Goal: Task Accomplishment & Management: Complete application form

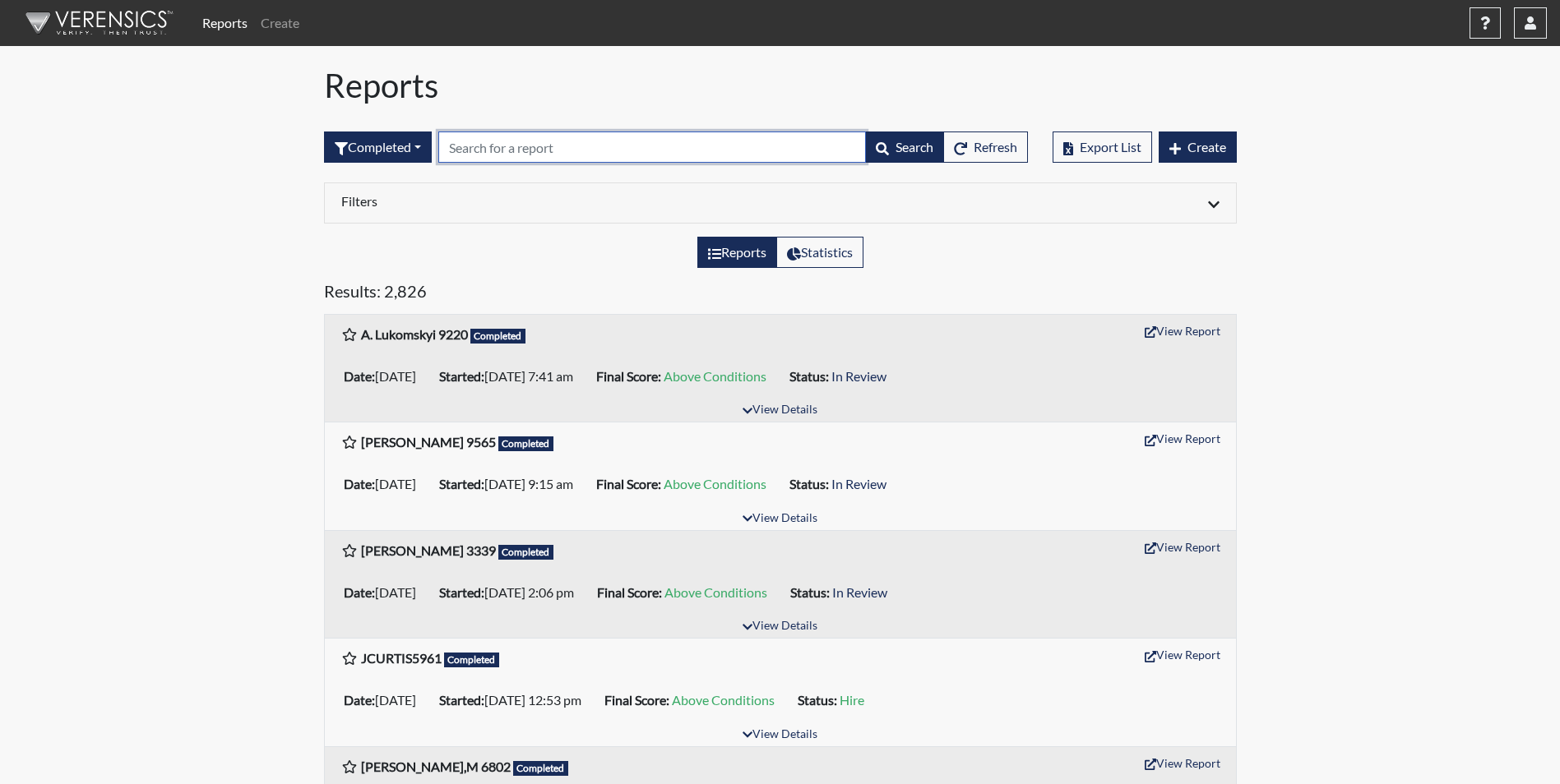
click at [532, 145] on input "text" at bounding box center [652, 147] width 428 height 31
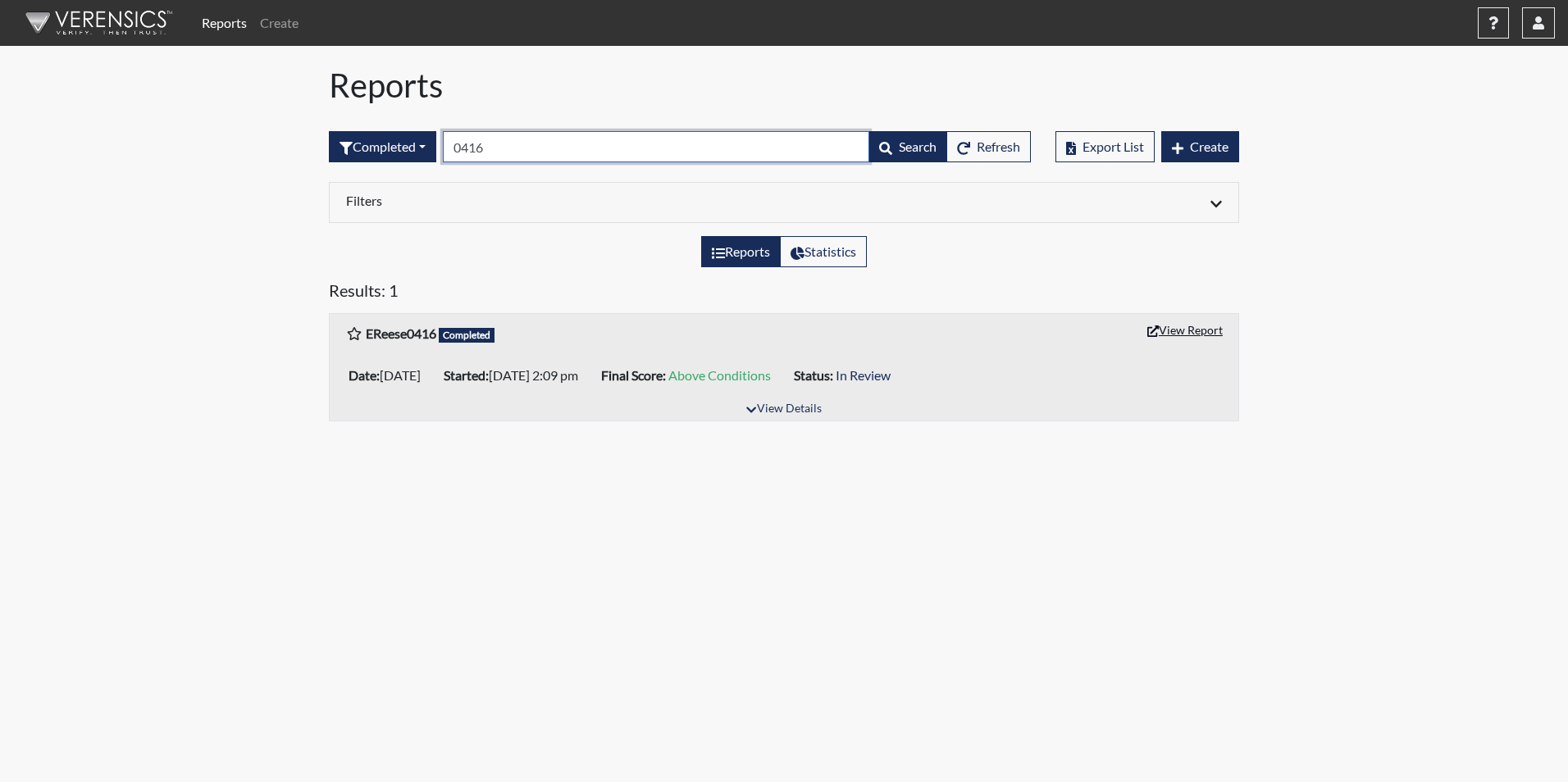
type input "0416"
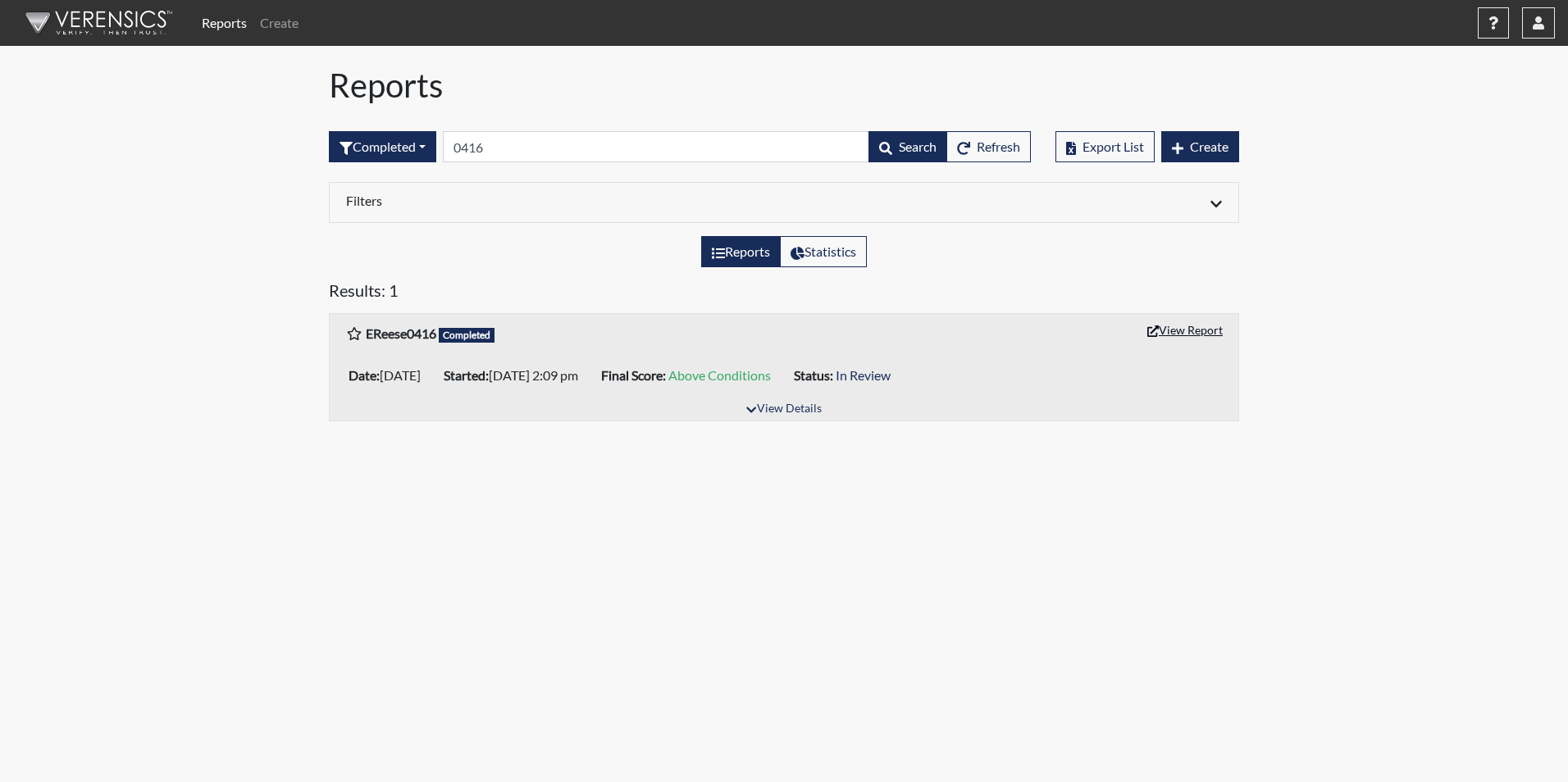
click at [1182, 332] on button "View Report" at bounding box center [1185, 329] width 91 height 25
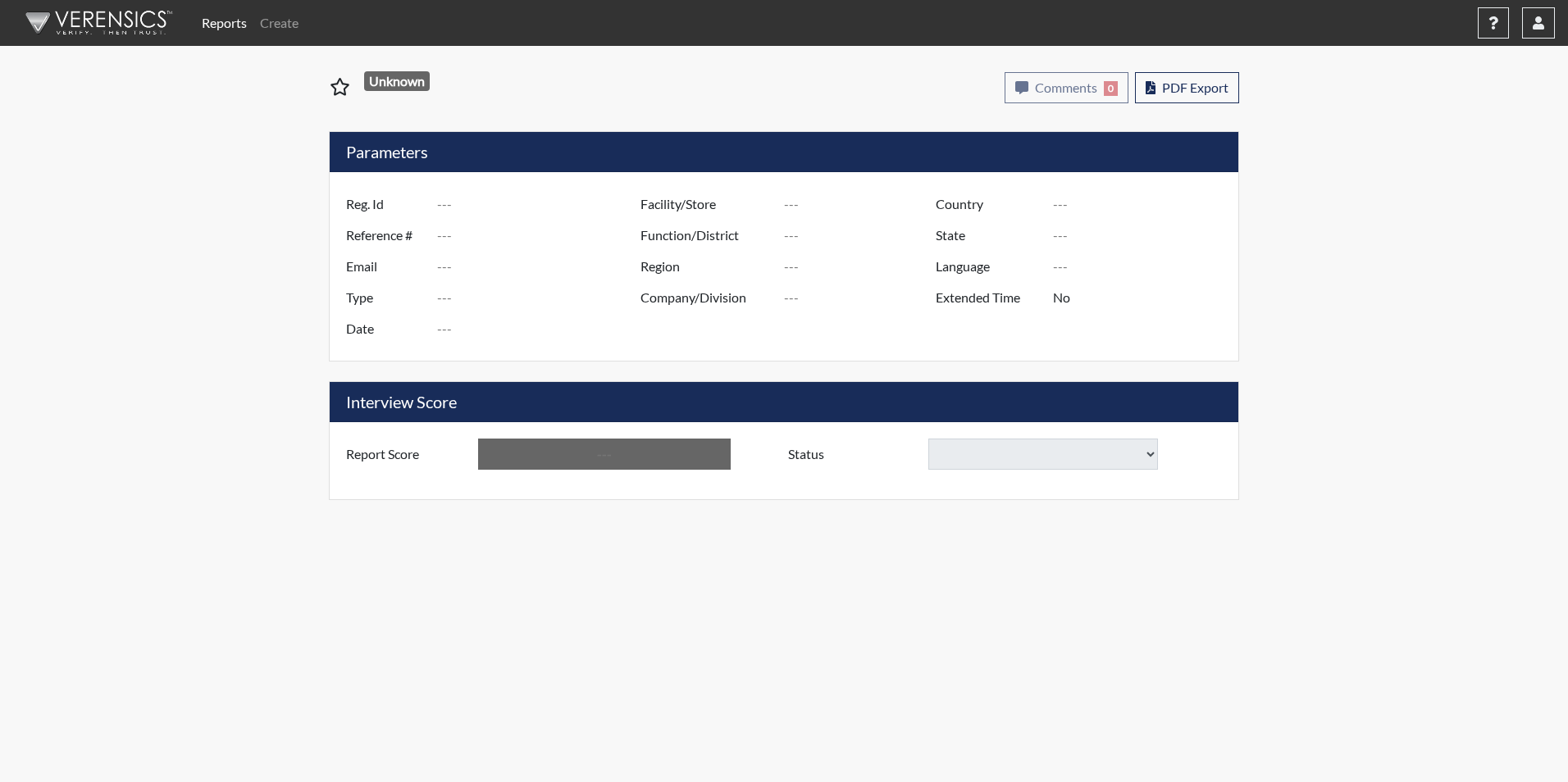
type input "EReese0416"
type input "51411"
type input "cobbrose112@gmail.com"
type input "Corrections Pre-Employment"
type input "Sep 22, 2025"
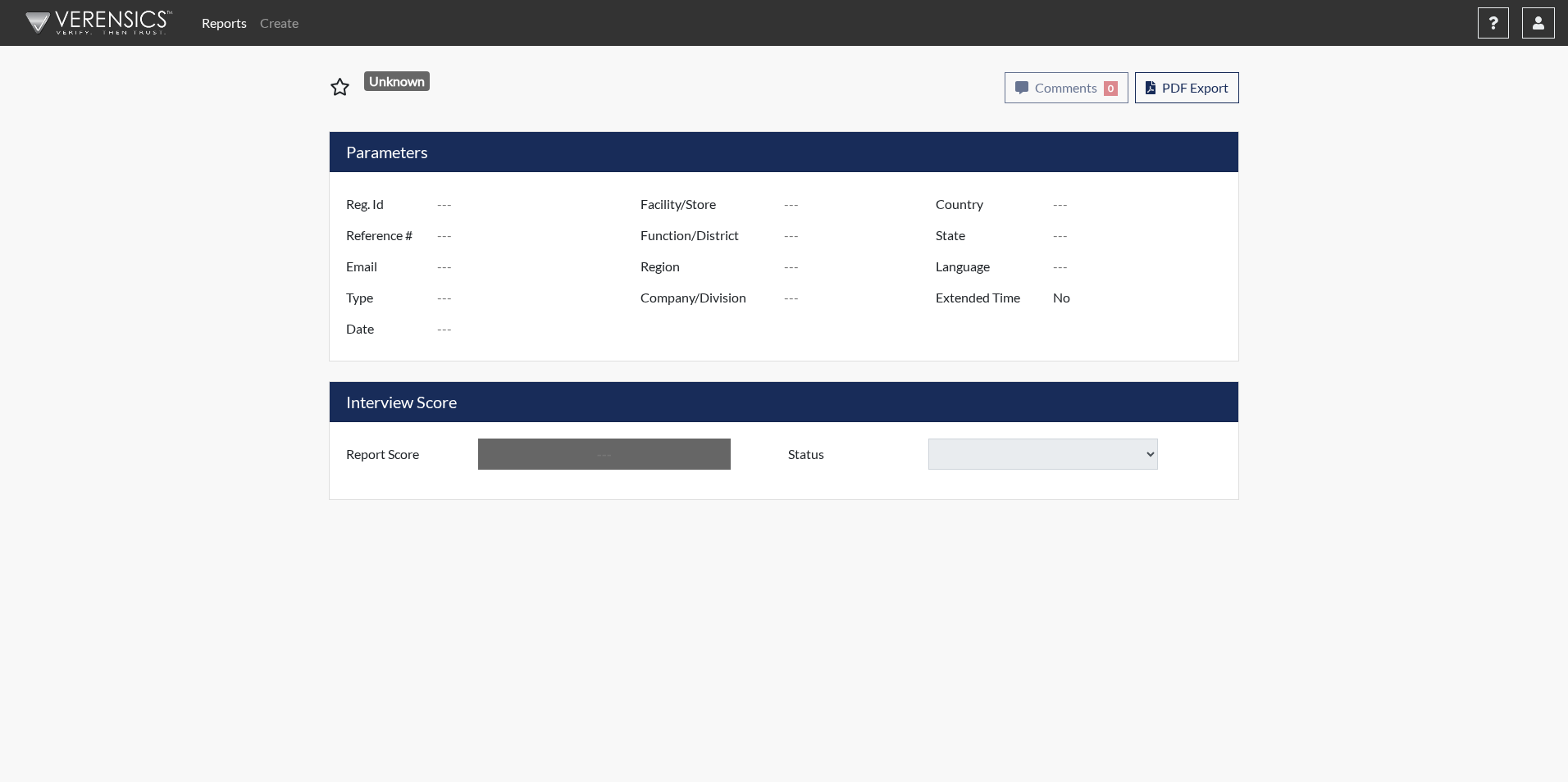
type input "[PERSON_NAME] CI"
type input "[GEOGRAPHIC_DATA]"
type input "[US_STATE]"
type input "English"
type input "Yes"
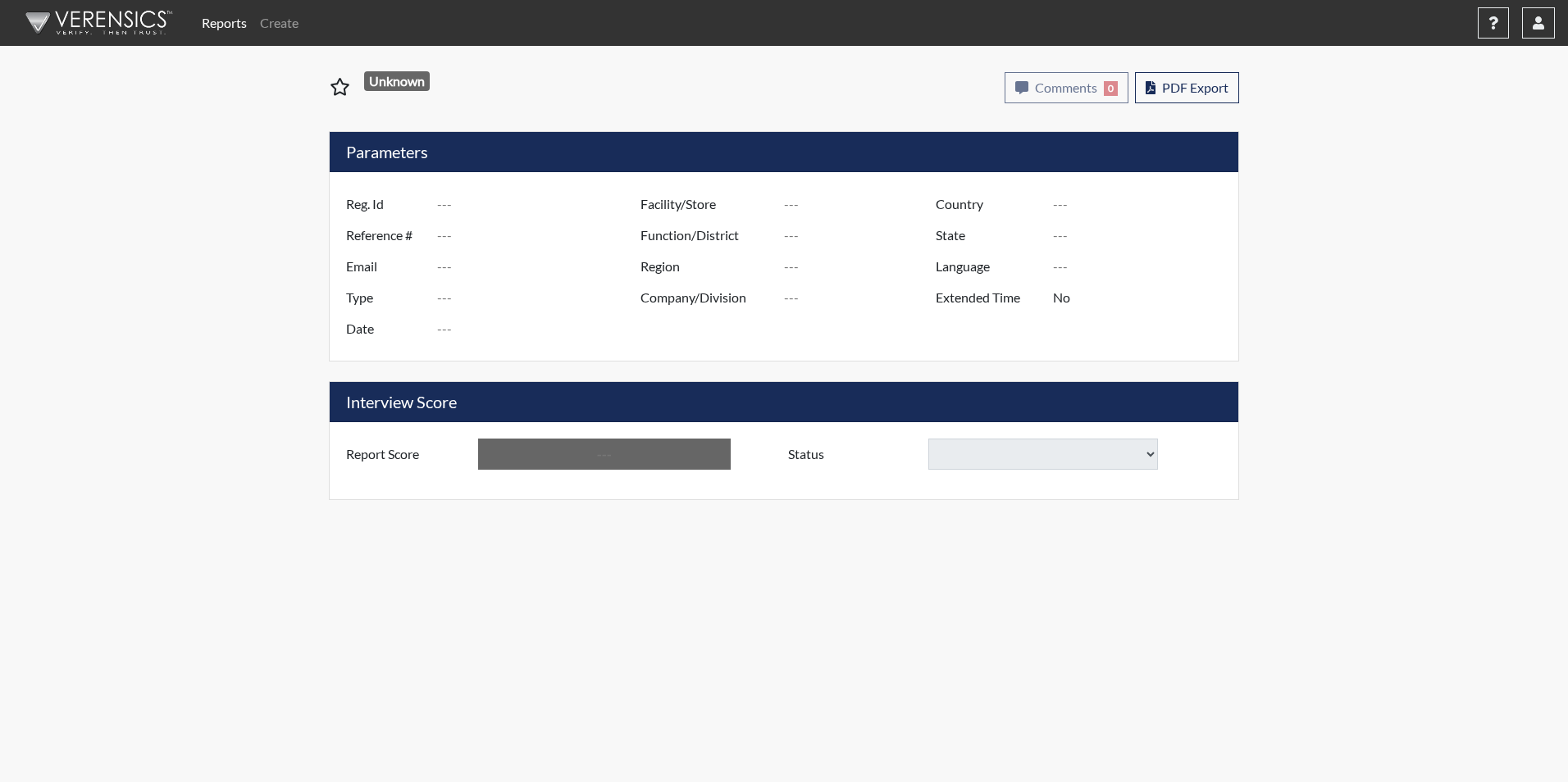
type input "Above Conditions"
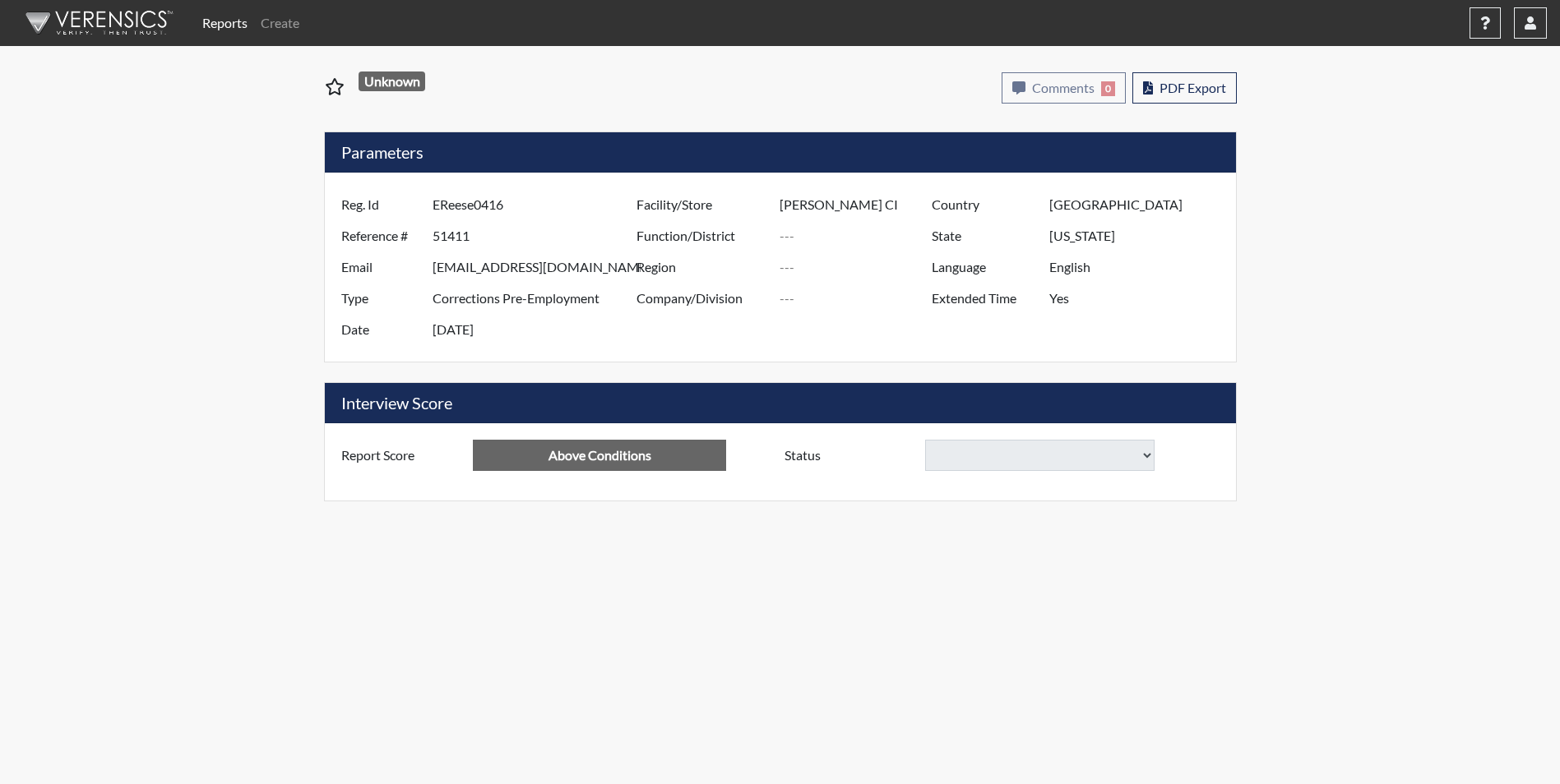
select select
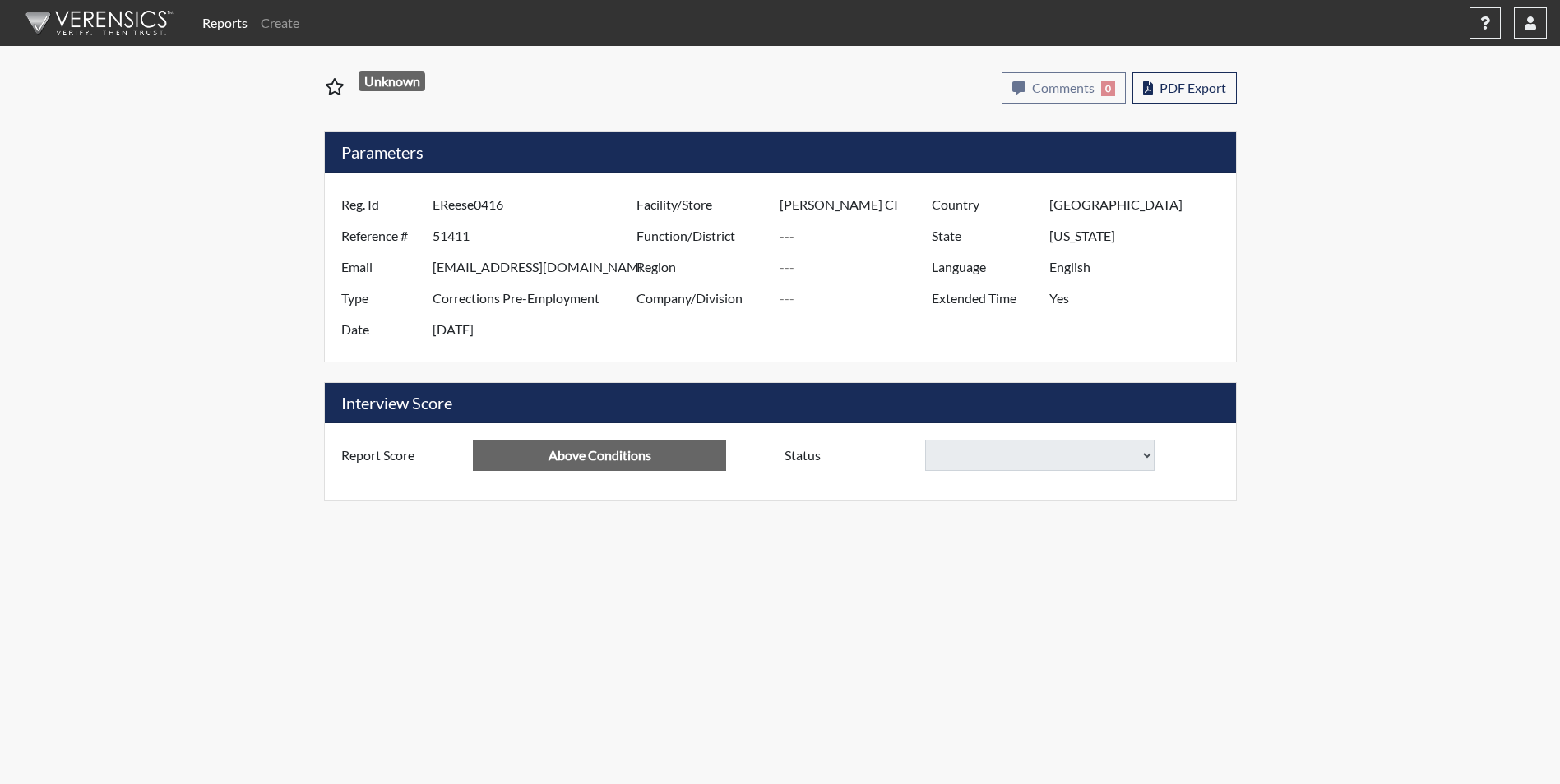
select select
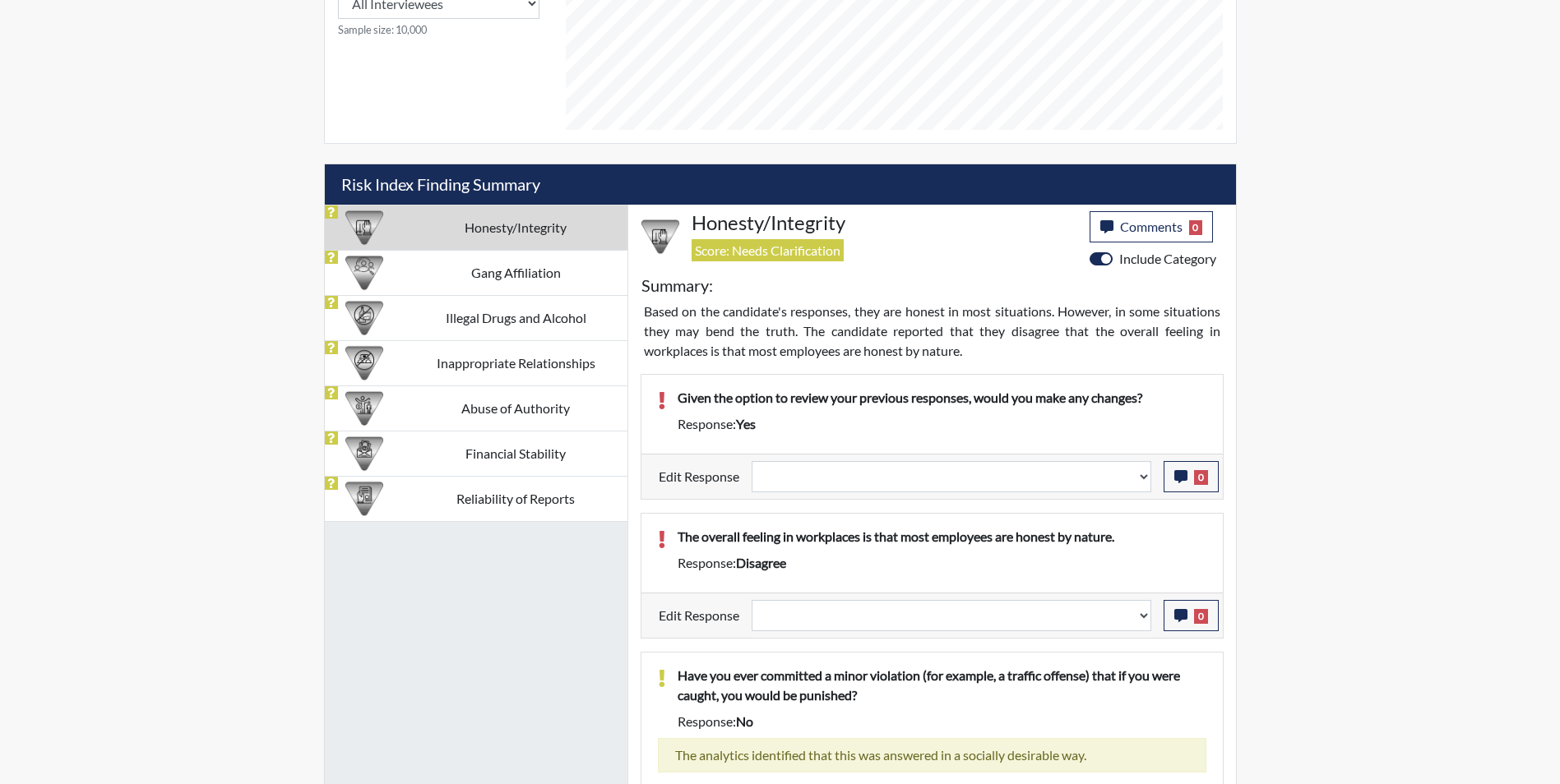
scroll to position [904, 0]
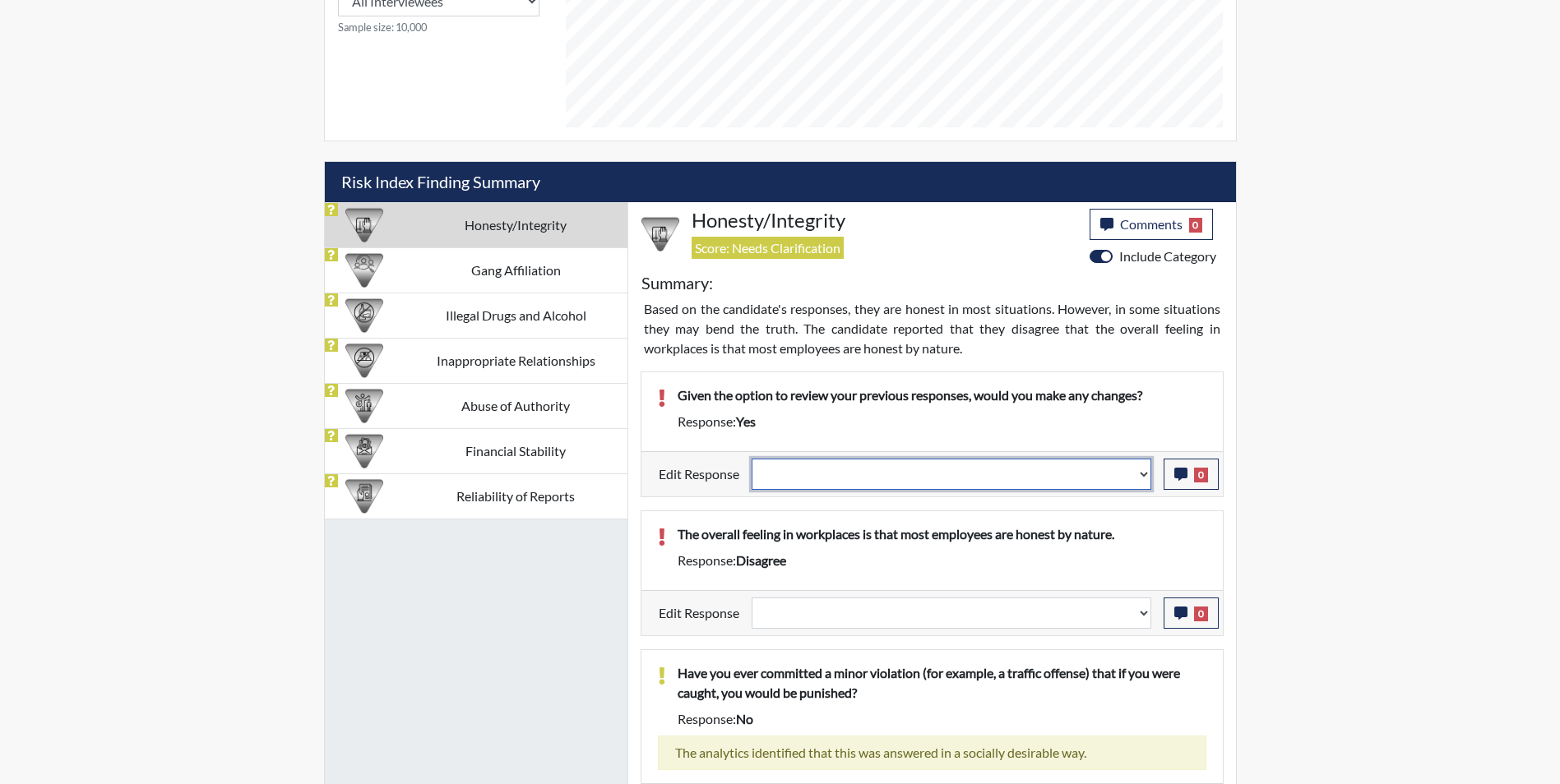
click at [841, 475] on select "Question is not relevant. Results will be updated. Reasonable explanation provi…" at bounding box center [951, 475] width 400 height 31
select select "reasonable-explanation-provided"
click at [751, 459] on select "Question is not relevant. Results will be updated. Reasonable explanation provi…" at bounding box center [951, 475] width 400 height 31
select select
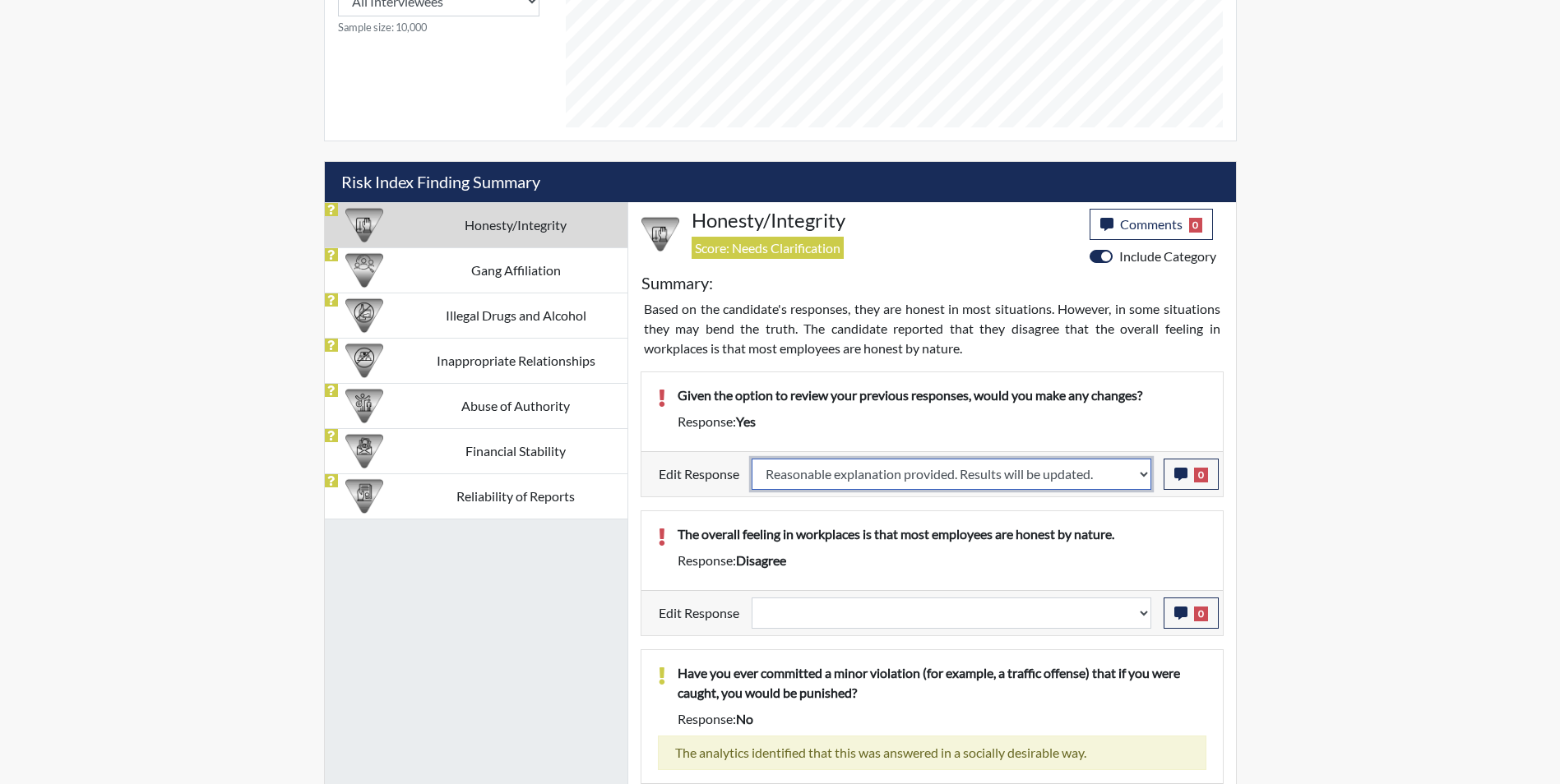
select select
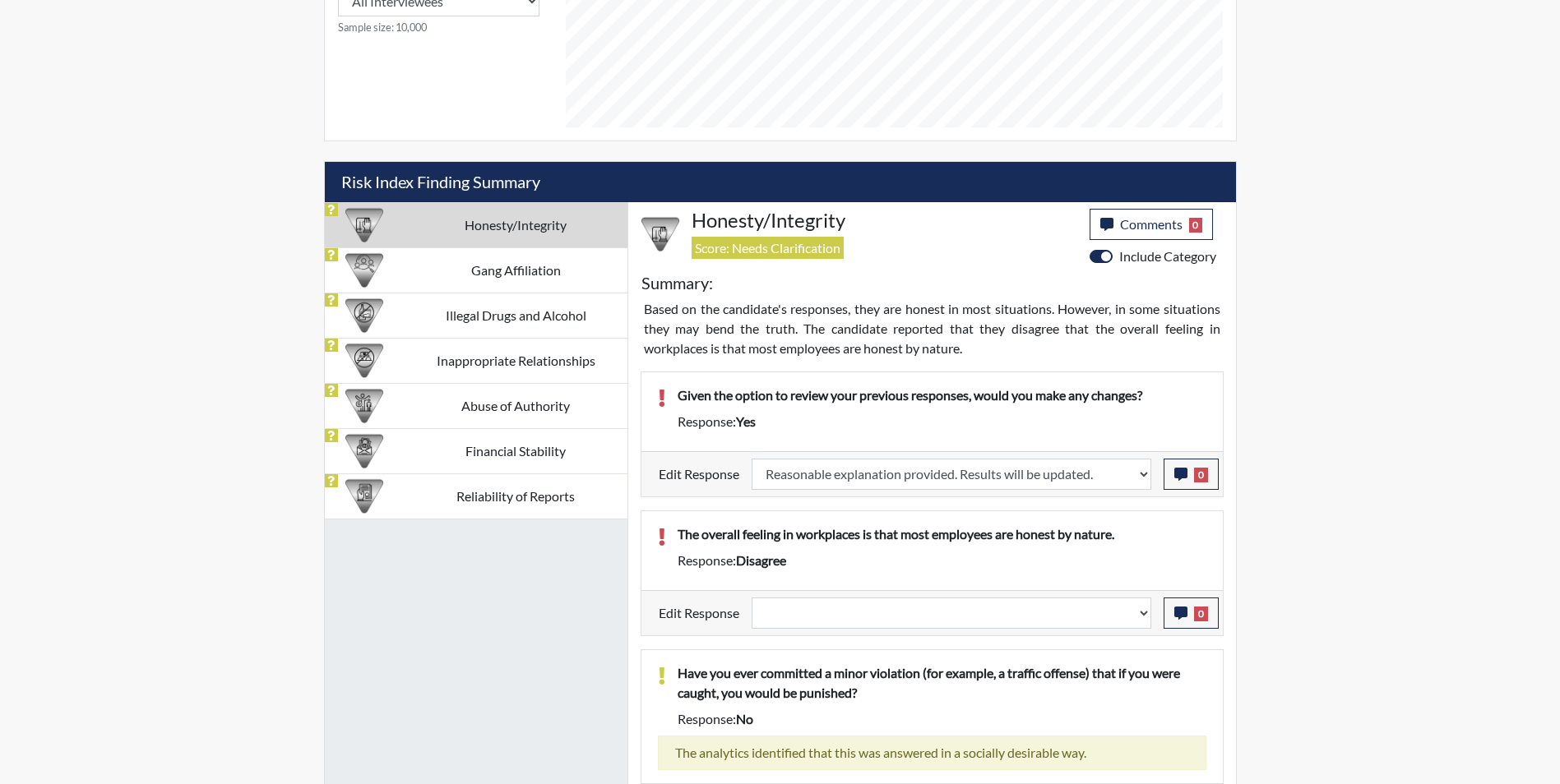
select select
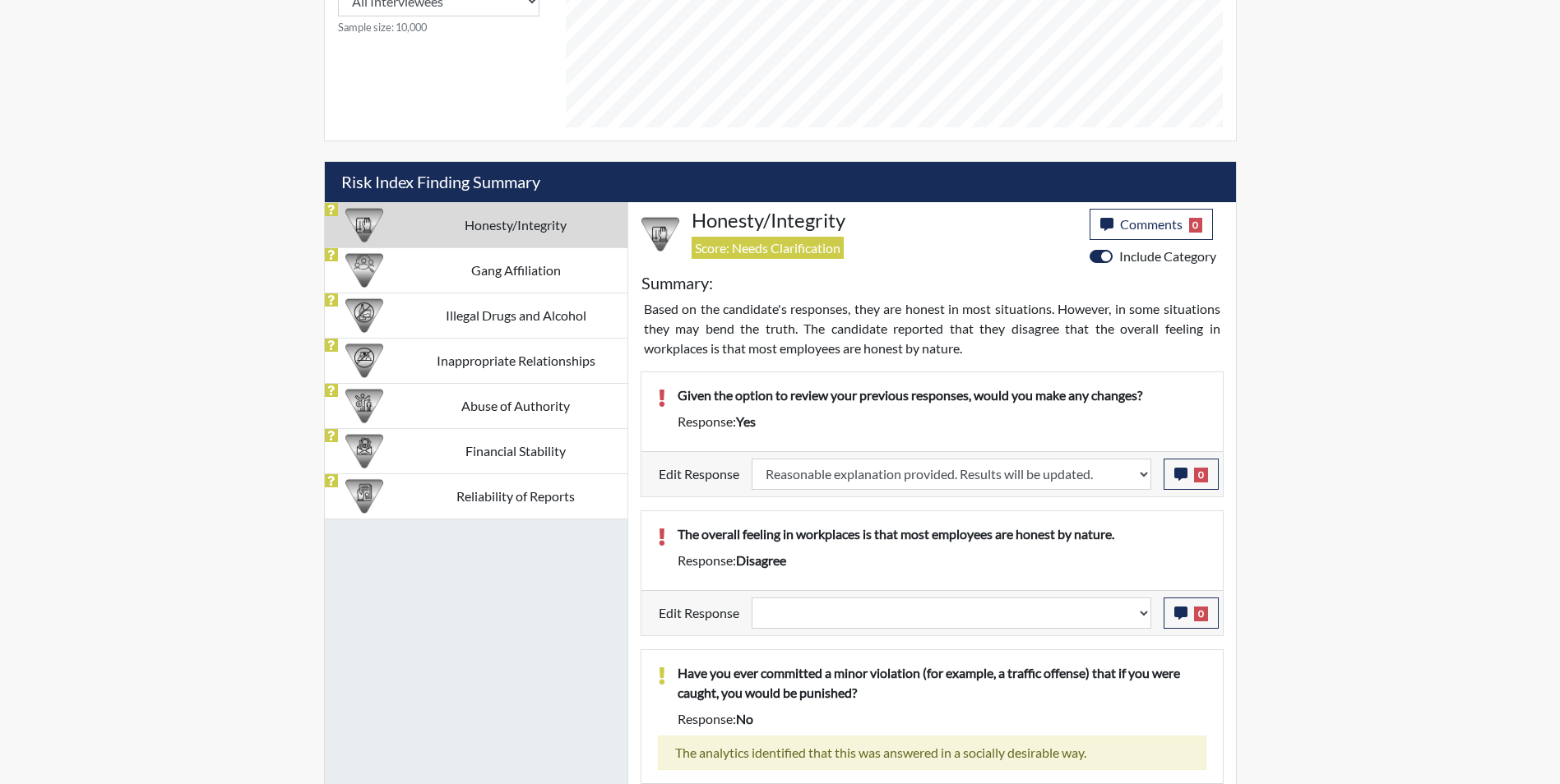
select select
click at [865, 609] on select "Question is not relevant. Results will be updated. Reasonable explanation provi…" at bounding box center [951, 613] width 400 height 31
select select "reasonable-explanation-provided"
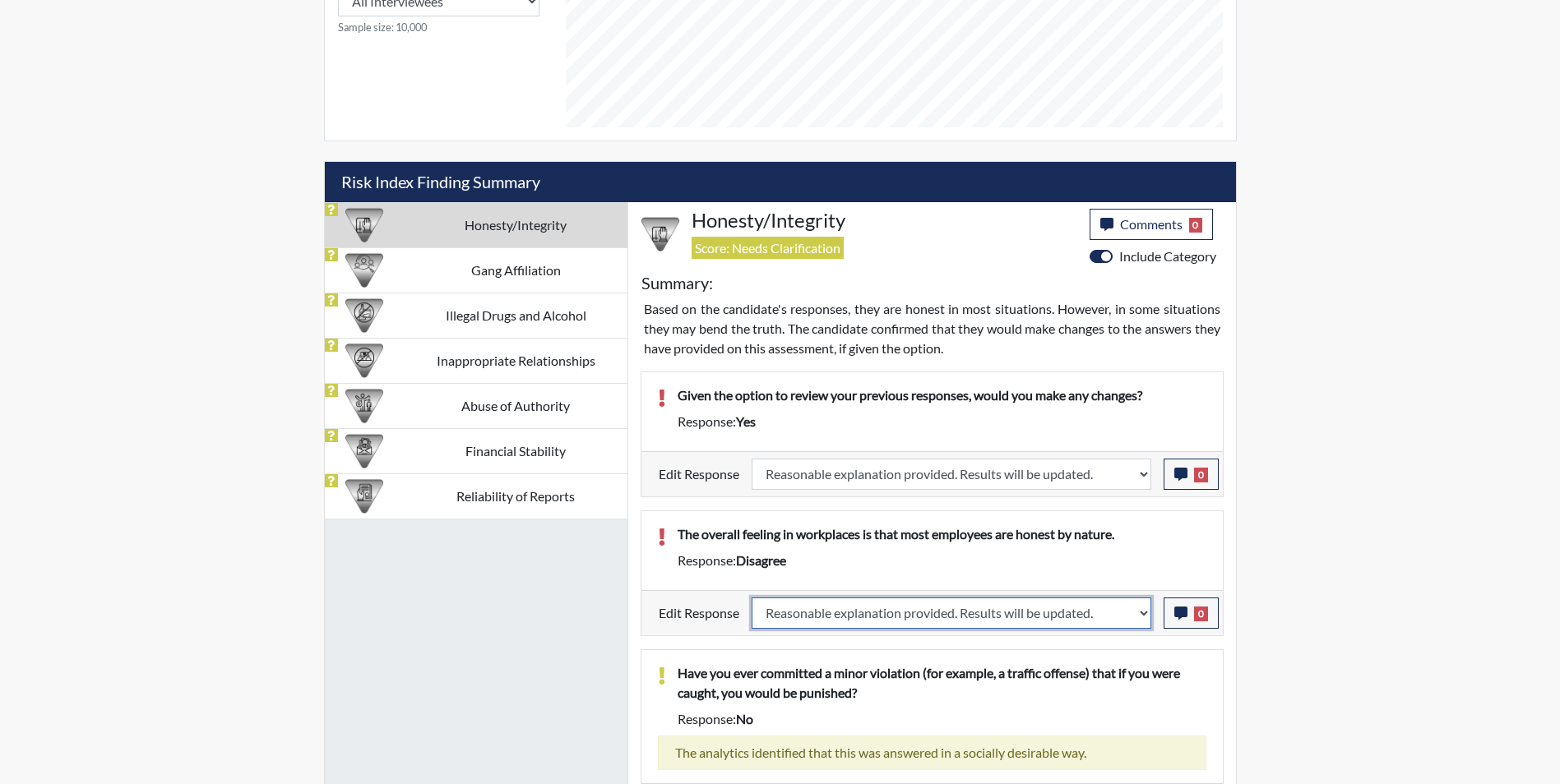
click at [751, 597] on select "Question is not relevant. Results will be updated. Reasonable explanation provi…" at bounding box center [951, 613] width 400 height 31
select select
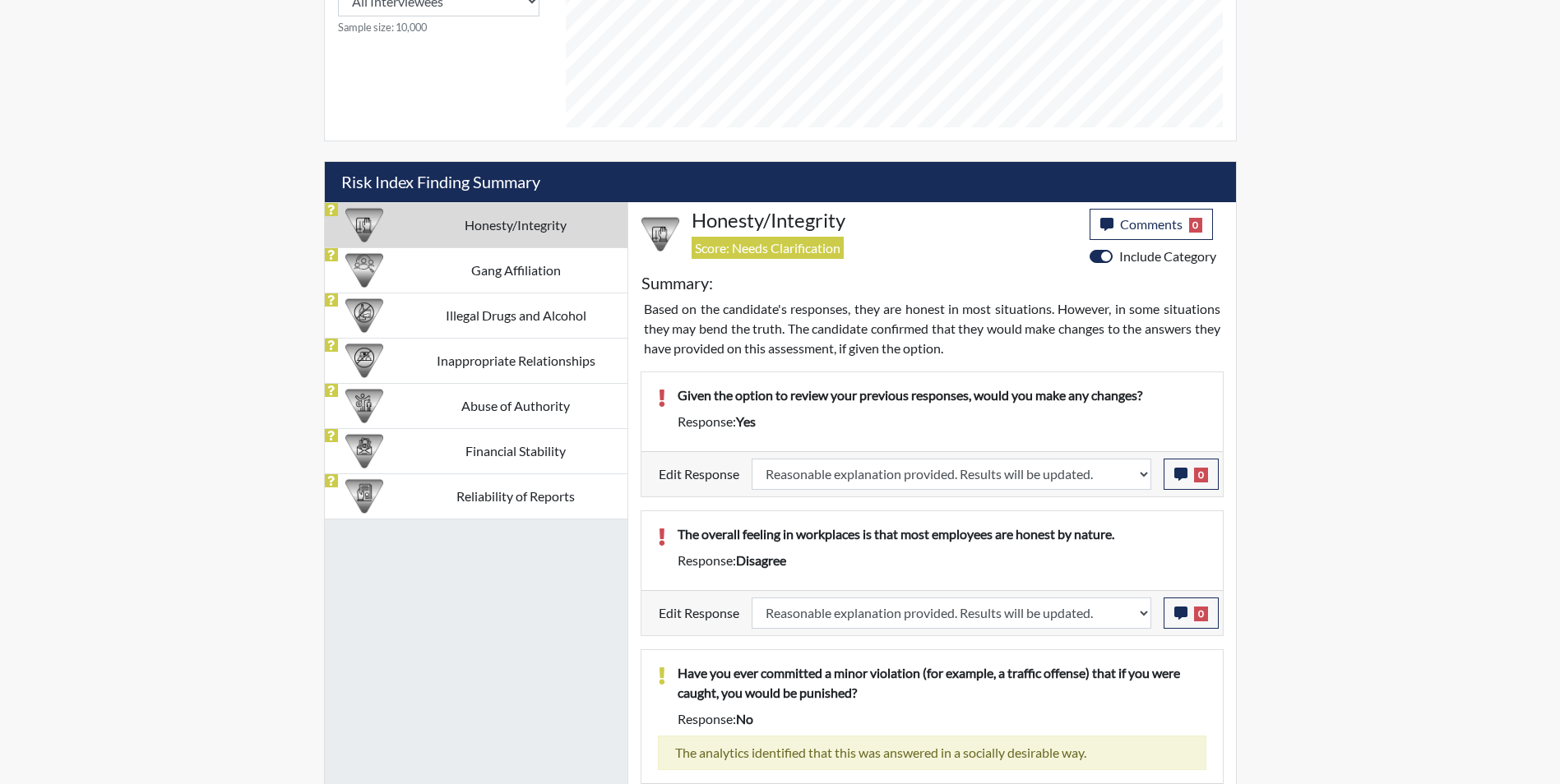
select select
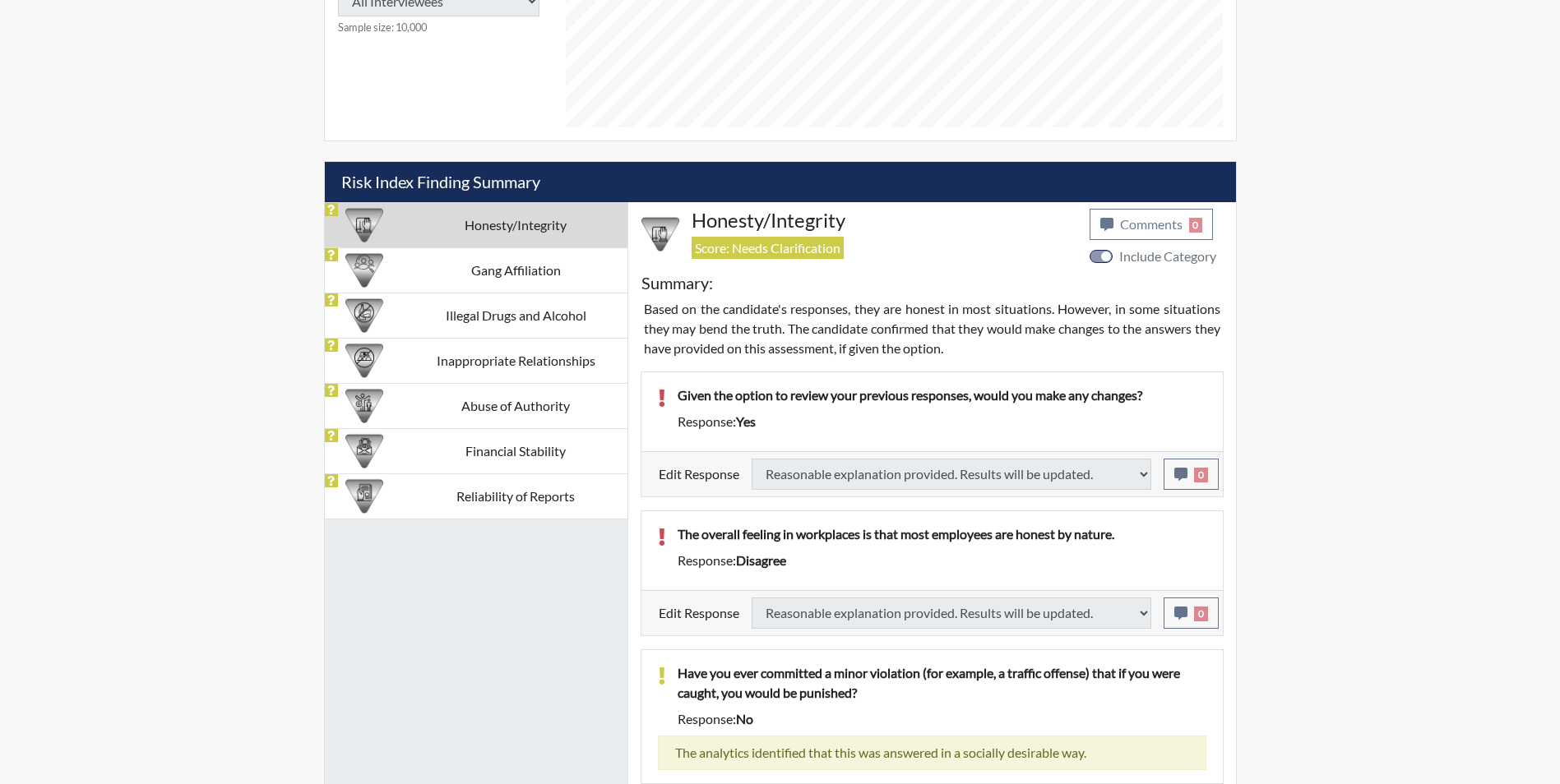
select select
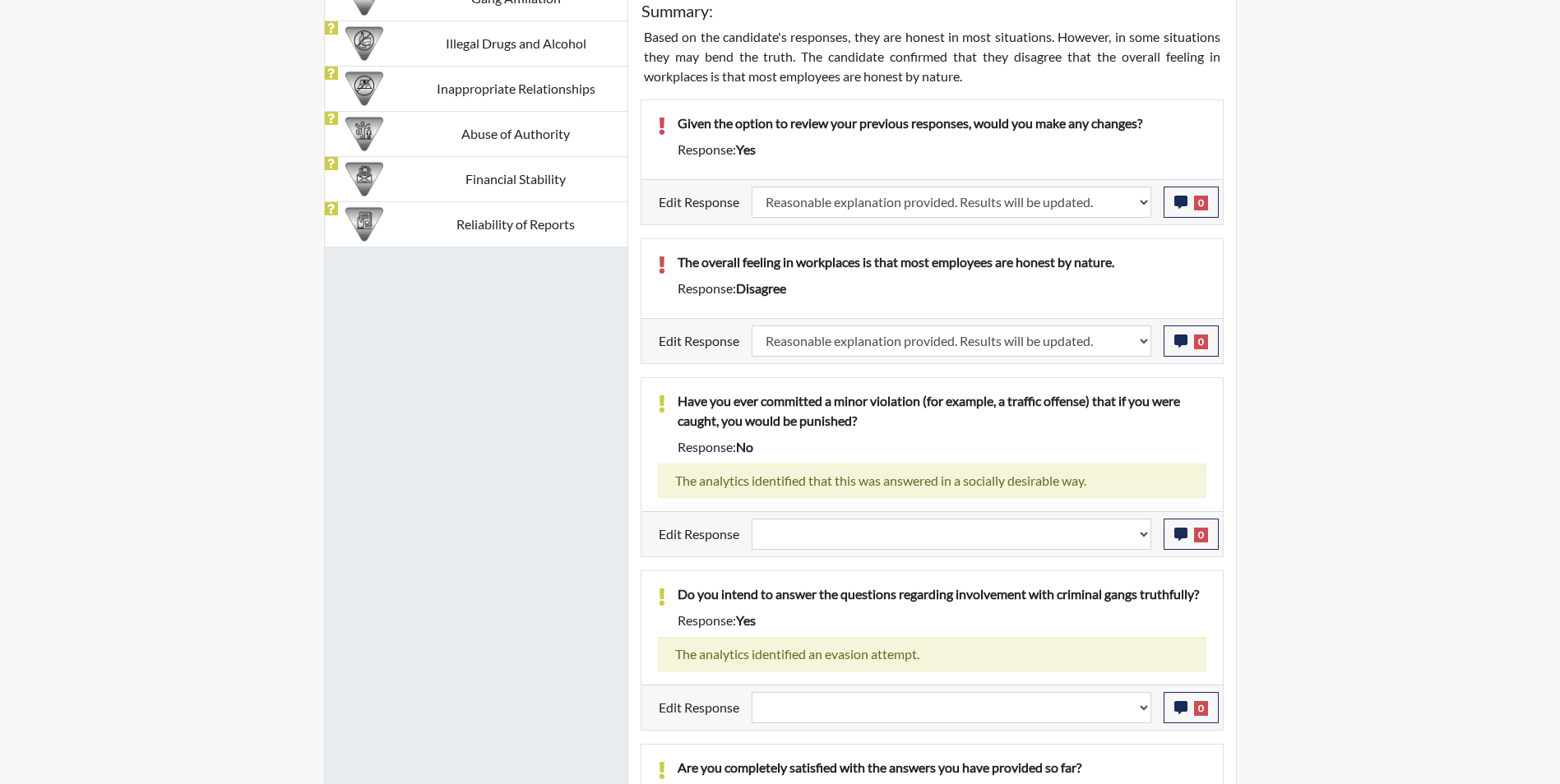
scroll to position [1233, 0]
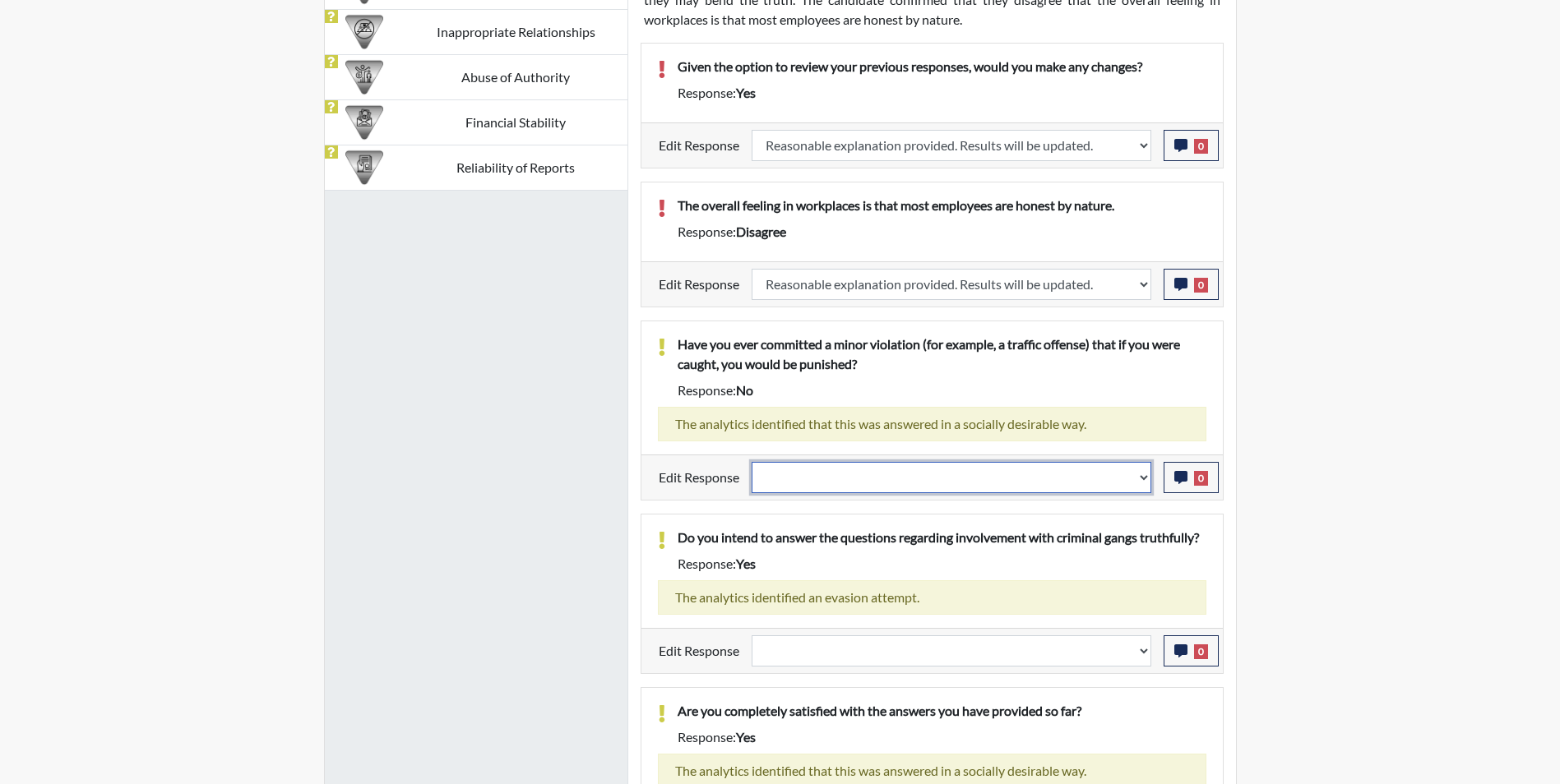
click at [834, 488] on select "Question is not relevant. Results will be updated. Reasonable explanation provi…" at bounding box center [951, 477] width 400 height 31
select select "reasonable-explanation-provided"
click at [751, 462] on select "Question is not relevant. Results will be updated. Reasonable explanation provi…" at bounding box center [951, 477] width 400 height 31
select select
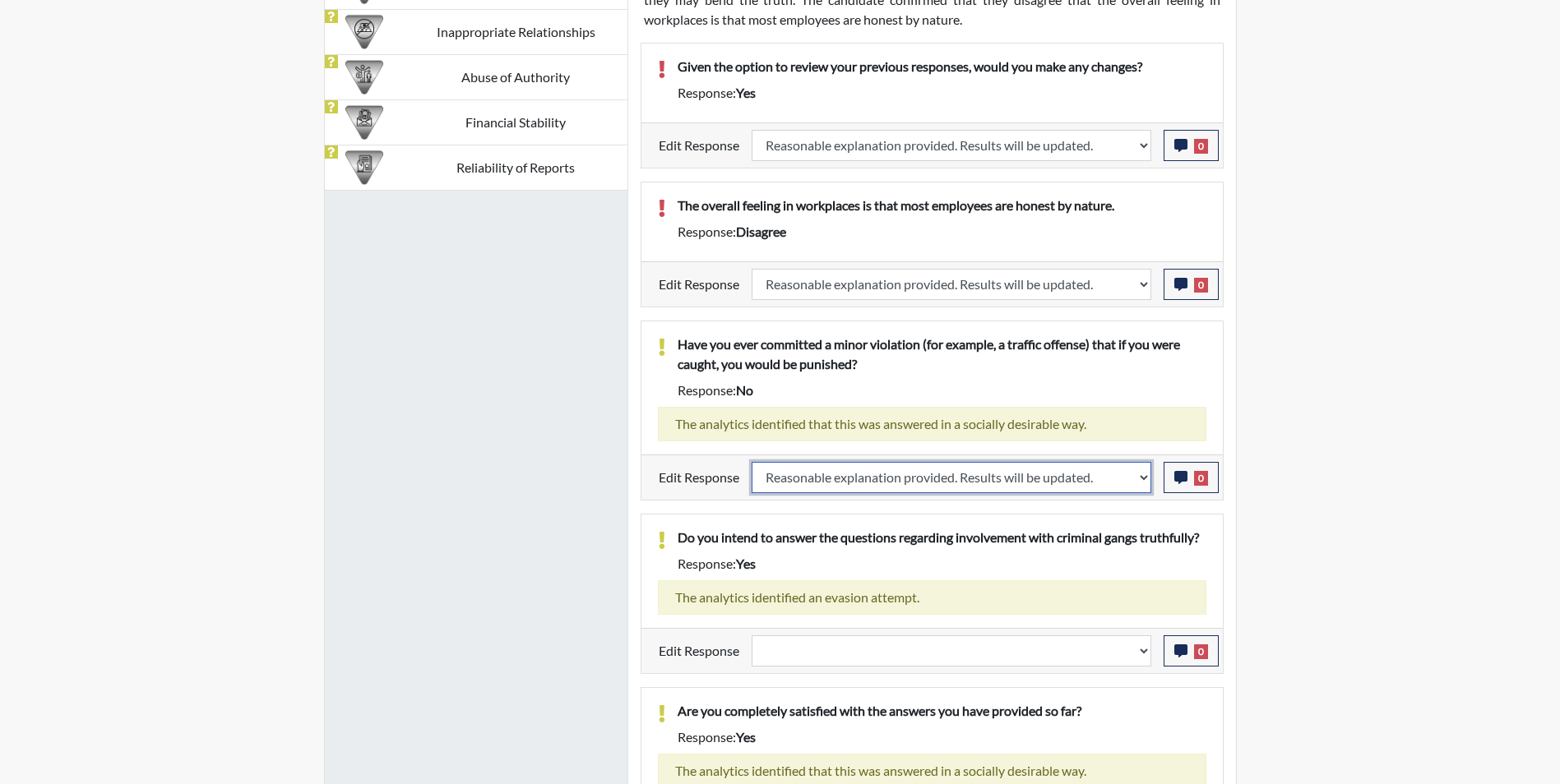
select select
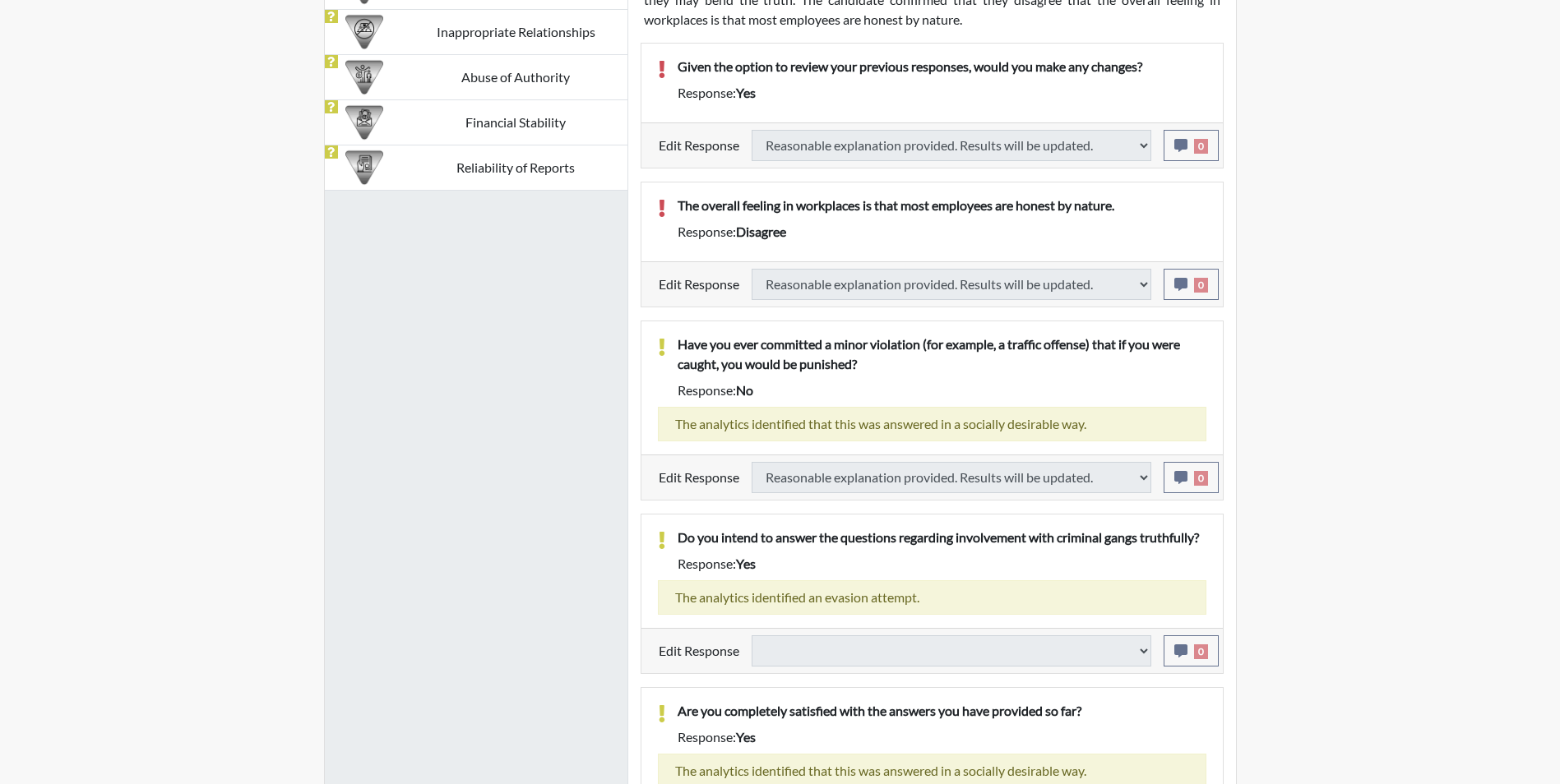
select select
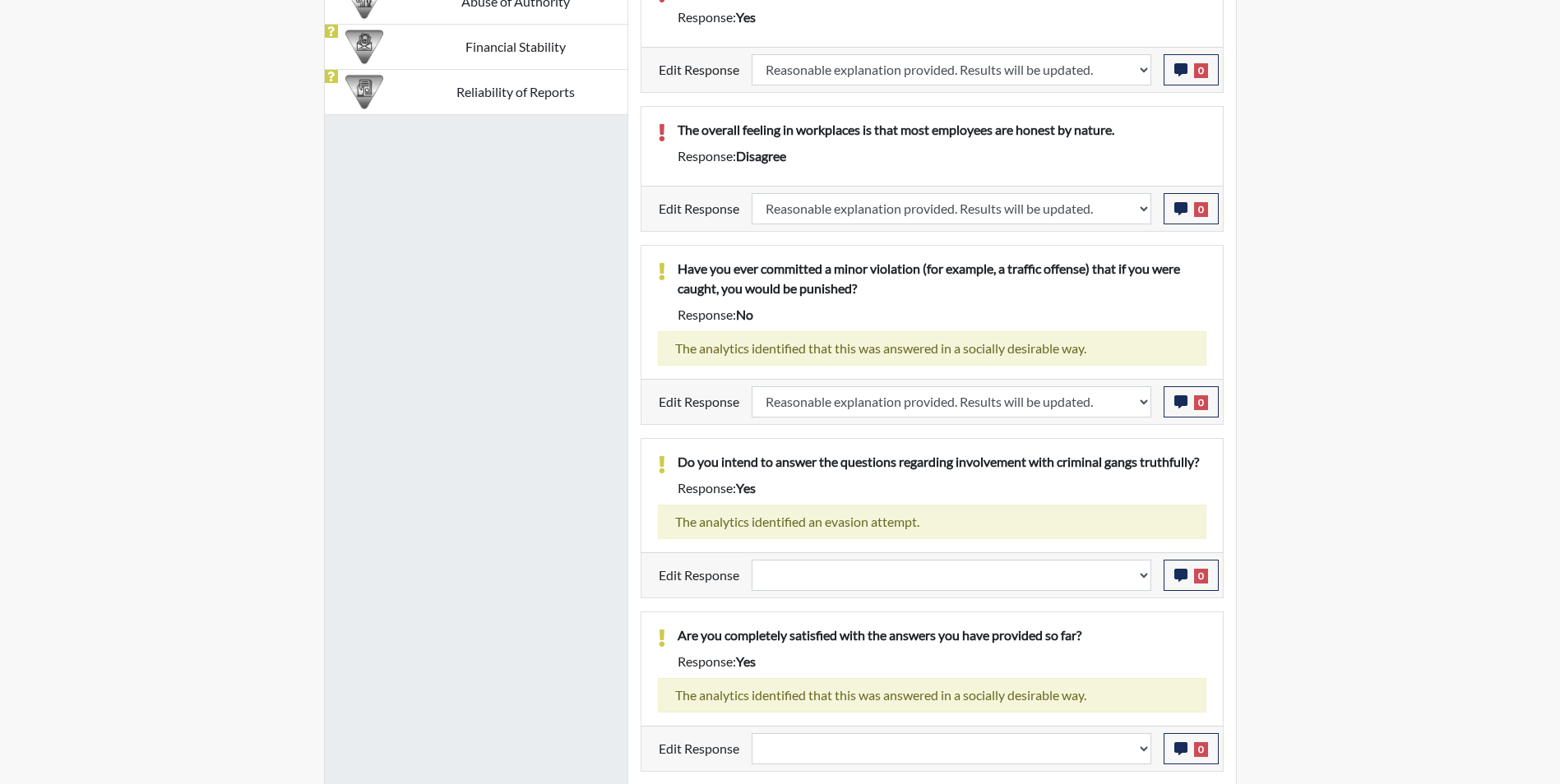
scroll to position [1316, 0]
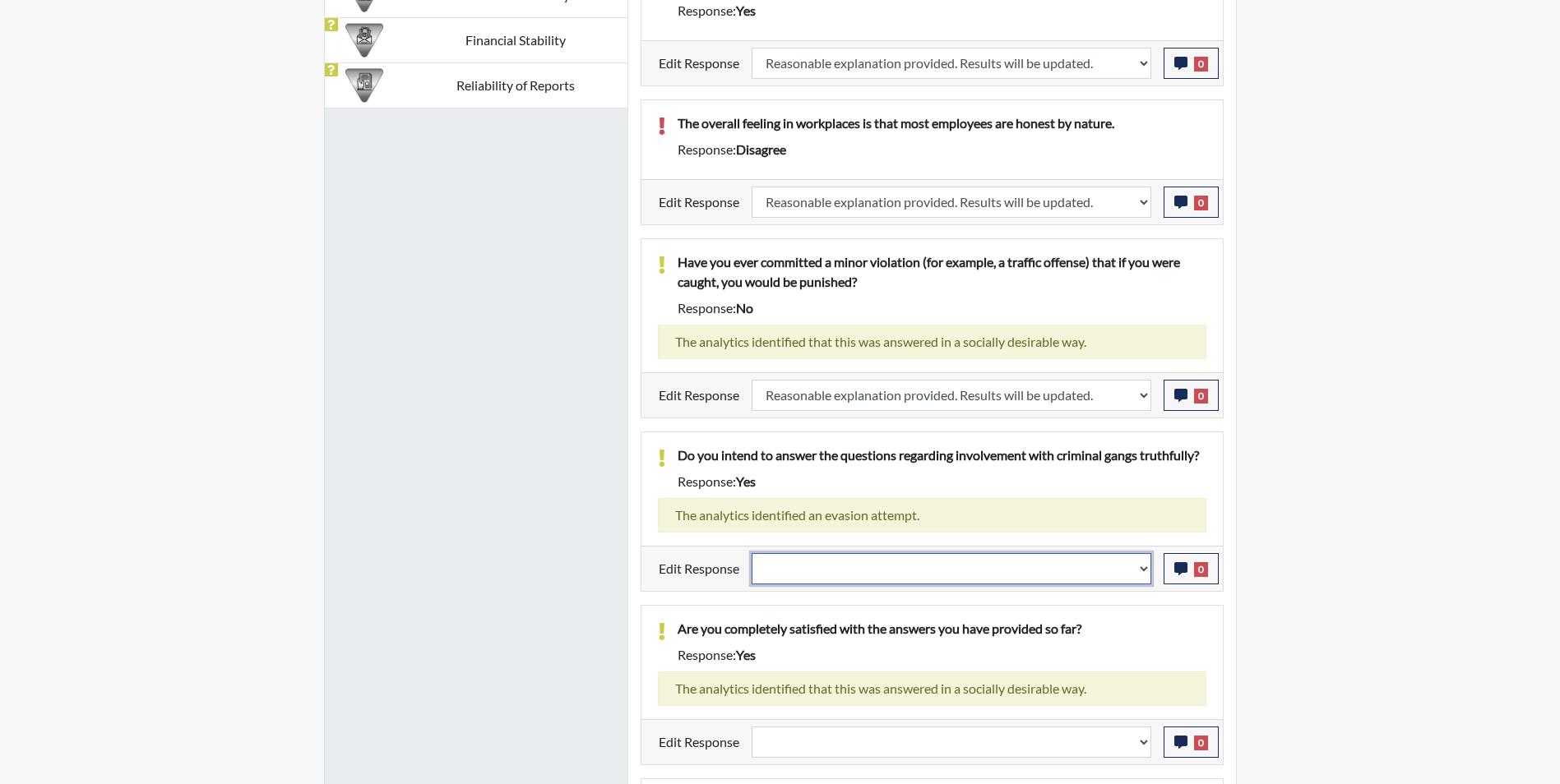
click at [821, 574] on select "Question is not relevant. Results will be updated. Reasonable explanation provi…" at bounding box center [951, 569] width 400 height 31
select select "reasonable-explanation-provided"
click at [751, 553] on select "Question is not relevant. Results will be updated. Reasonable explanation provi…" at bounding box center [951, 569] width 400 height 31
select select
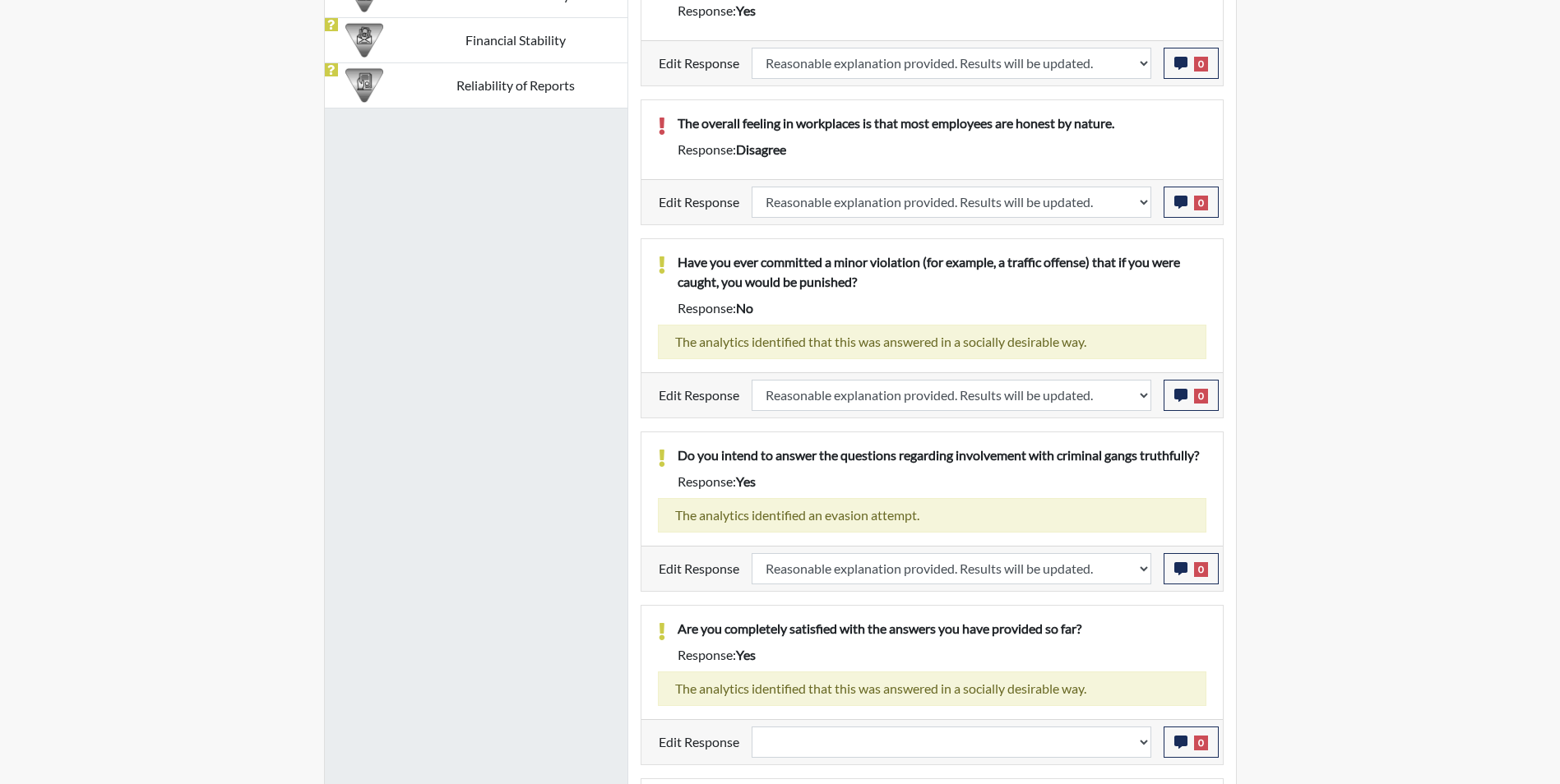
select select
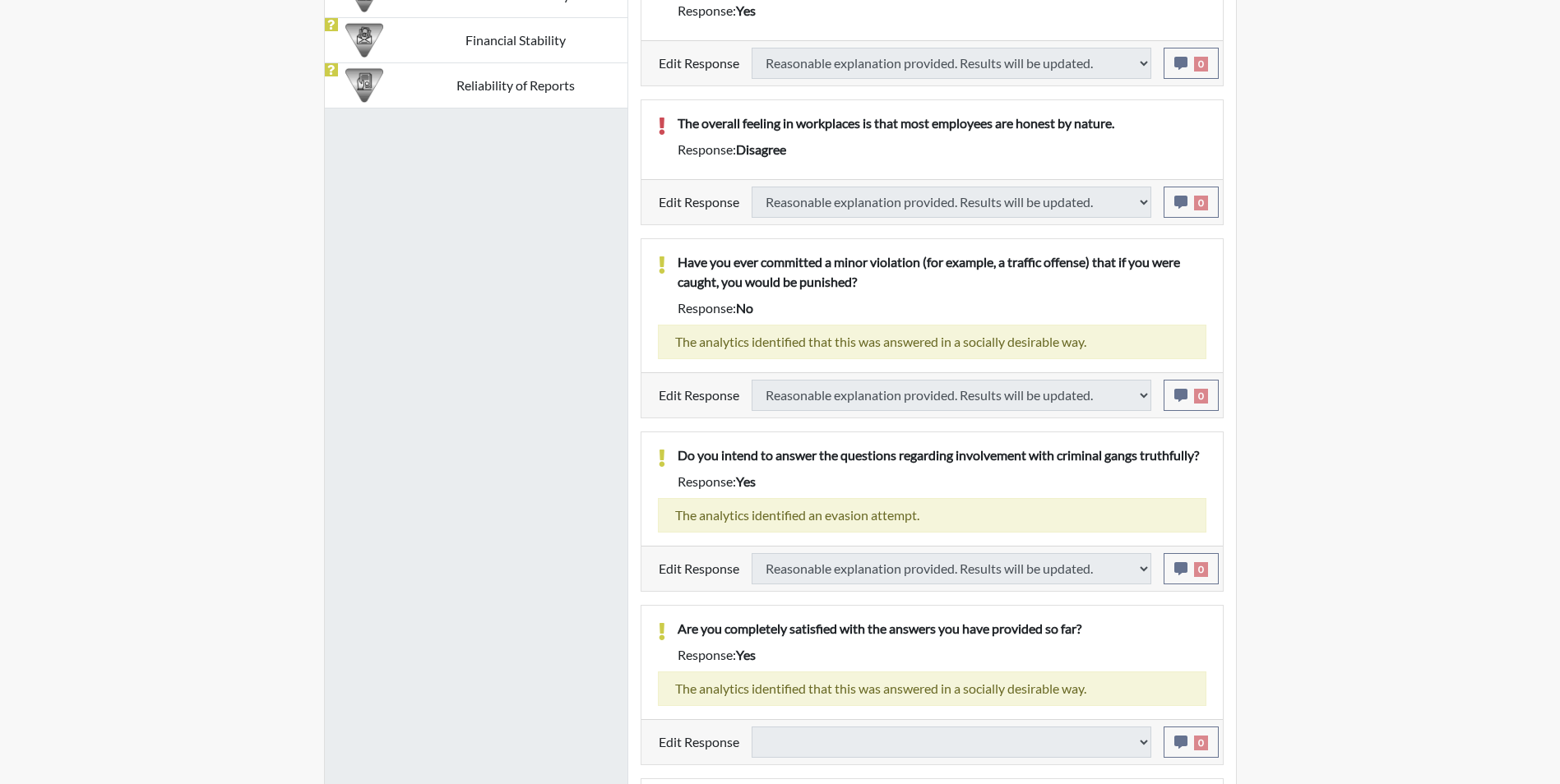
select select
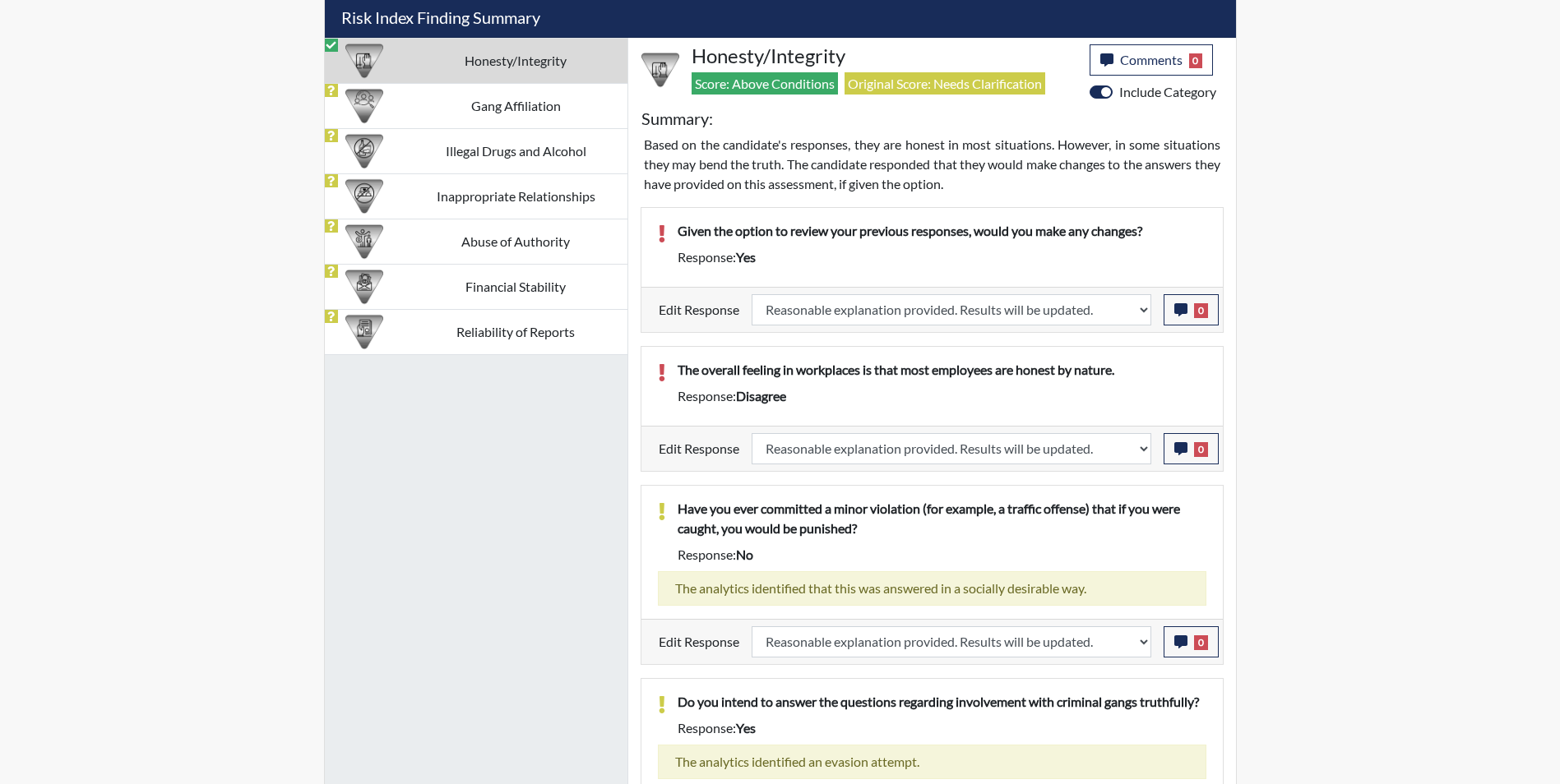
scroll to position [273, 683]
click at [509, 110] on td "Gang Affiliation" at bounding box center [516, 105] width 223 height 45
select select
select select "reasonable-explanation-provided"
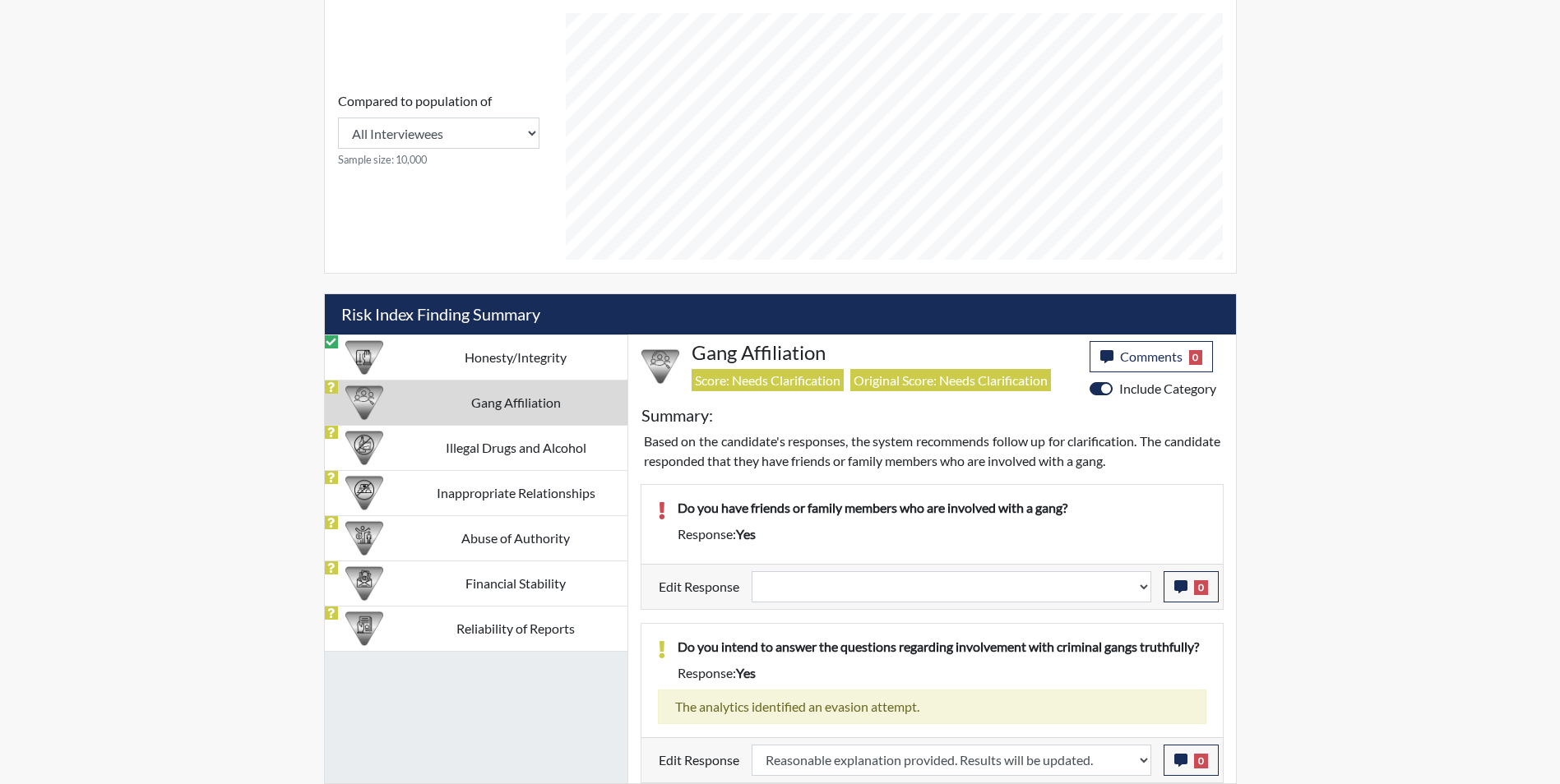
scroll to position [772, 0]
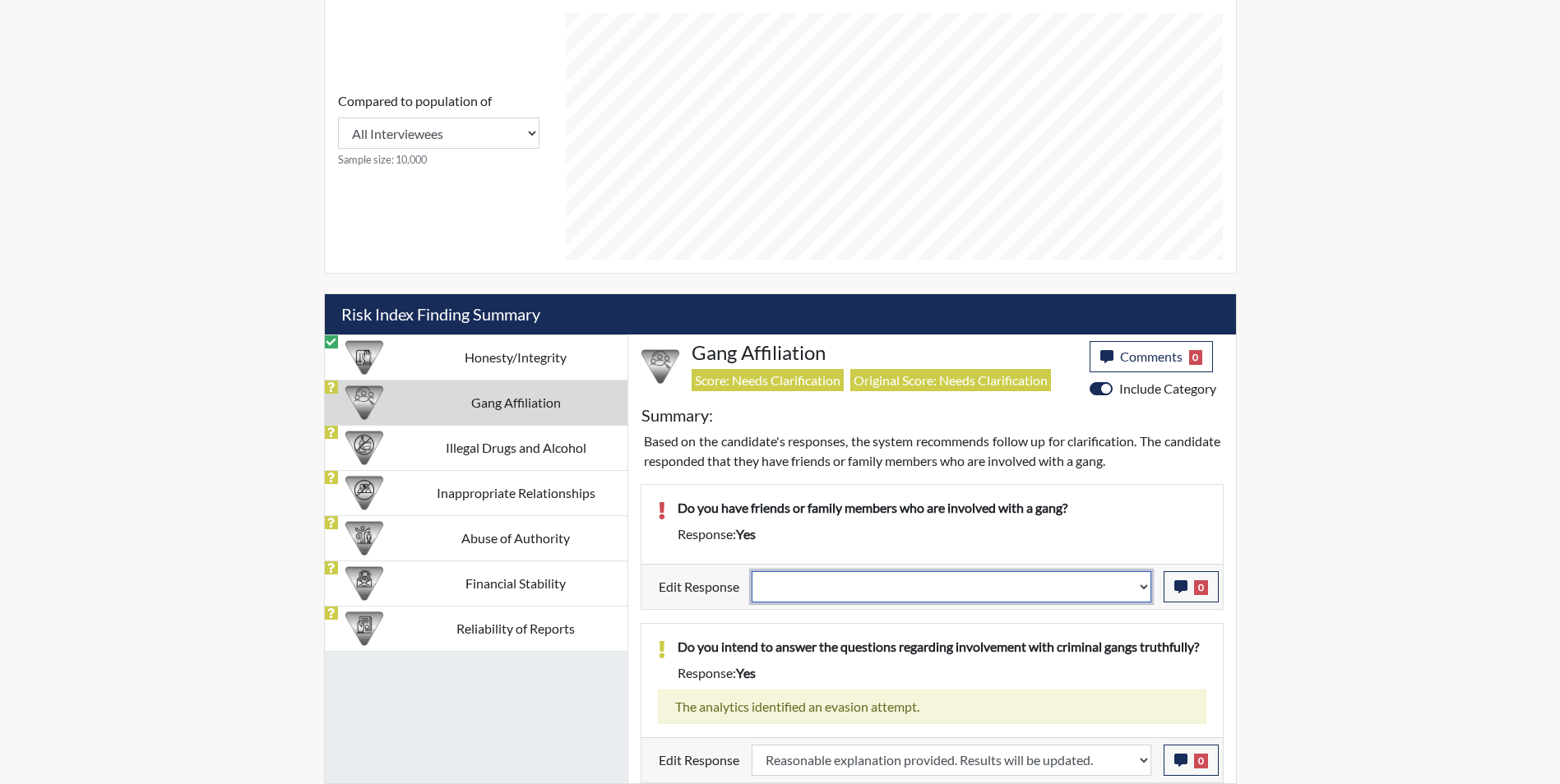
click at [949, 579] on select "Question is not relevant. Results will be updated. Reasonable explanation provi…" at bounding box center [951, 587] width 400 height 31
select select "reasonable-explanation-provided"
click at [751, 571] on select "Question is not relevant. Results will be updated. Reasonable explanation provi…" at bounding box center [951, 587] width 400 height 31
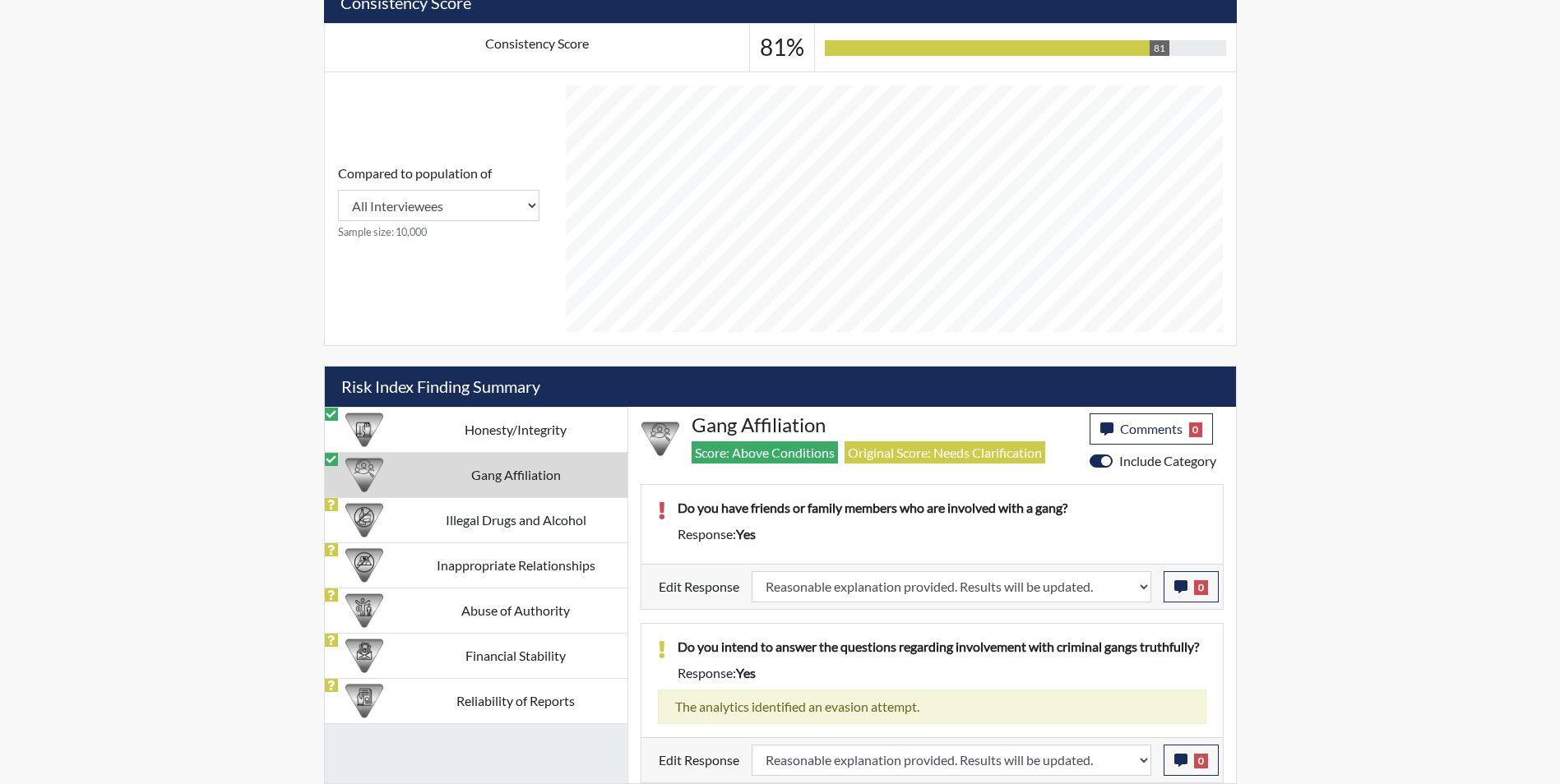
scroll to position [273, 683]
click at [1173, 582] on button "0" at bounding box center [1192, 587] width 55 height 31
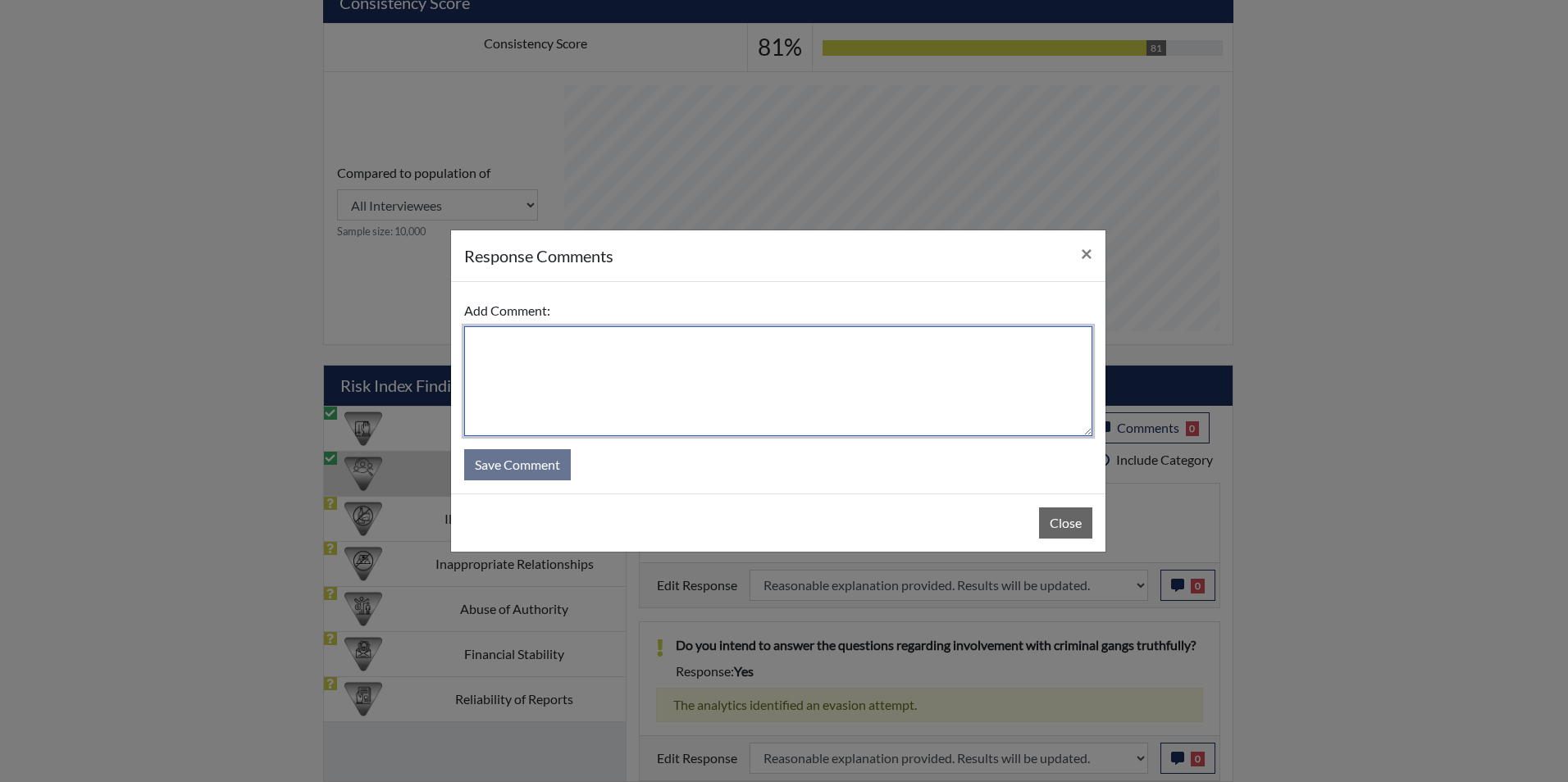
click at [587, 373] on textarea at bounding box center [778, 381] width 628 height 109
type textarea "Applicant answered no"
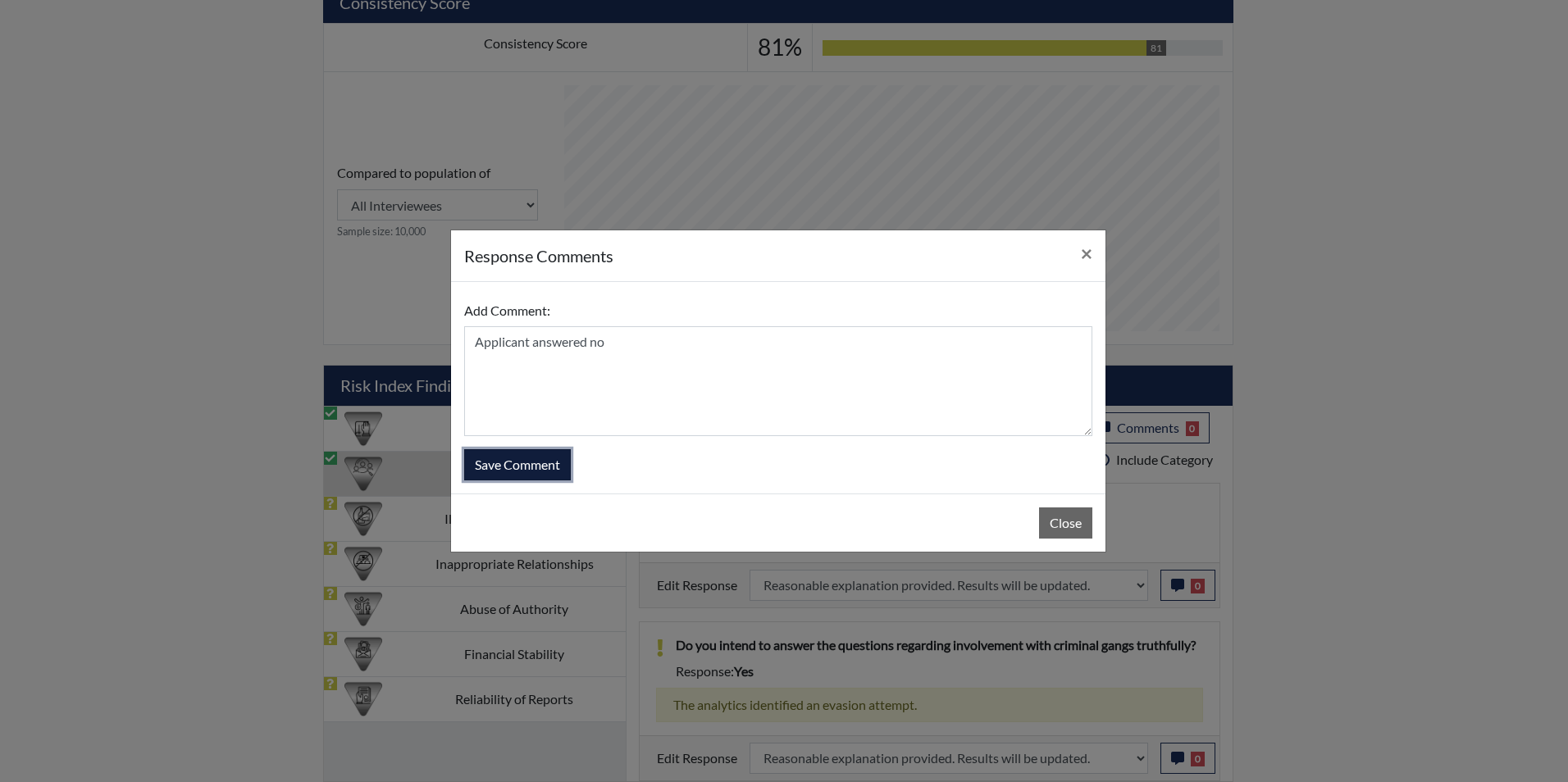
click at [534, 472] on button "Save Comment" at bounding box center [517, 465] width 107 height 31
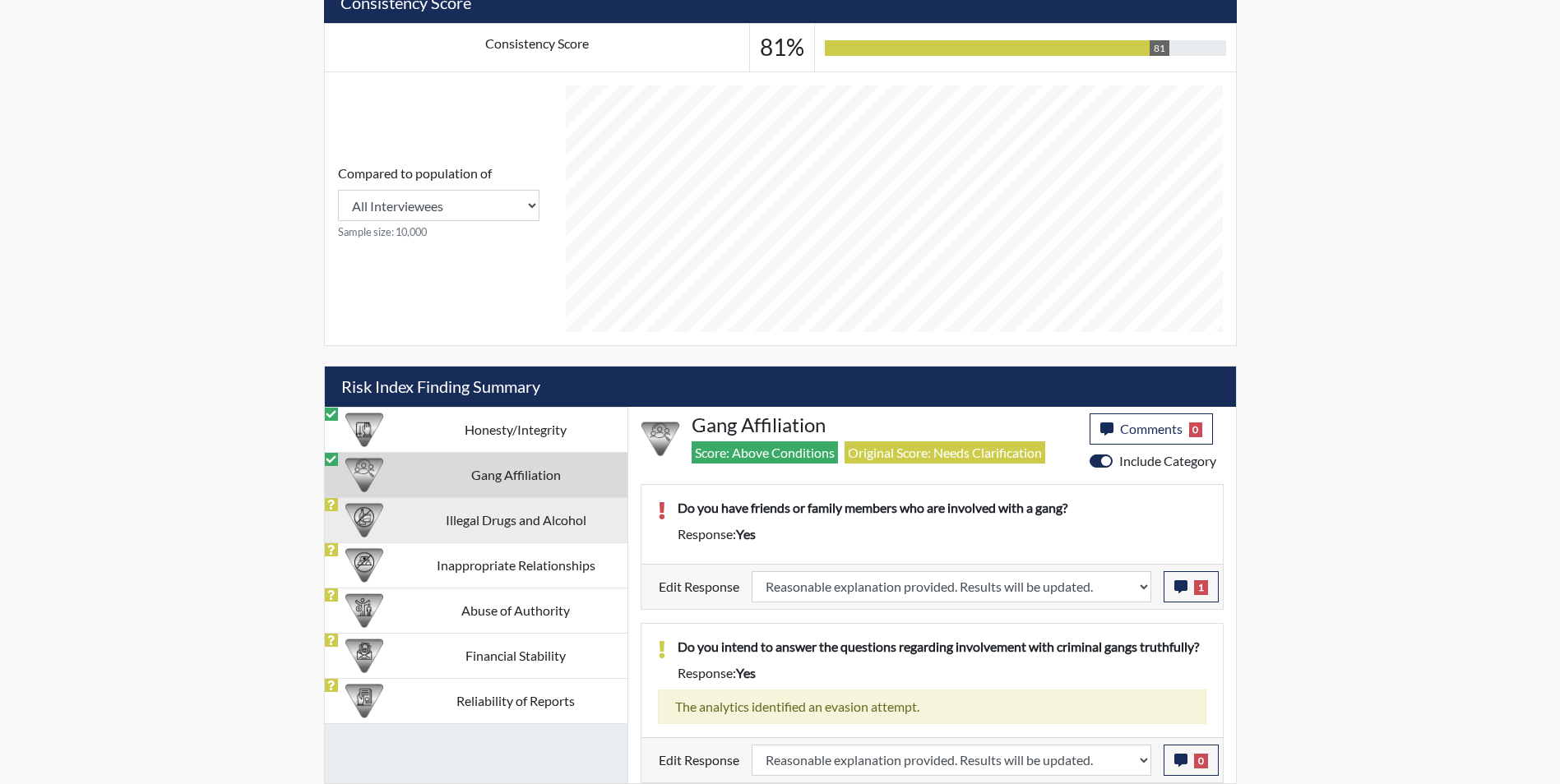
click at [478, 523] on td "Illegal Drugs and Alcohol" at bounding box center [516, 519] width 223 height 45
select select
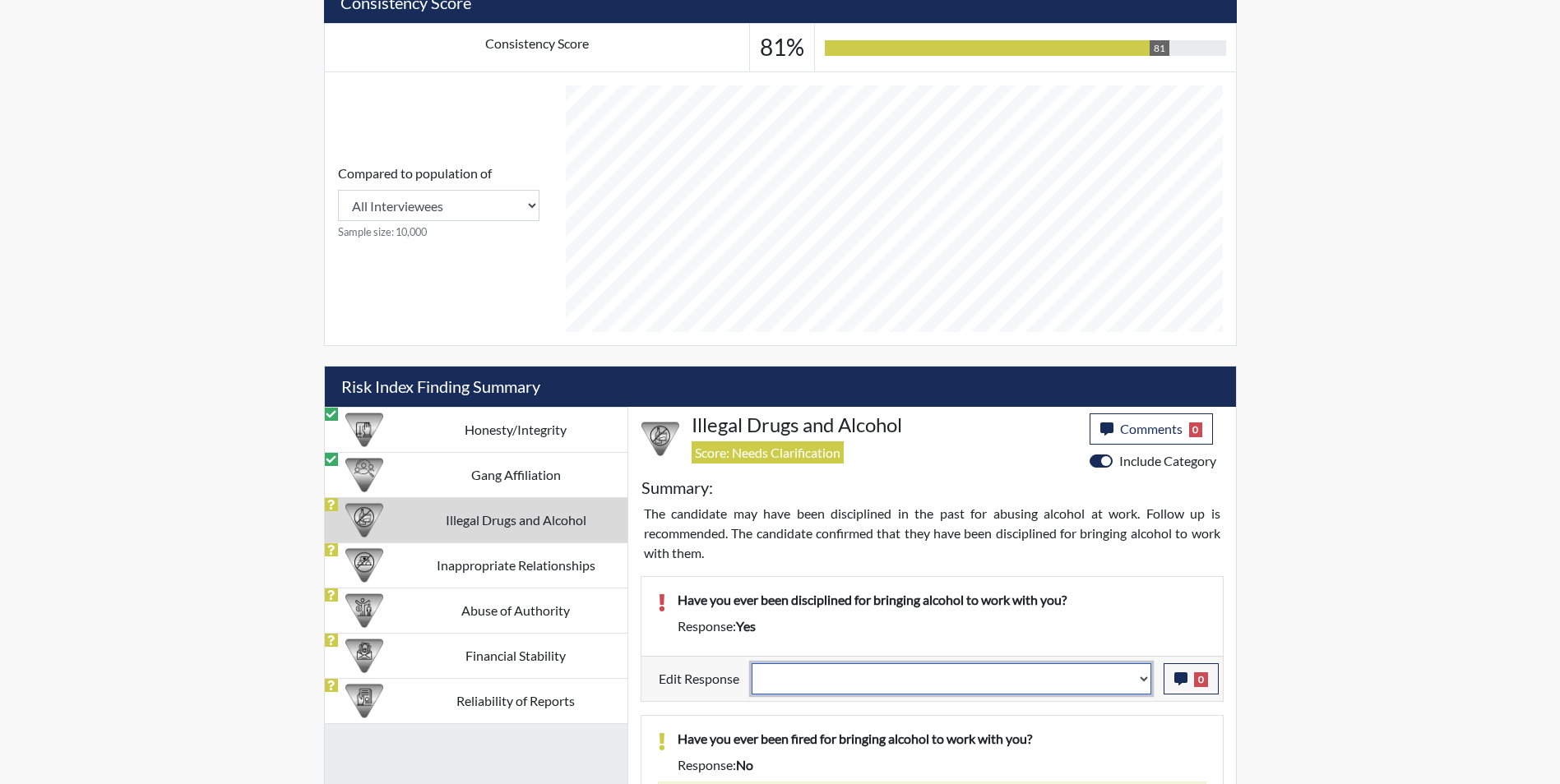
click at [802, 678] on select "Question is not relevant. Results will be updated. Reasonable explanation provi…" at bounding box center [951, 679] width 400 height 31
select select "reasonable-explanation-provided"
click at [751, 663] on select "Question is not relevant. Results will be updated. Reasonable explanation provi…" at bounding box center [951, 679] width 400 height 31
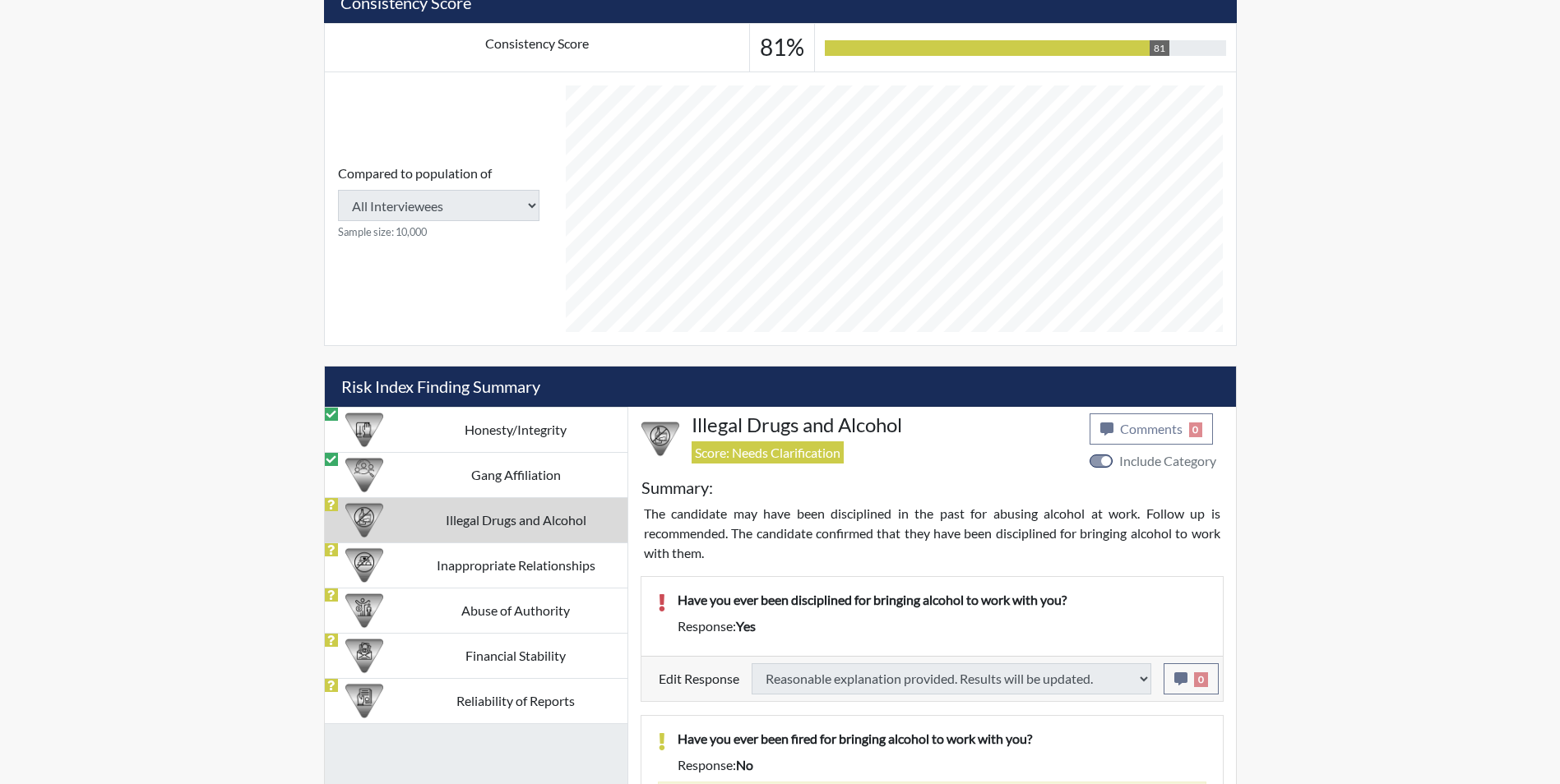
select select
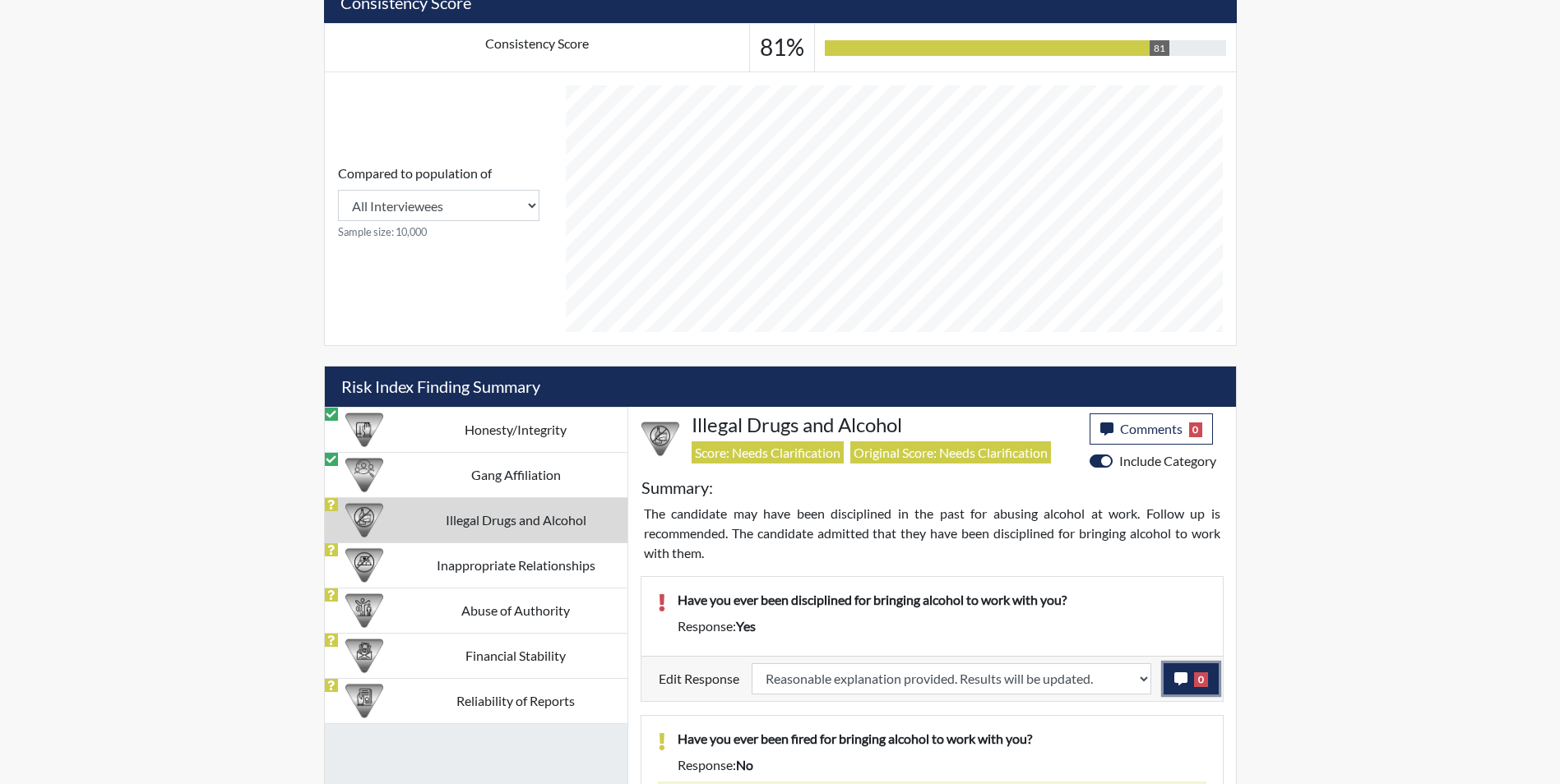
click at [1180, 682] on icon "button" at bounding box center [1180, 679] width 13 height 13
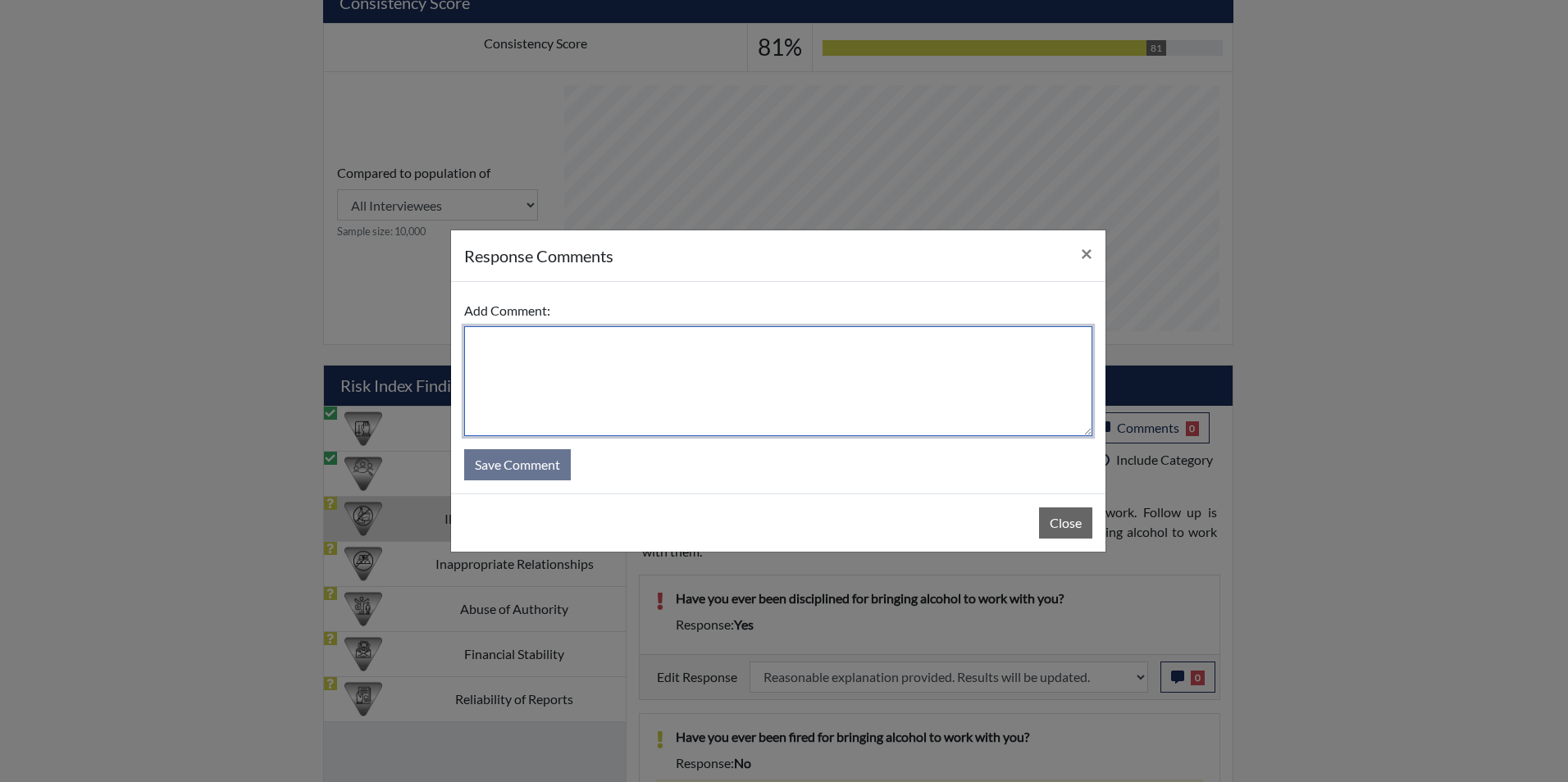
click at [538, 360] on textarea at bounding box center [778, 381] width 628 height 109
type textarea "Applicant answered no"
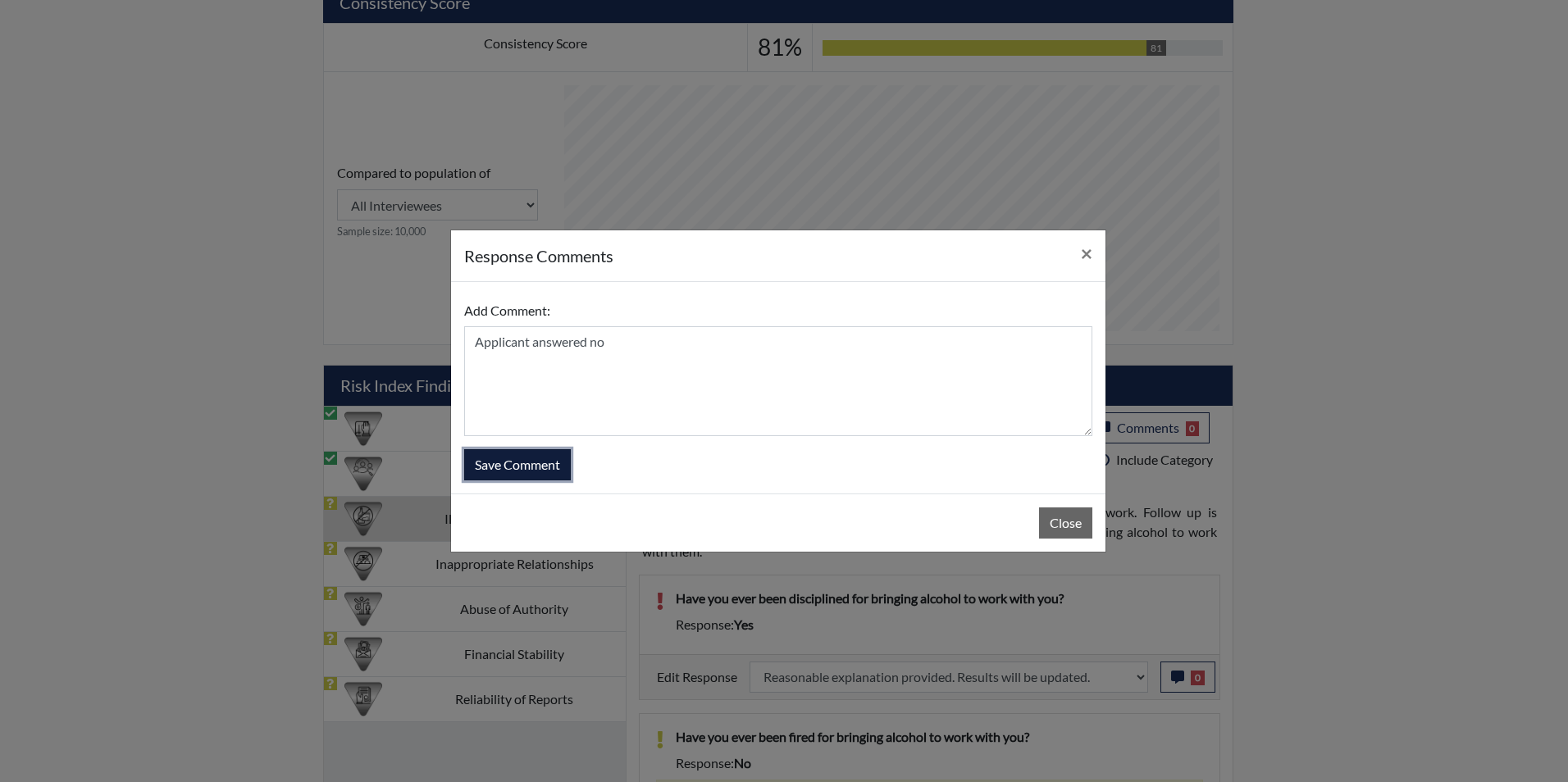
click at [523, 475] on button "Save Comment" at bounding box center [517, 465] width 107 height 31
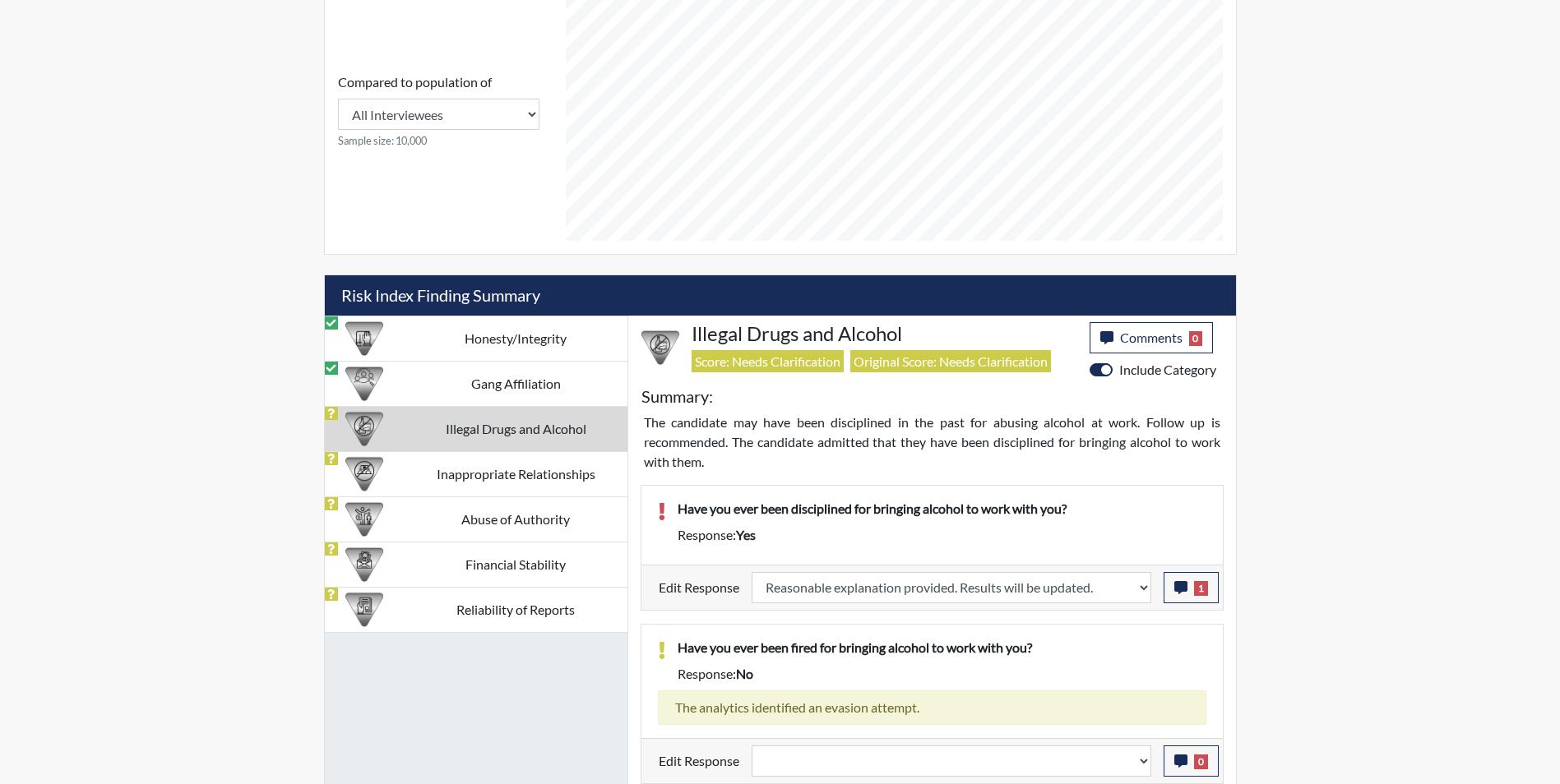
scroll to position [792, 0]
click at [838, 762] on select "Question is not relevant. Results will be updated. Reasonable explanation provi…" at bounding box center [951, 761] width 400 height 31
select select "reasonable-explanation-provided"
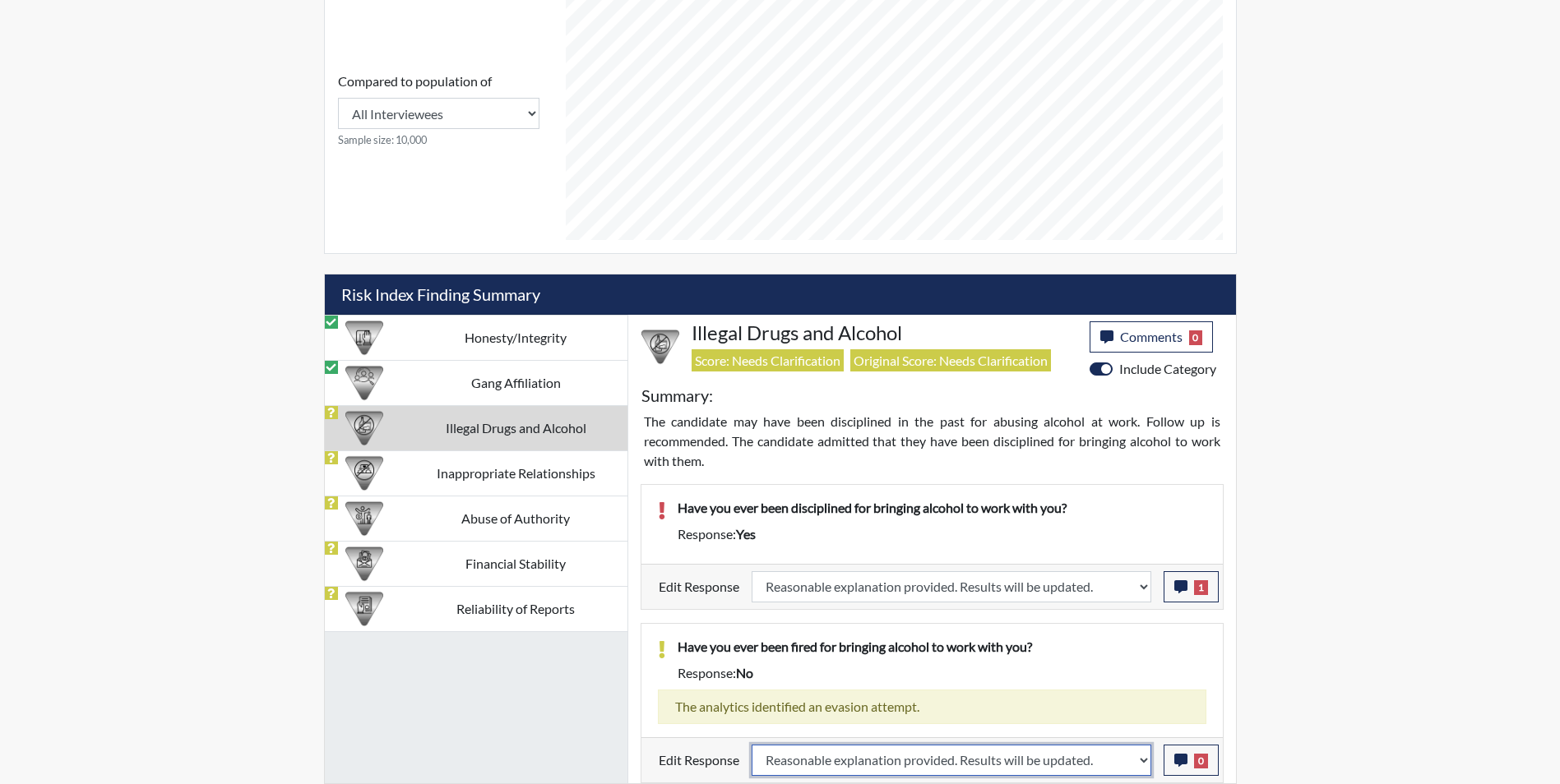
click at [751, 745] on select "Question is not relevant. Results will be updated. Reasonable explanation provi…" at bounding box center [951, 761] width 400 height 31
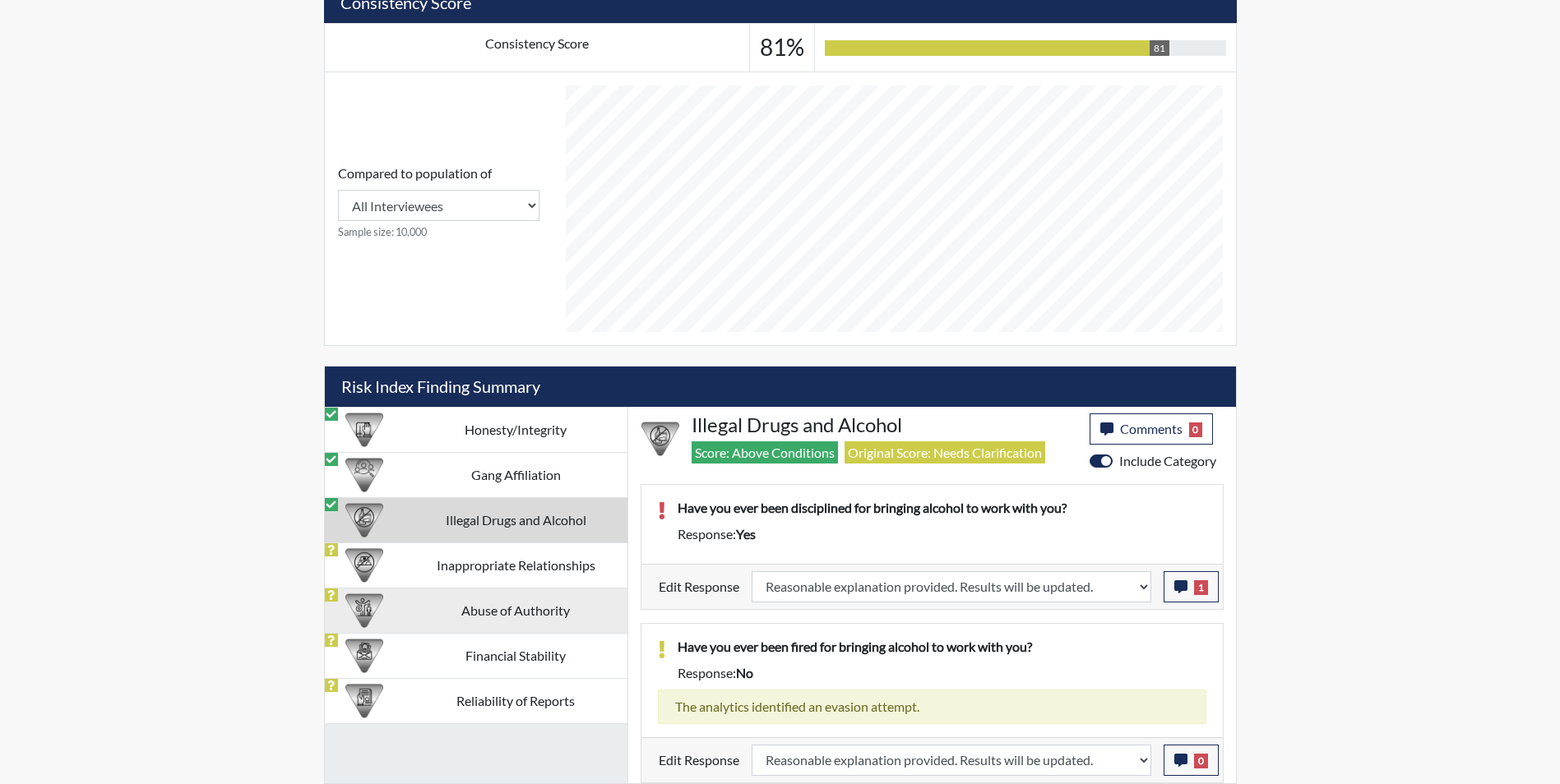
scroll to position [273, 683]
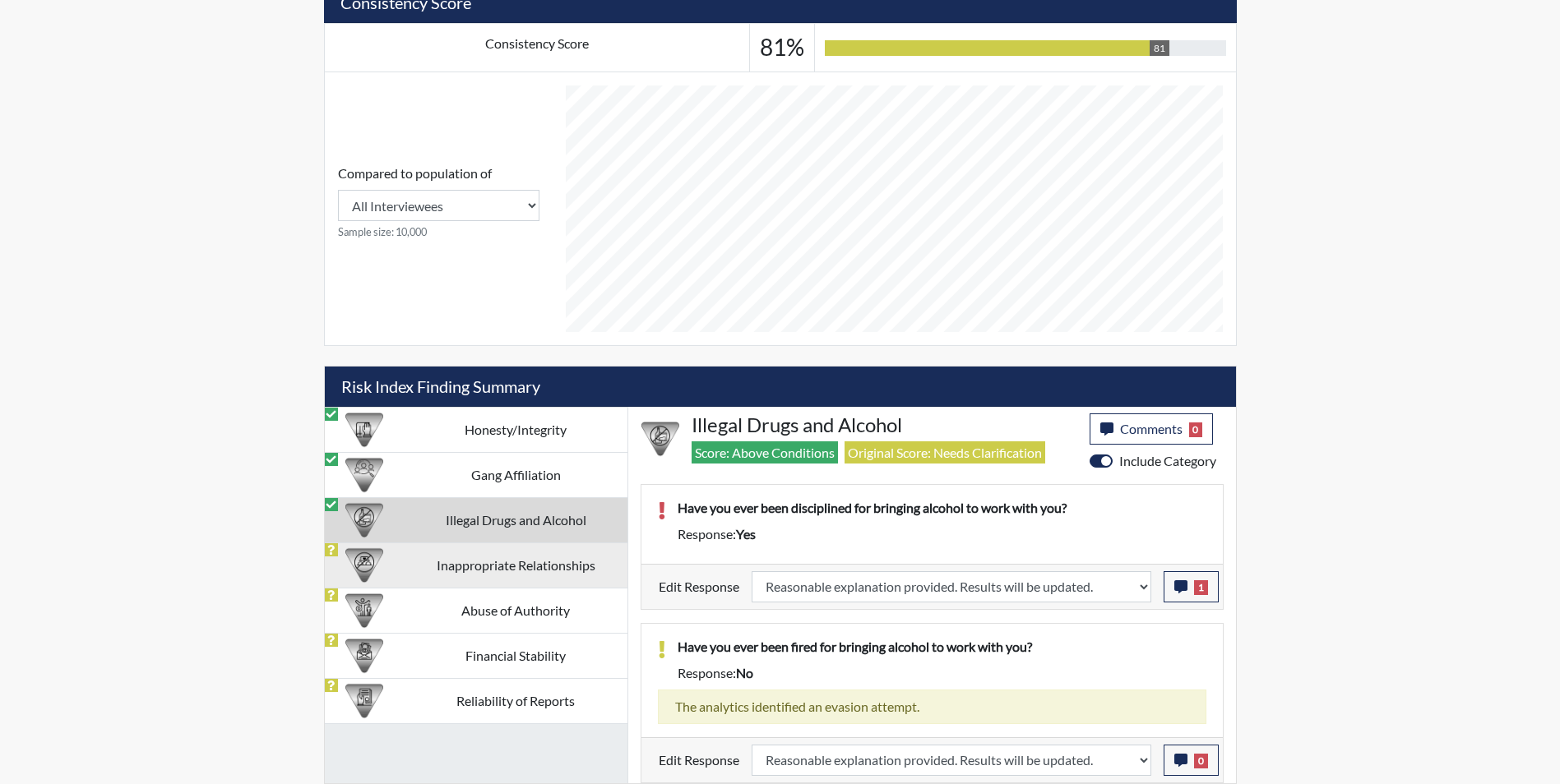
click at [450, 563] on td "Inappropriate Relationships" at bounding box center [516, 565] width 223 height 45
select select
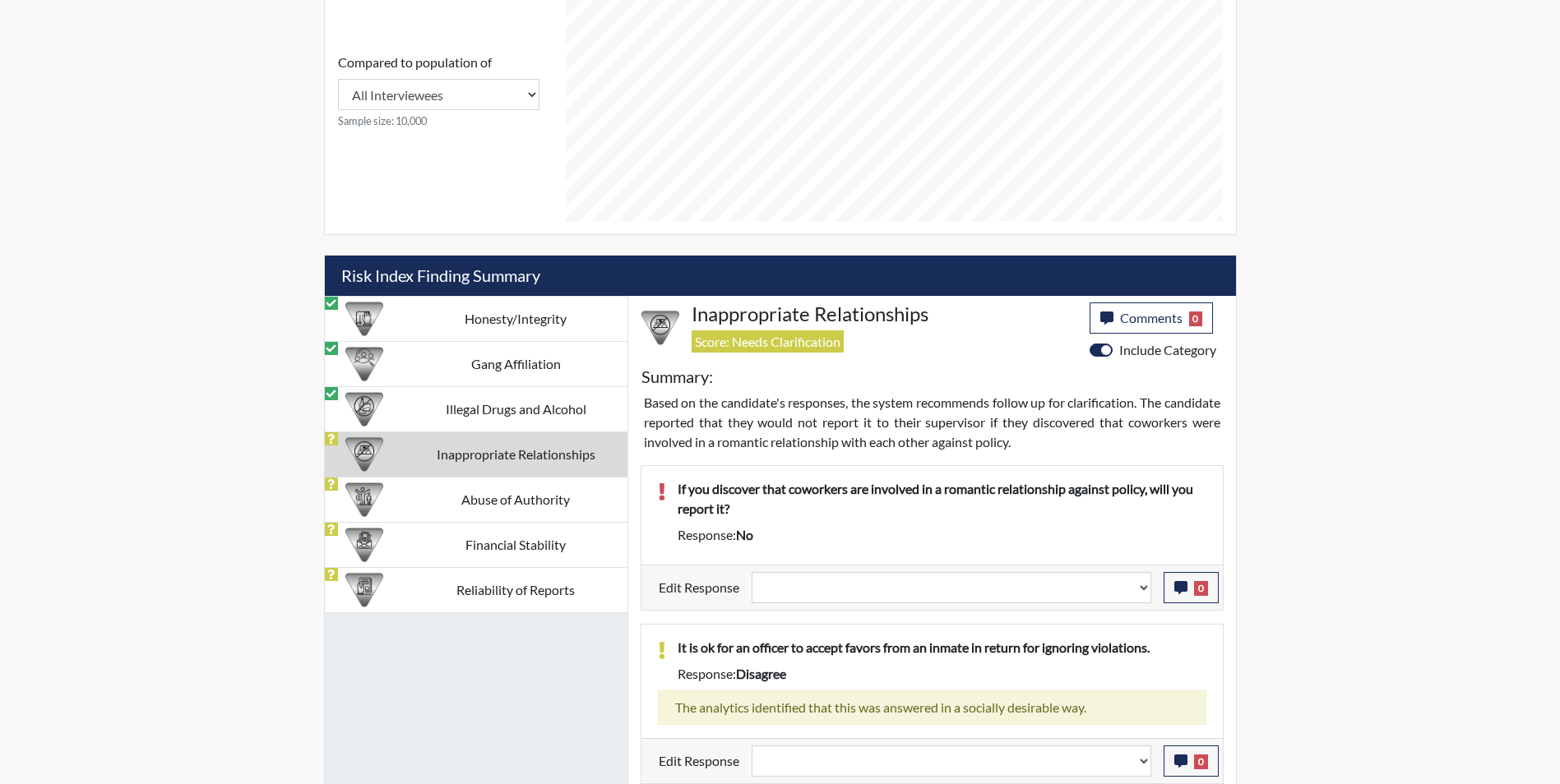
scroll to position [812, 0]
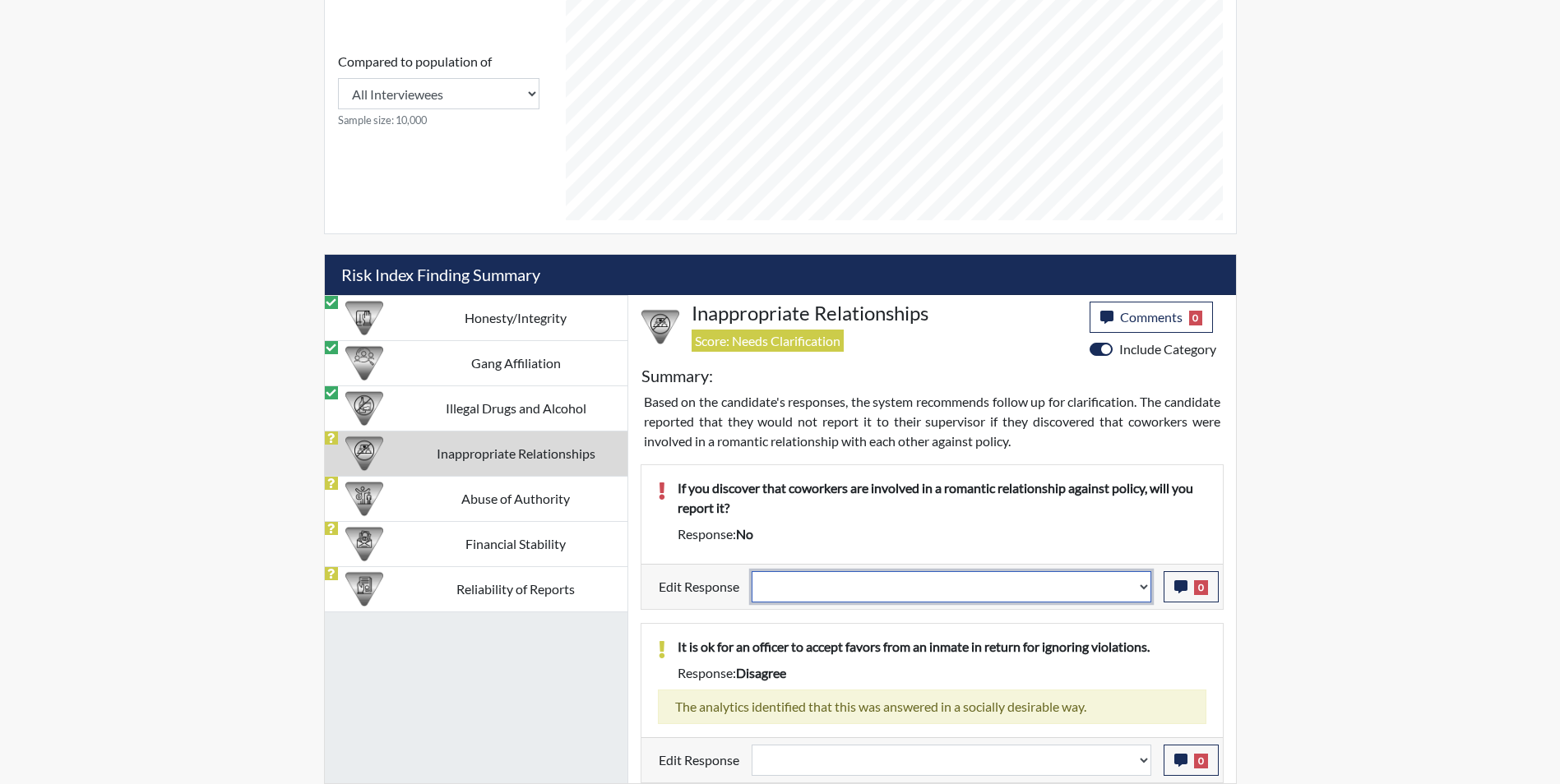
click at [903, 583] on select "Question is not relevant. Results will be updated. Reasonable explanation provi…" at bounding box center [951, 587] width 400 height 31
select select "reasonable-explanation-provided"
click at [751, 571] on select "Question is not relevant. Results will be updated. Reasonable explanation provi…" at bounding box center [951, 587] width 400 height 31
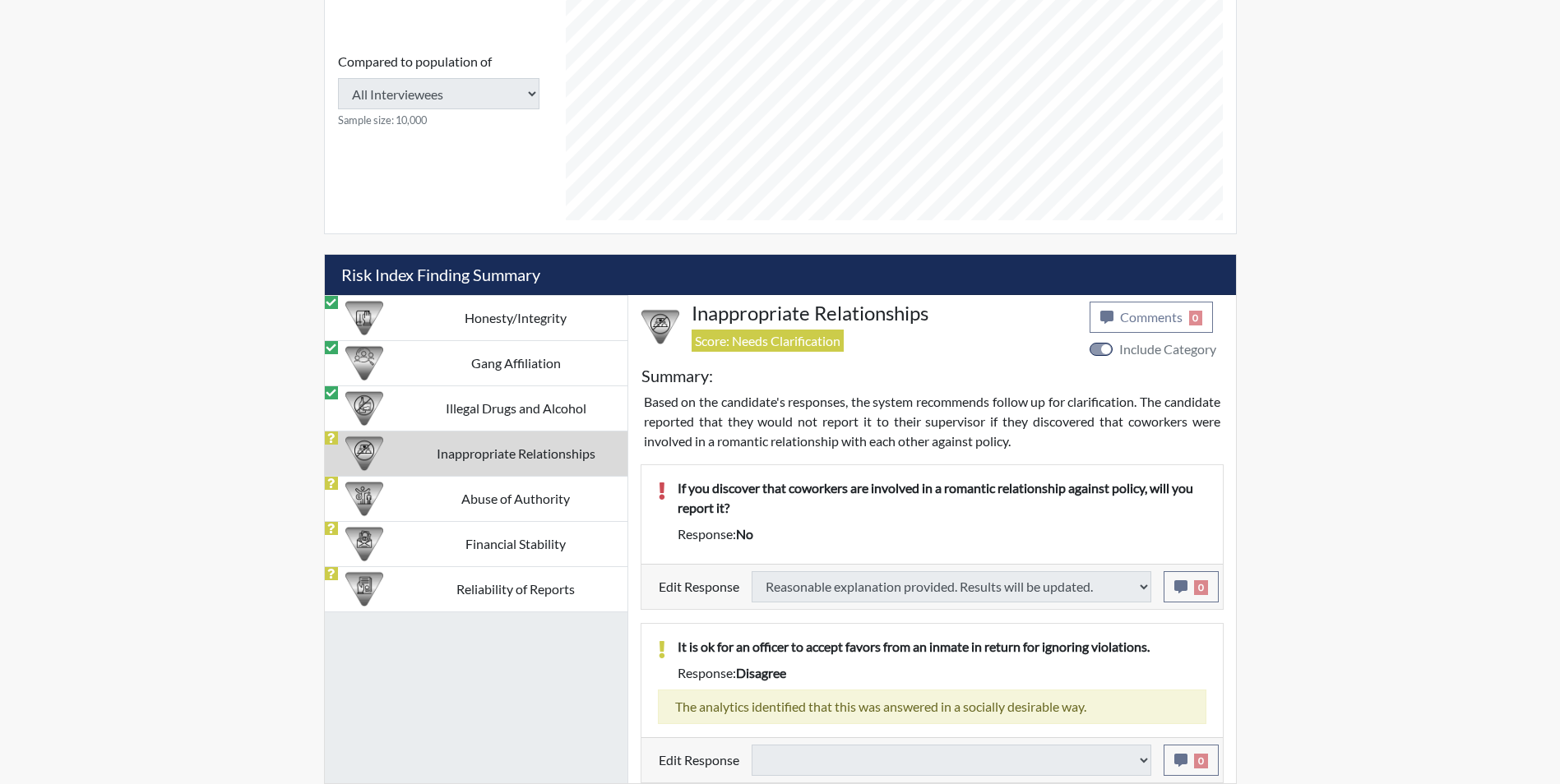
select select
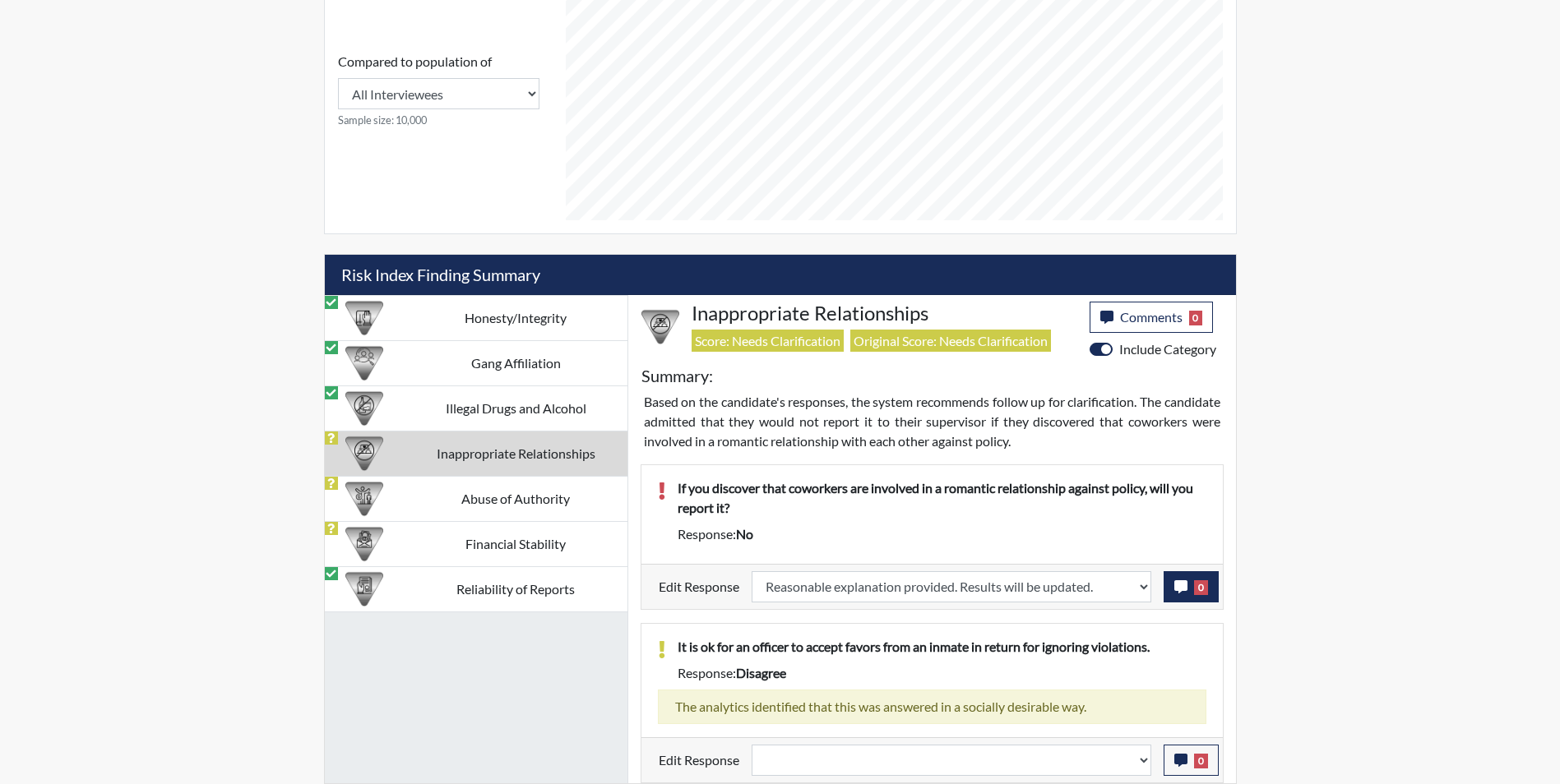
scroll to position [273, 683]
click at [1176, 585] on icon "button" at bounding box center [1180, 586] width 13 height 13
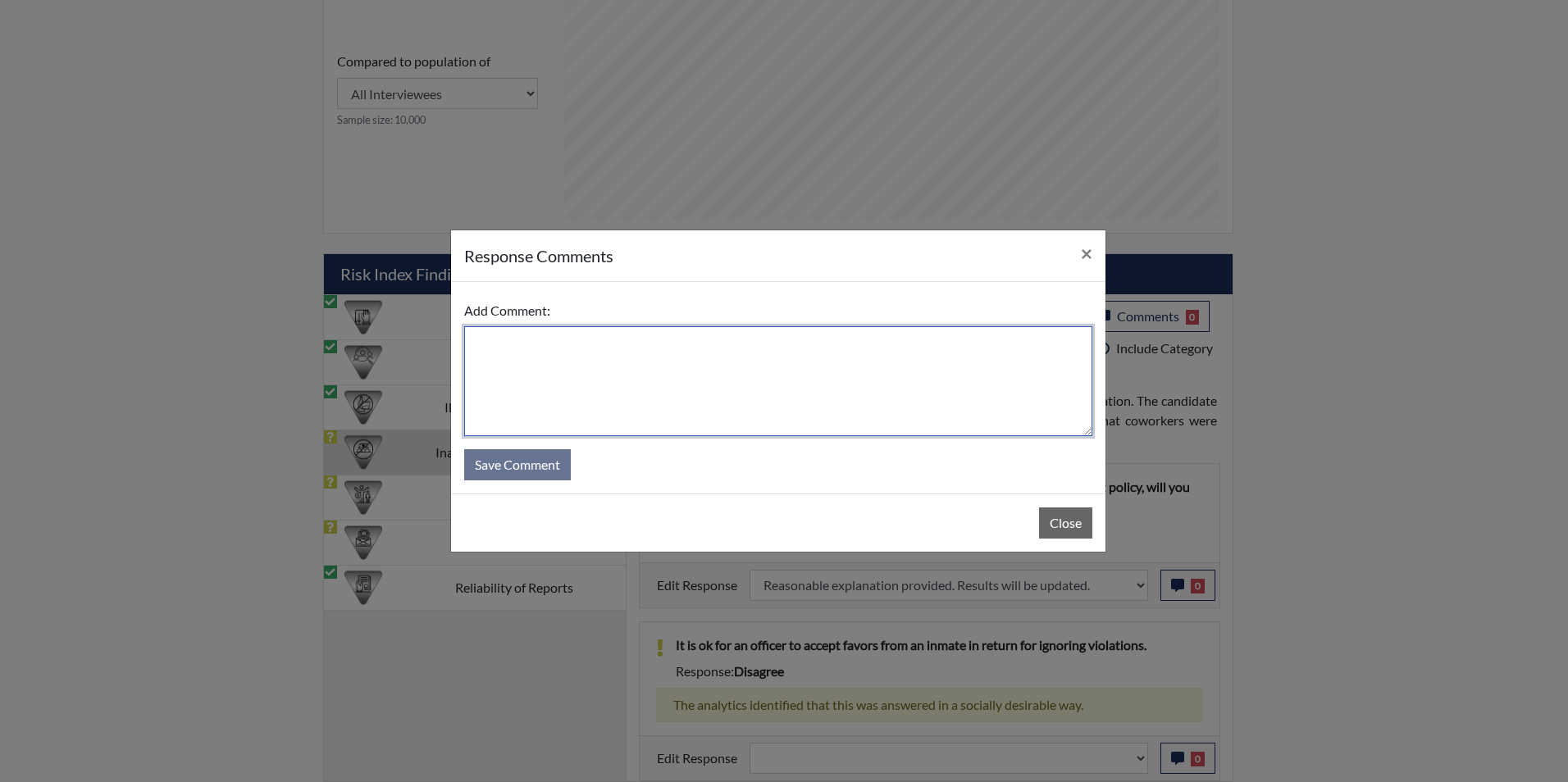
click at [523, 360] on textarea at bounding box center [778, 381] width 628 height 109
type textarea "Applicant answered yes"
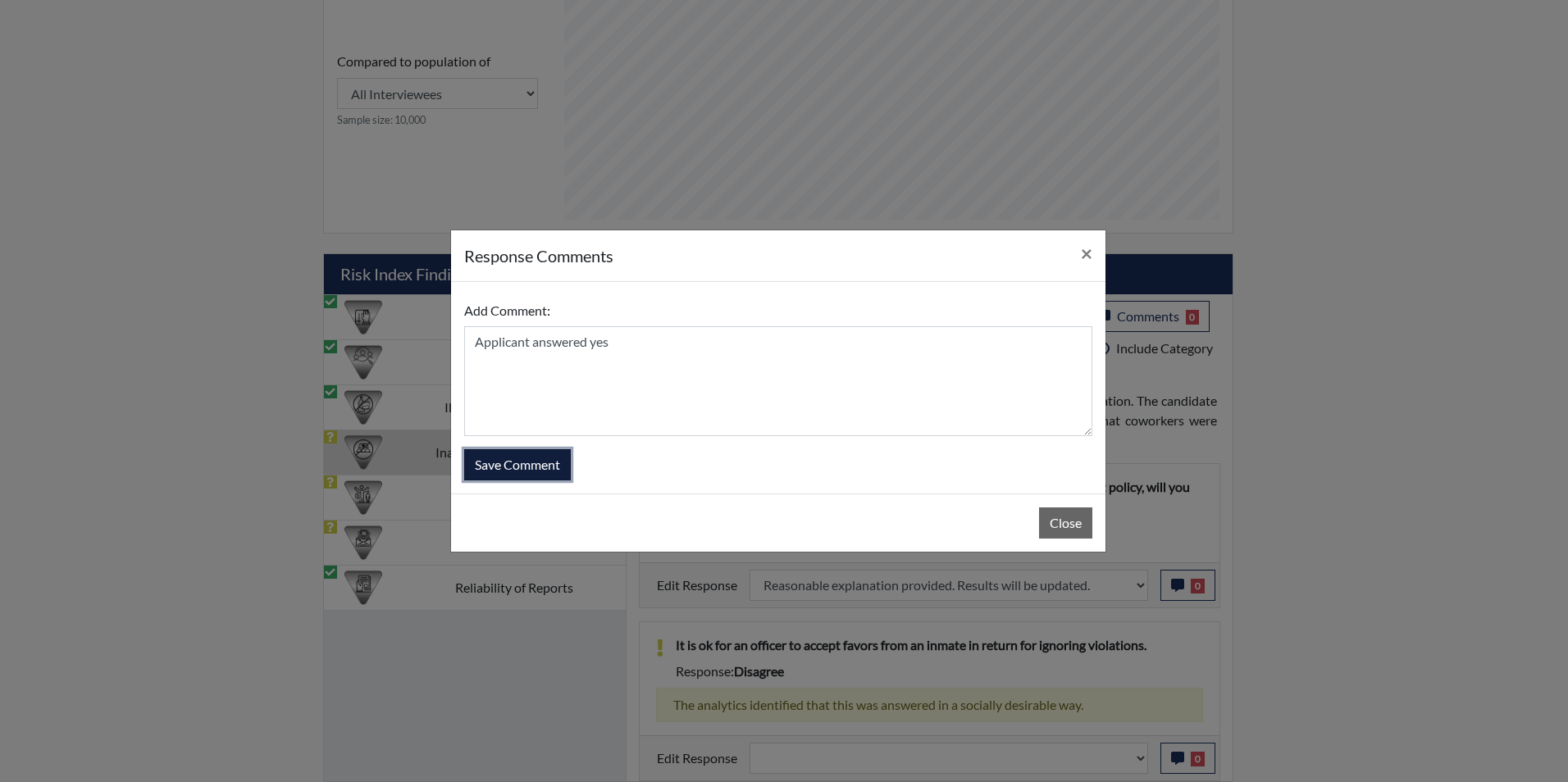
click at [528, 472] on button "Save Comment" at bounding box center [517, 465] width 107 height 31
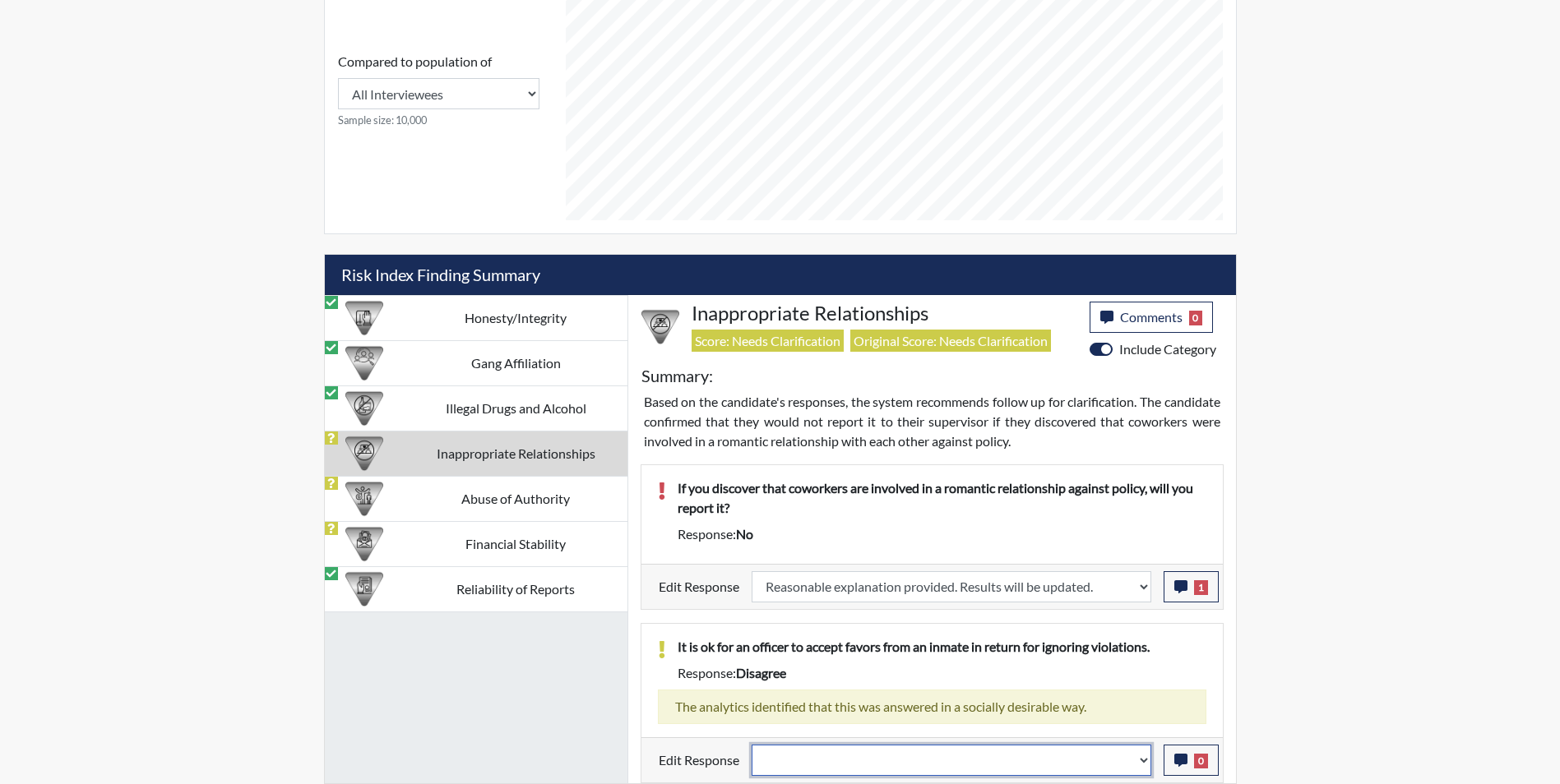
click at [884, 755] on select "Question is not relevant. Results will be updated. Reasonable explanation provi…" at bounding box center [951, 761] width 400 height 31
select select "reasonable-explanation-provided"
click at [751, 745] on select "Question is not relevant. Results will be updated. Reasonable explanation provi…" at bounding box center [951, 761] width 400 height 31
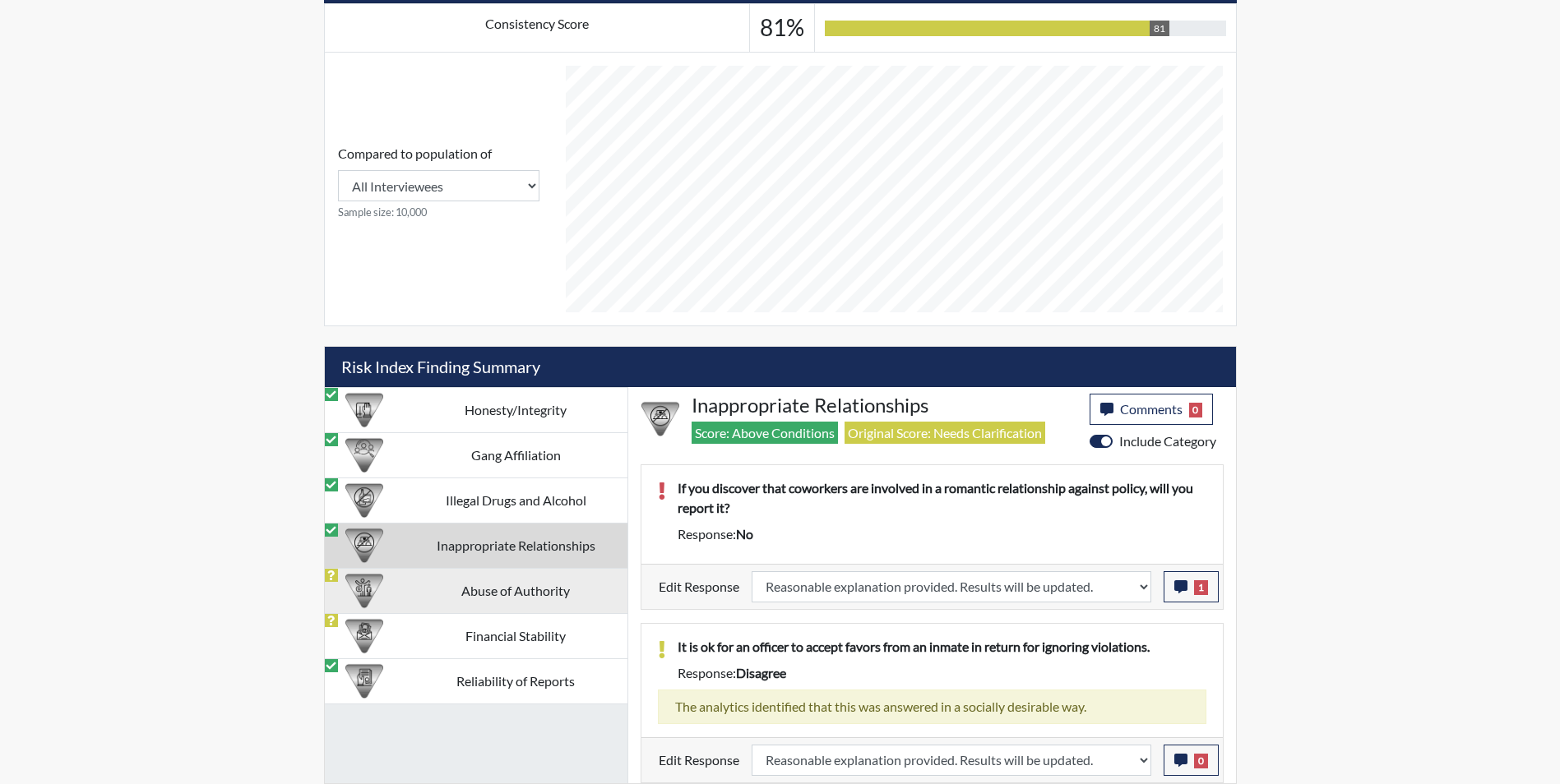
click at [410, 597] on td "Abuse of Authority" at bounding box center [516, 590] width 223 height 45
select select
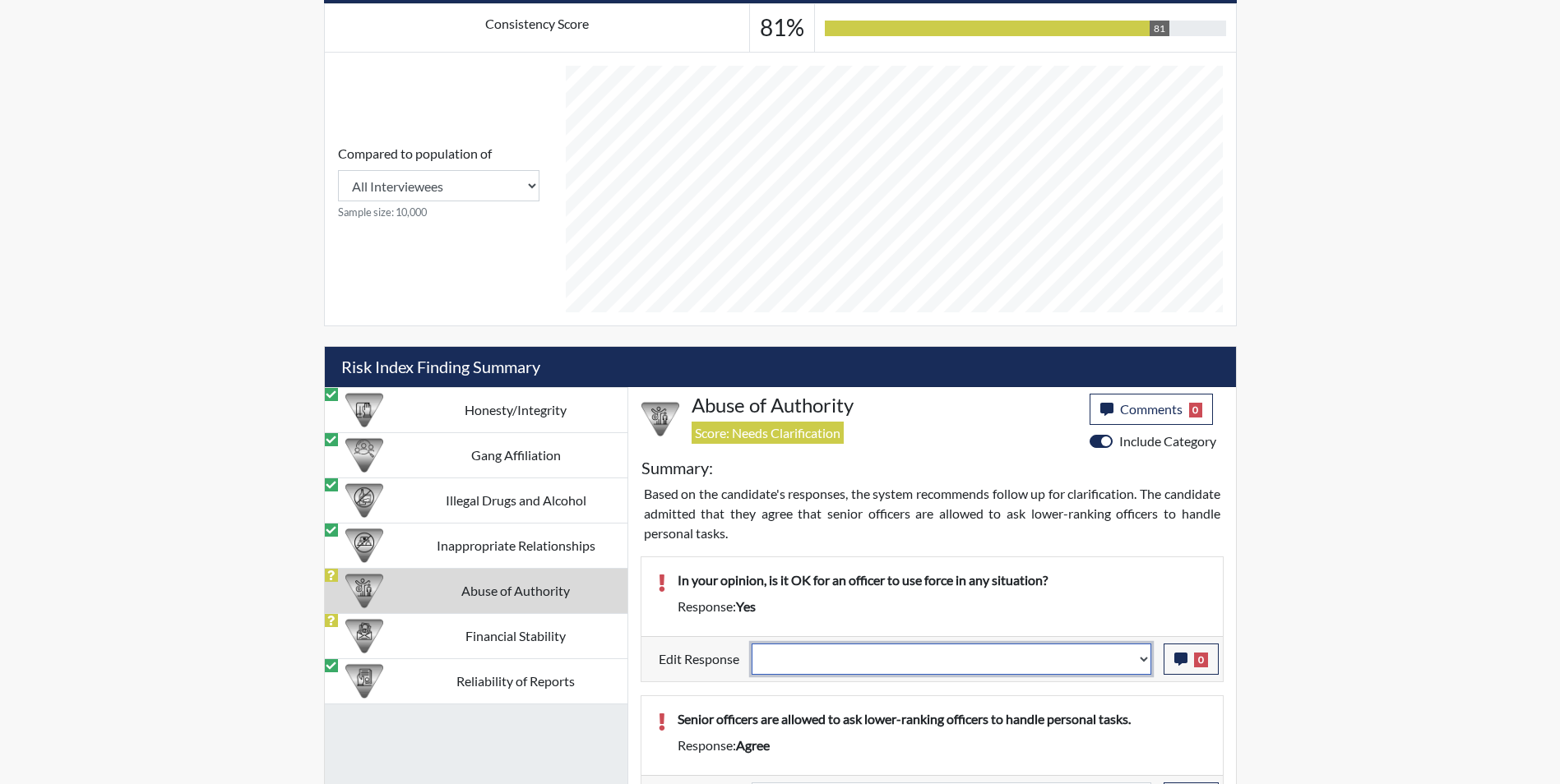
click at [848, 661] on select "Question is not relevant. Results will be updated. Reasonable explanation provi…" at bounding box center [951, 660] width 400 height 31
select select "reasonable-explanation-provided"
click at [751, 644] on select "Question is not relevant. Results will be updated. Reasonable explanation provi…" at bounding box center [951, 660] width 400 height 31
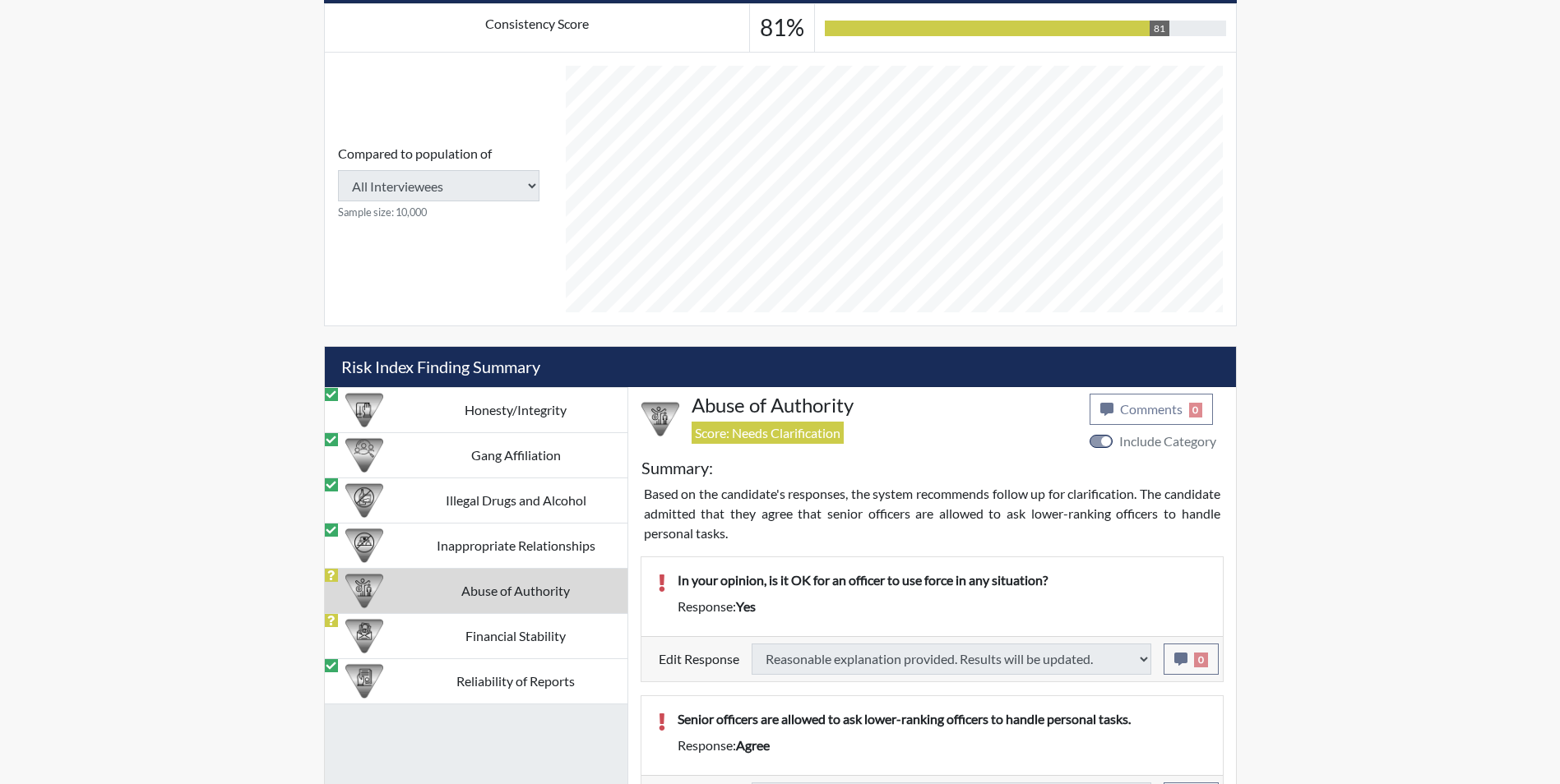
select select
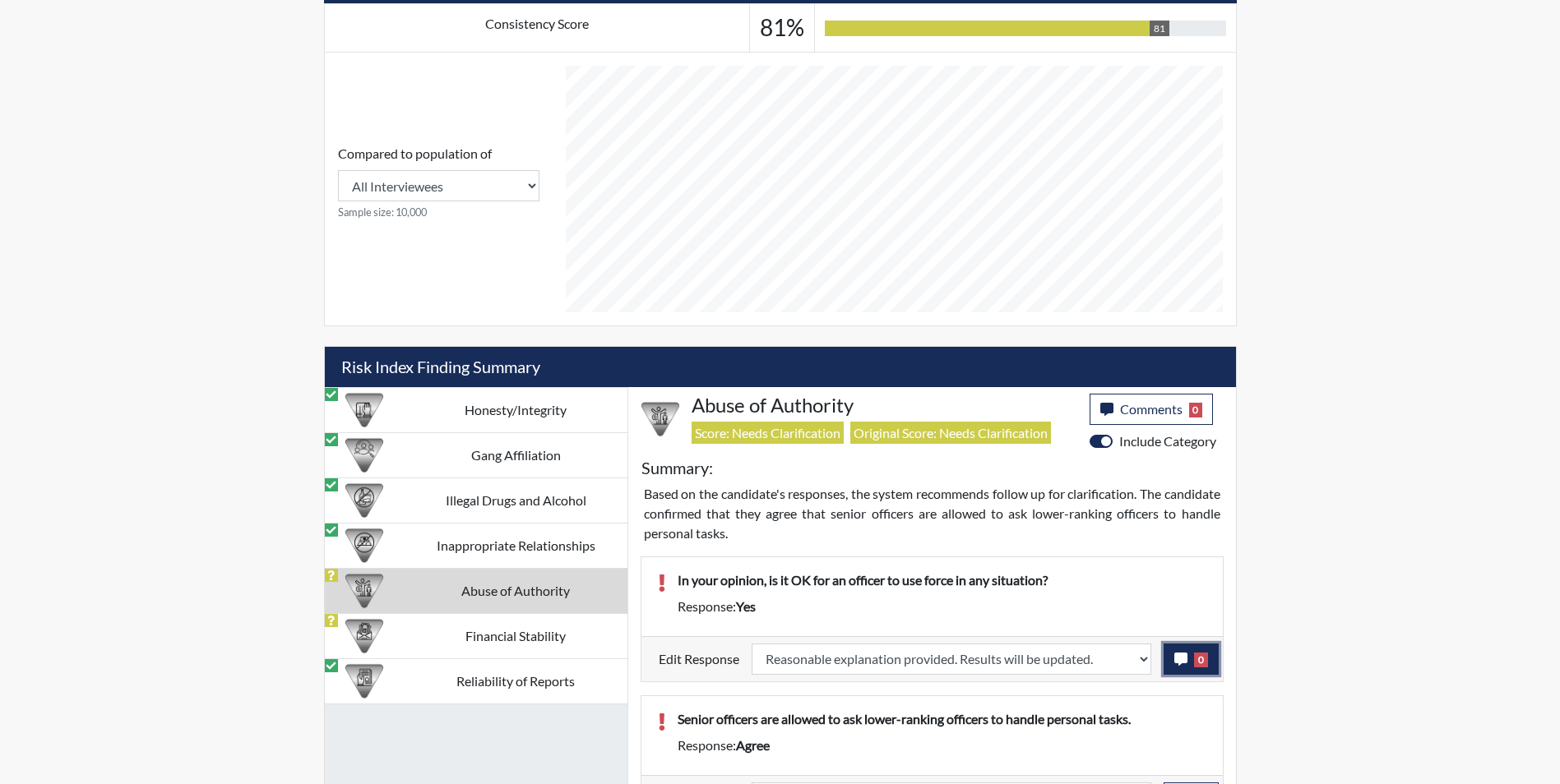
click at [1179, 657] on icon "button" at bounding box center [1180, 659] width 13 height 13
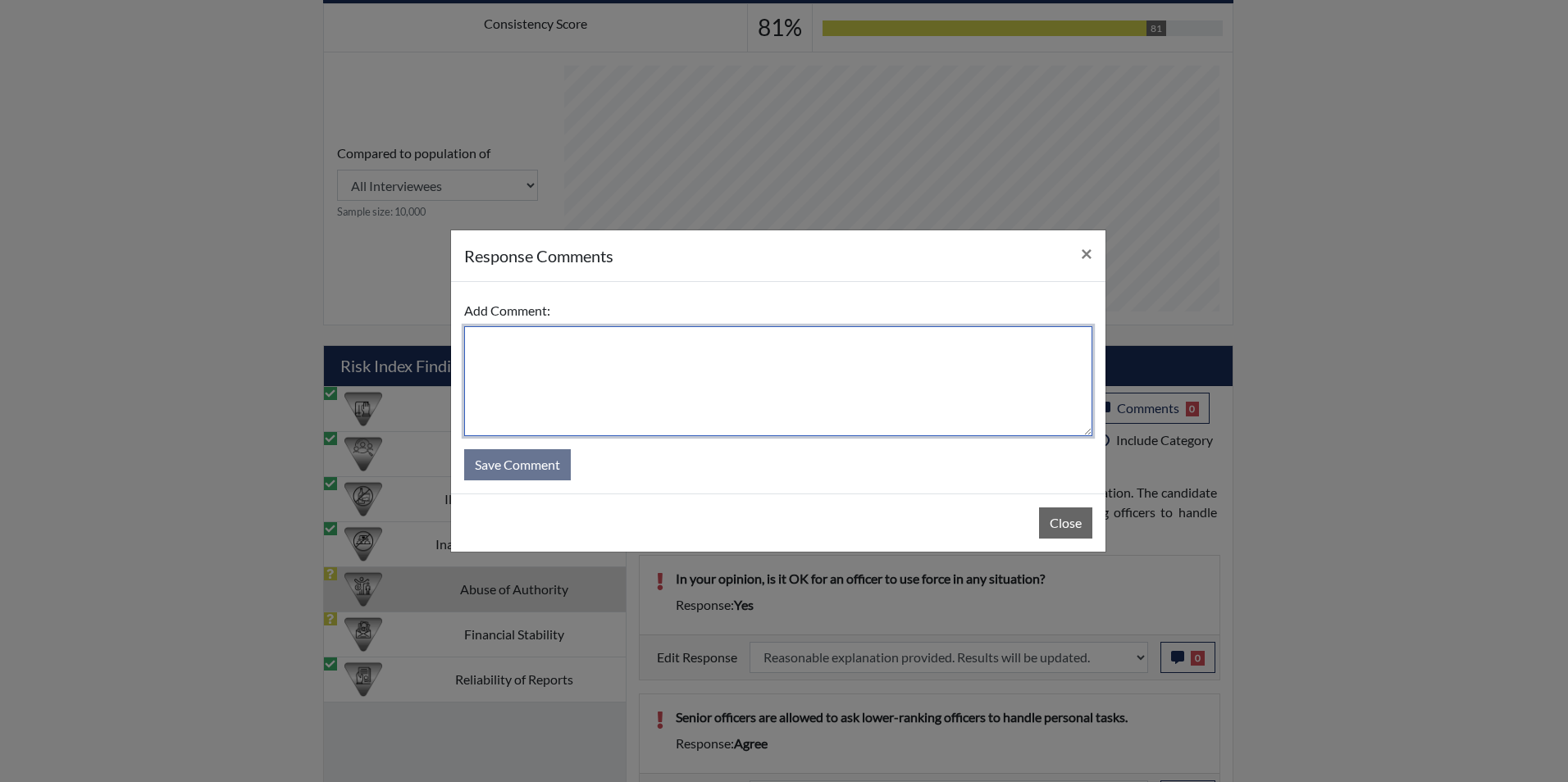
click at [540, 388] on textarea at bounding box center [778, 381] width 628 height 109
type textarea "Applicant answered no"
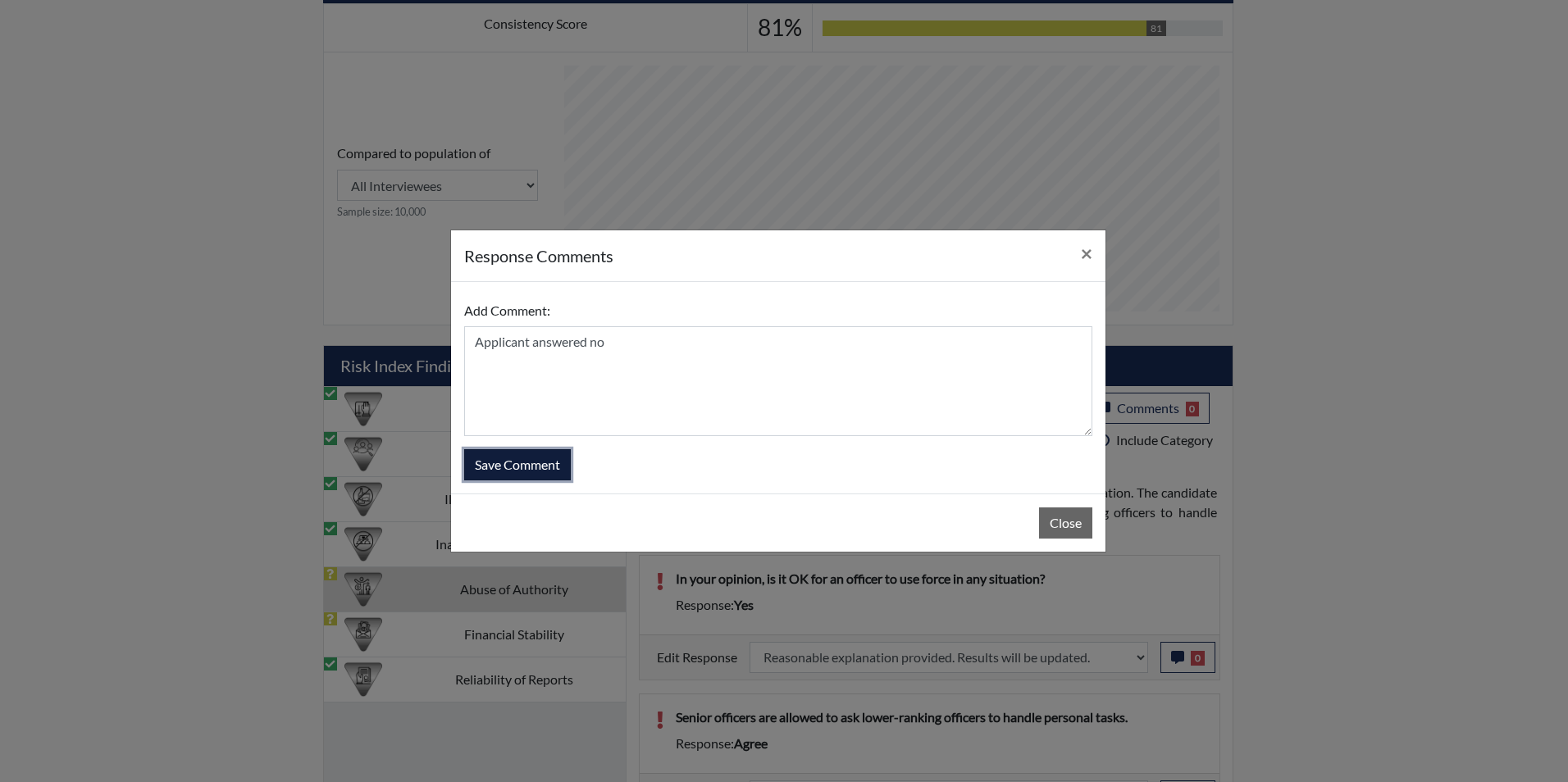
click at [498, 467] on button "Save Comment" at bounding box center [517, 465] width 107 height 31
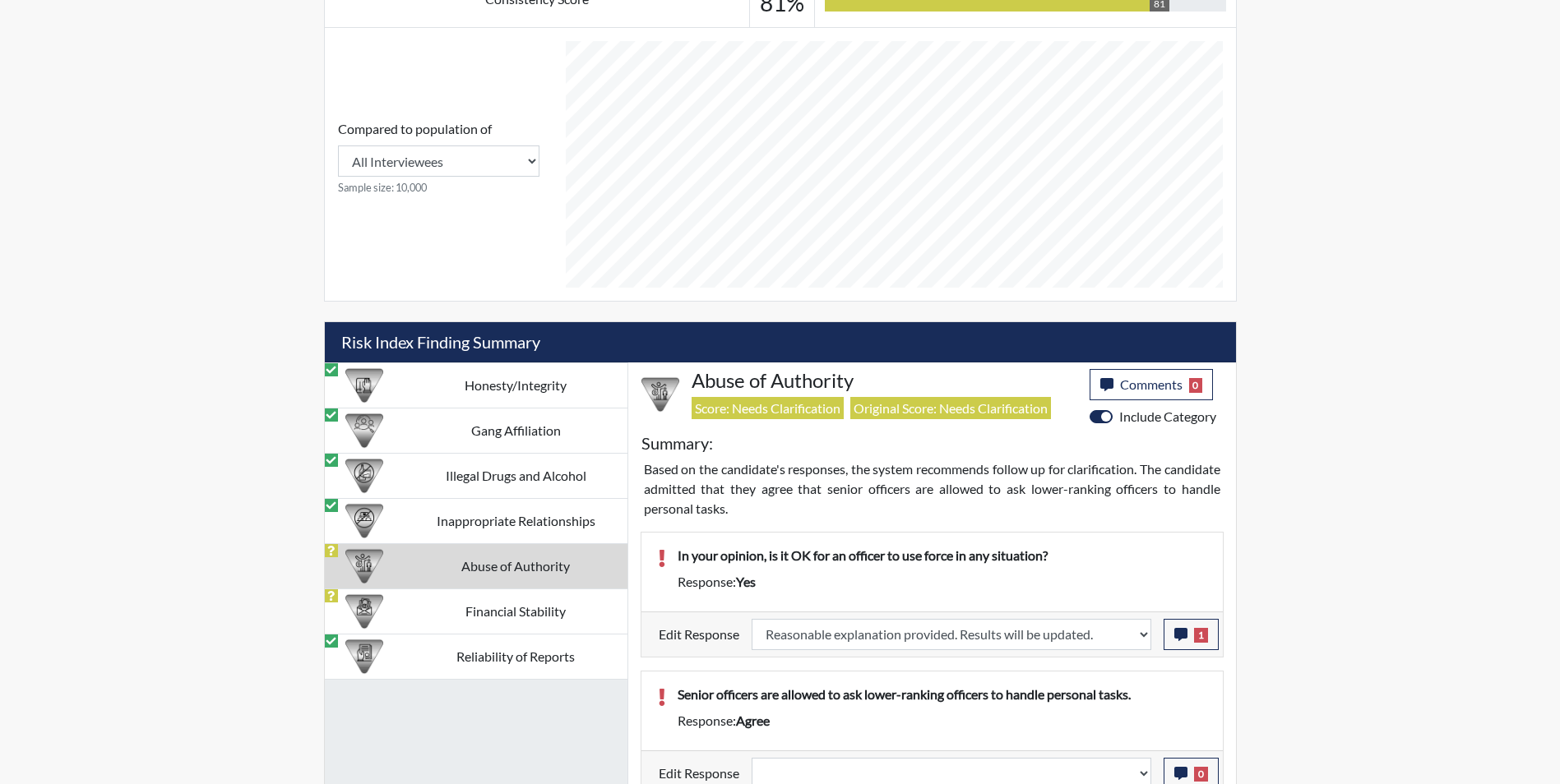
scroll to position [757, 0]
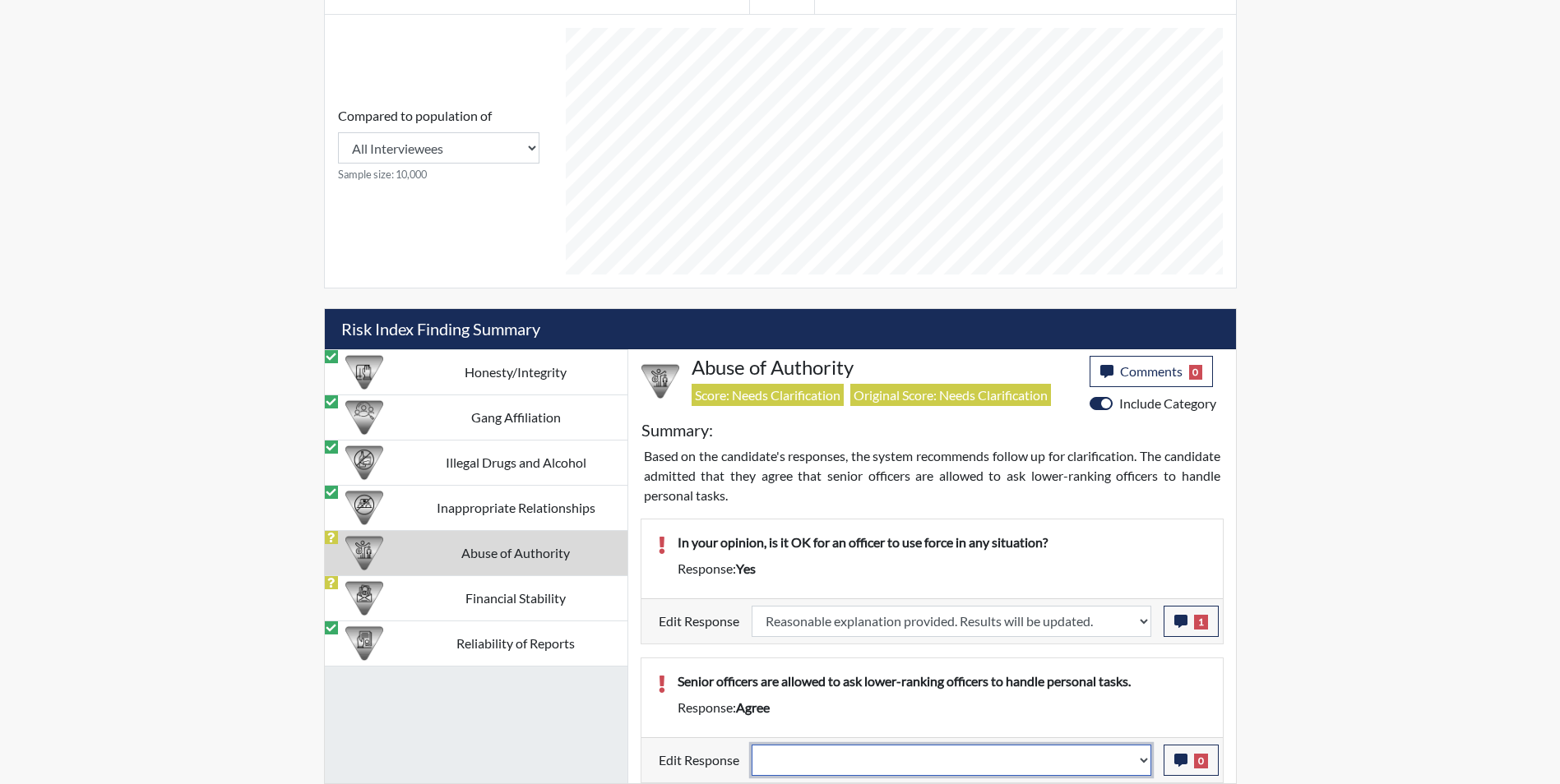
click at [825, 765] on select "Question is not relevant. Results will be updated. Reasonable explanation provi…" at bounding box center [951, 761] width 400 height 31
select select "reasonable-explanation-provided"
click at [751, 745] on select "Question is not relevant. Results will be updated. Reasonable explanation provi…" at bounding box center [951, 761] width 400 height 31
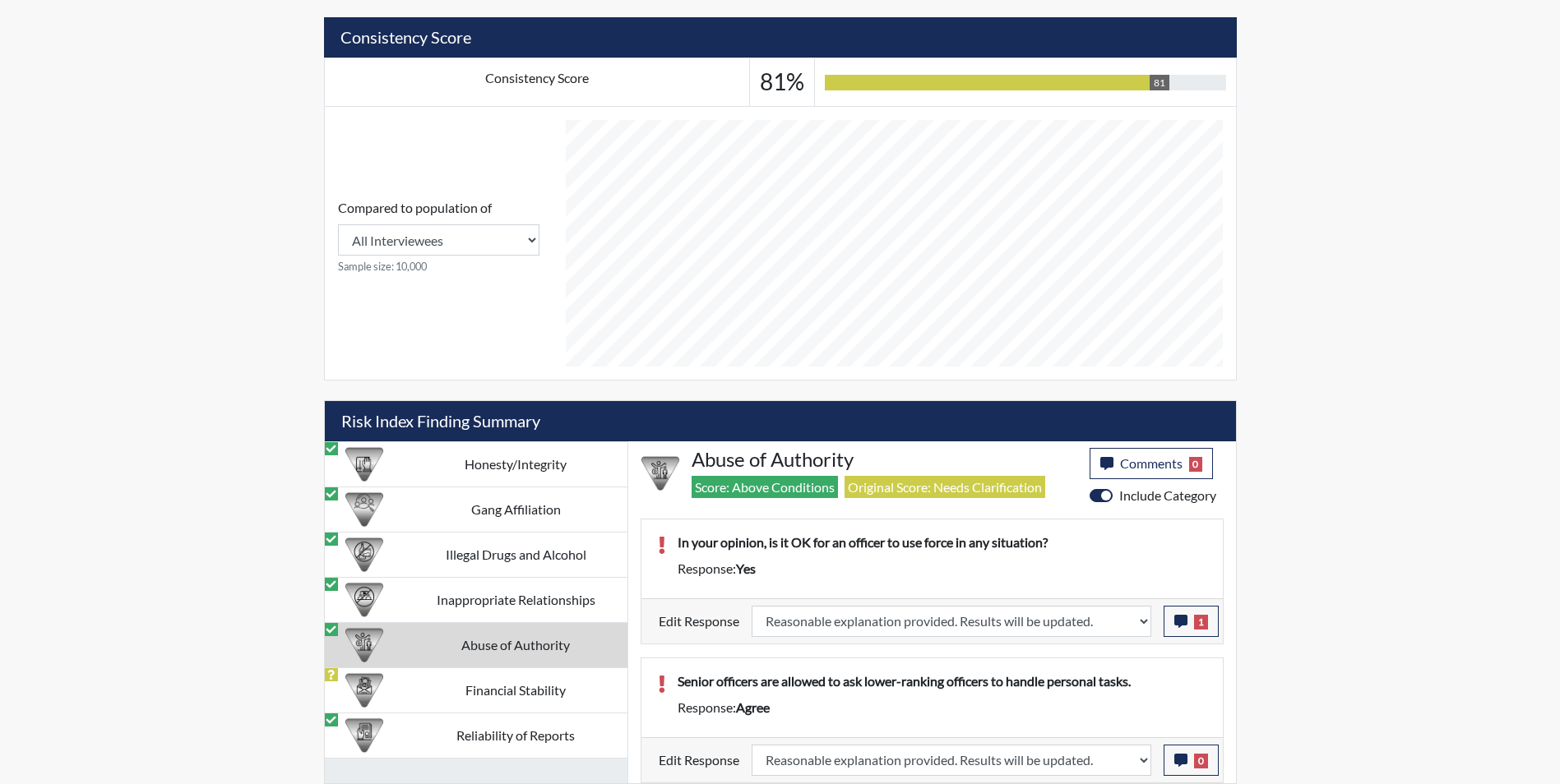
scroll to position [273, 683]
click at [1179, 761] on icon "button" at bounding box center [1180, 760] width 13 height 13
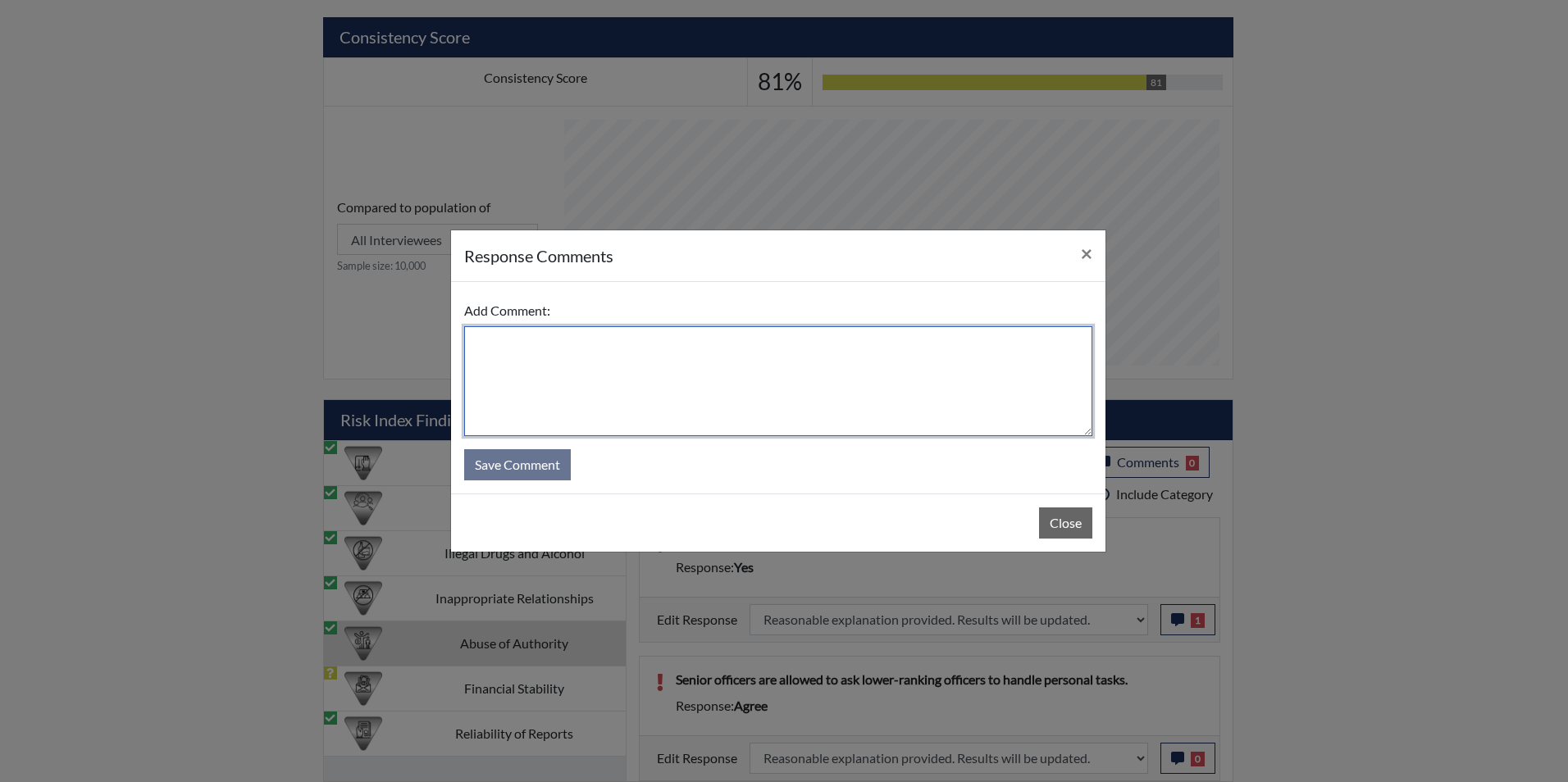
click at [492, 368] on textarea at bounding box center [778, 381] width 628 height 109
type textarea "Applicant disagrees"
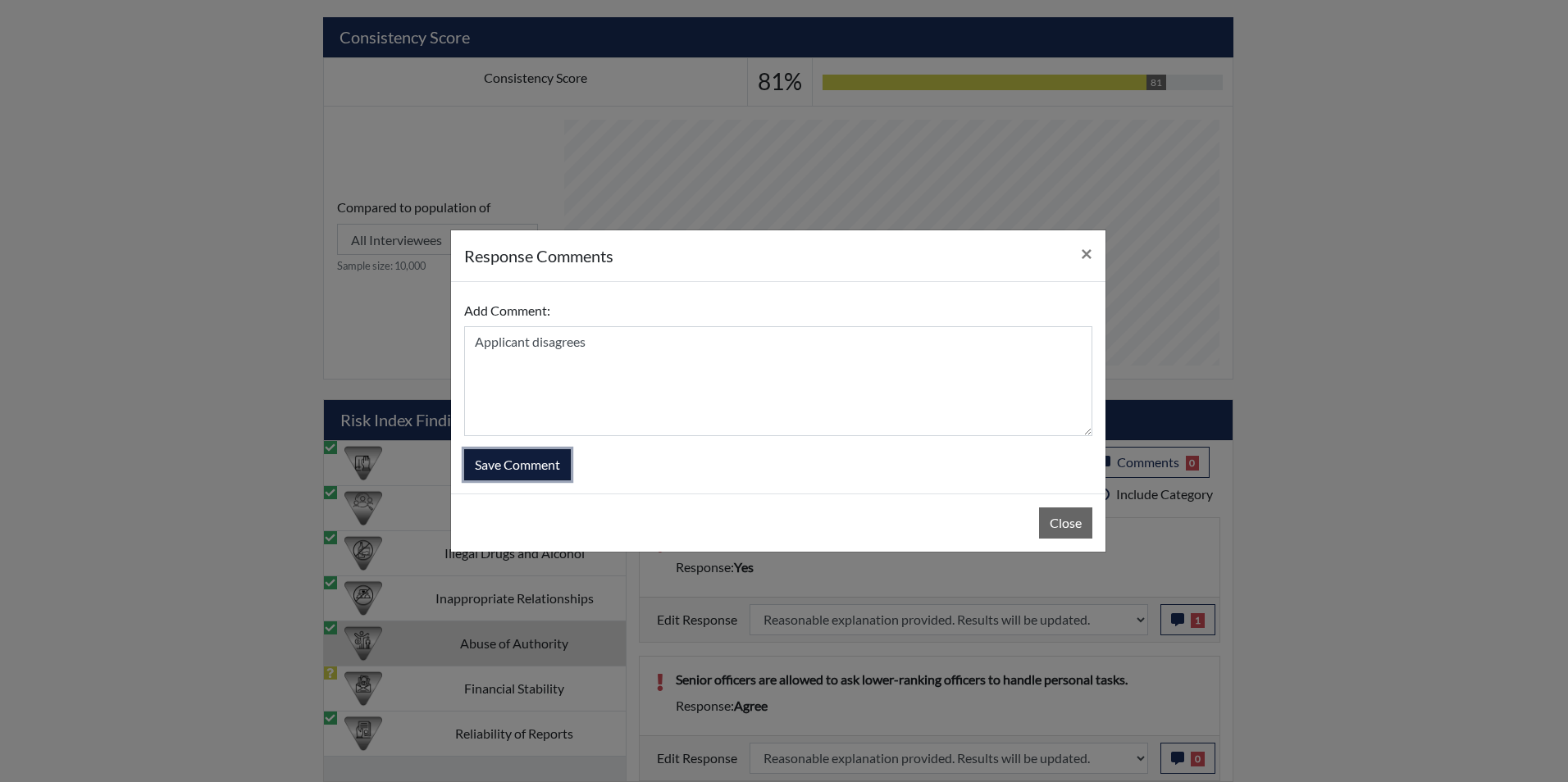
click at [522, 460] on button "Save Comment" at bounding box center [517, 465] width 107 height 31
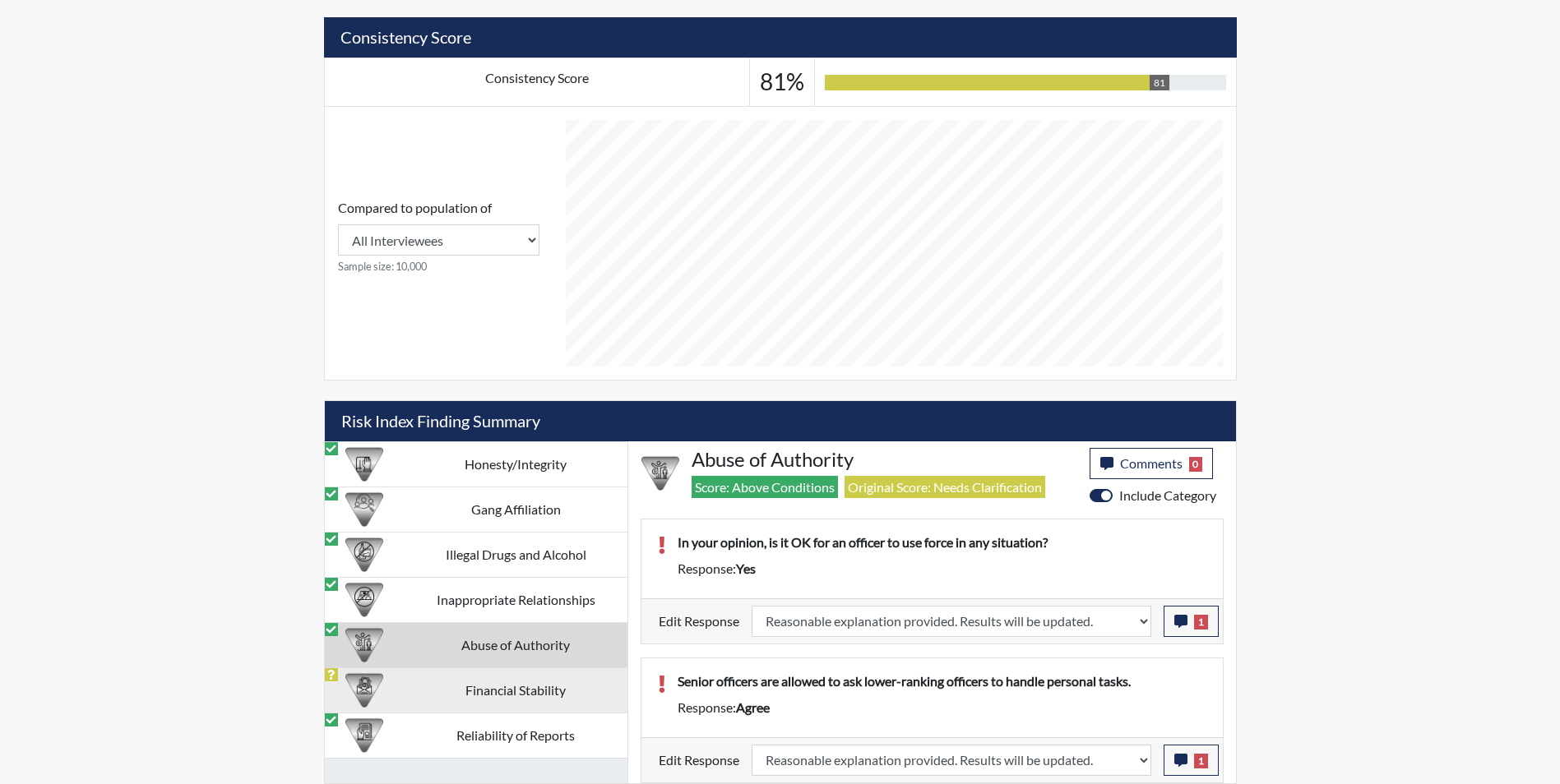
click at [458, 690] on td "Financial Stability" at bounding box center [516, 690] width 223 height 45
select select
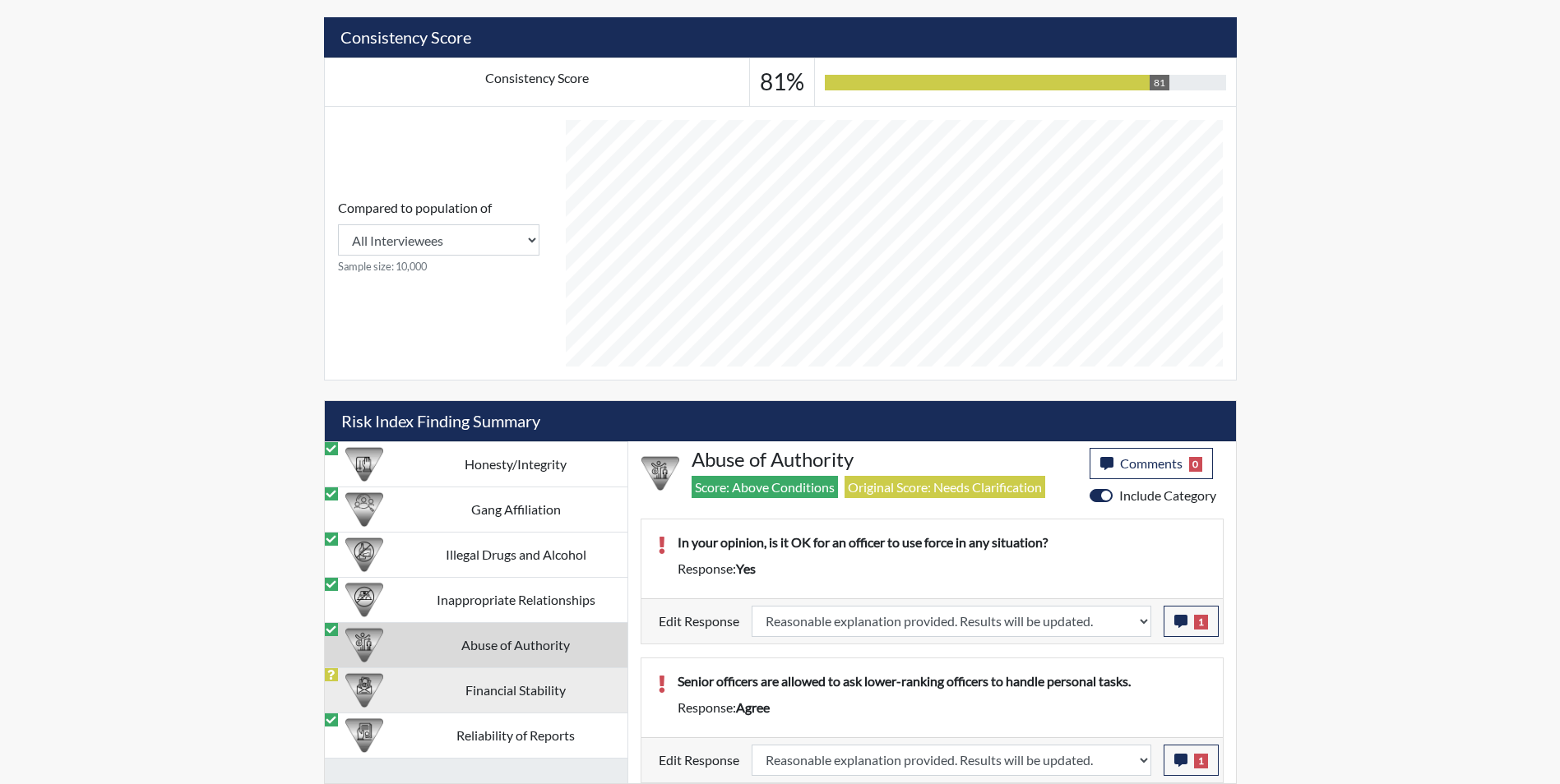
select select
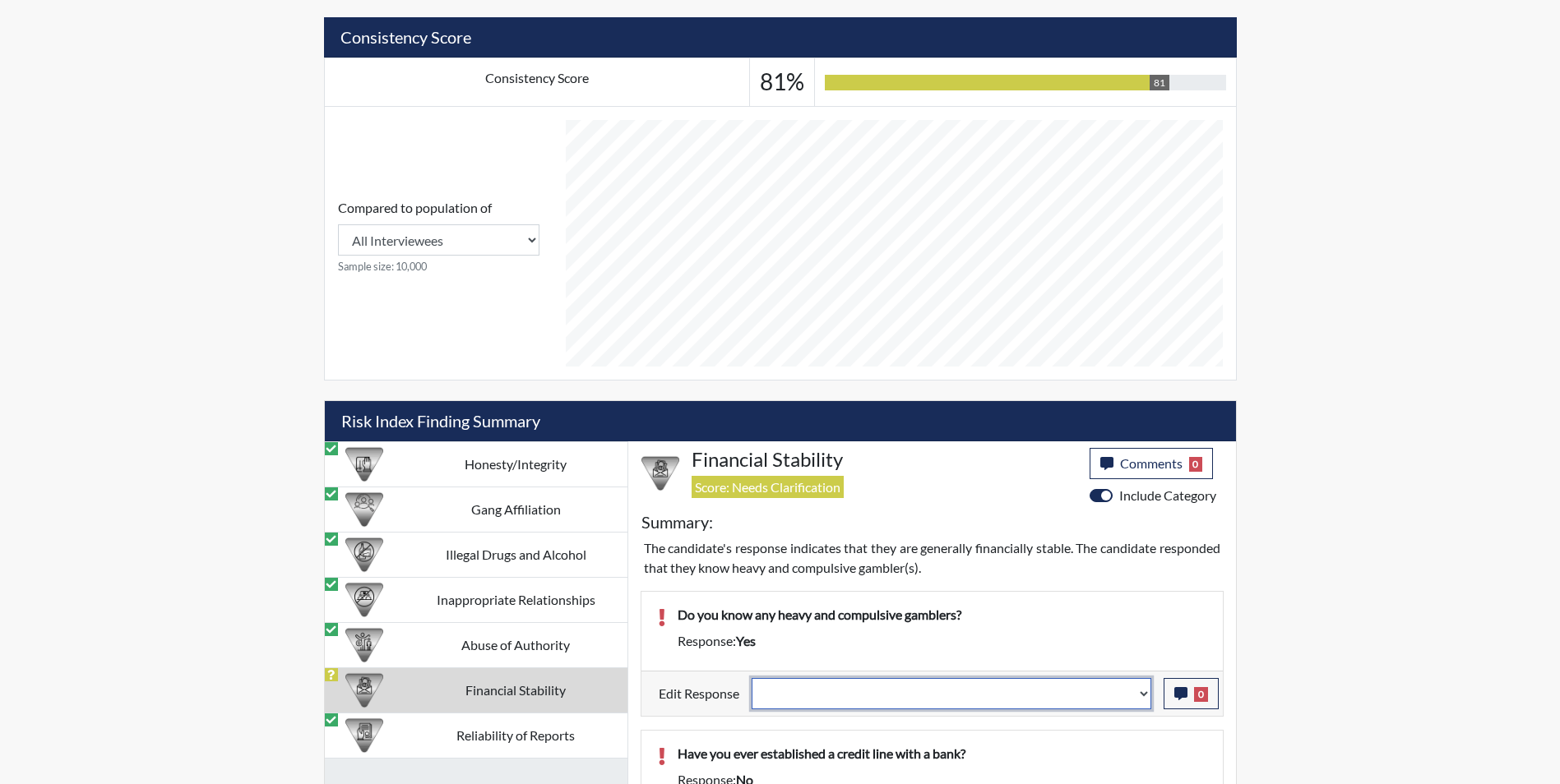
click at [803, 700] on select "Question is not relevant. Results will be updated. Reasonable explanation provi…" at bounding box center [951, 694] width 400 height 31
select select "reasonable-explanation-provided"
click at [751, 679] on select "Question is not relevant. Results will be updated. Reasonable explanation provi…" at bounding box center [951, 694] width 400 height 31
select select
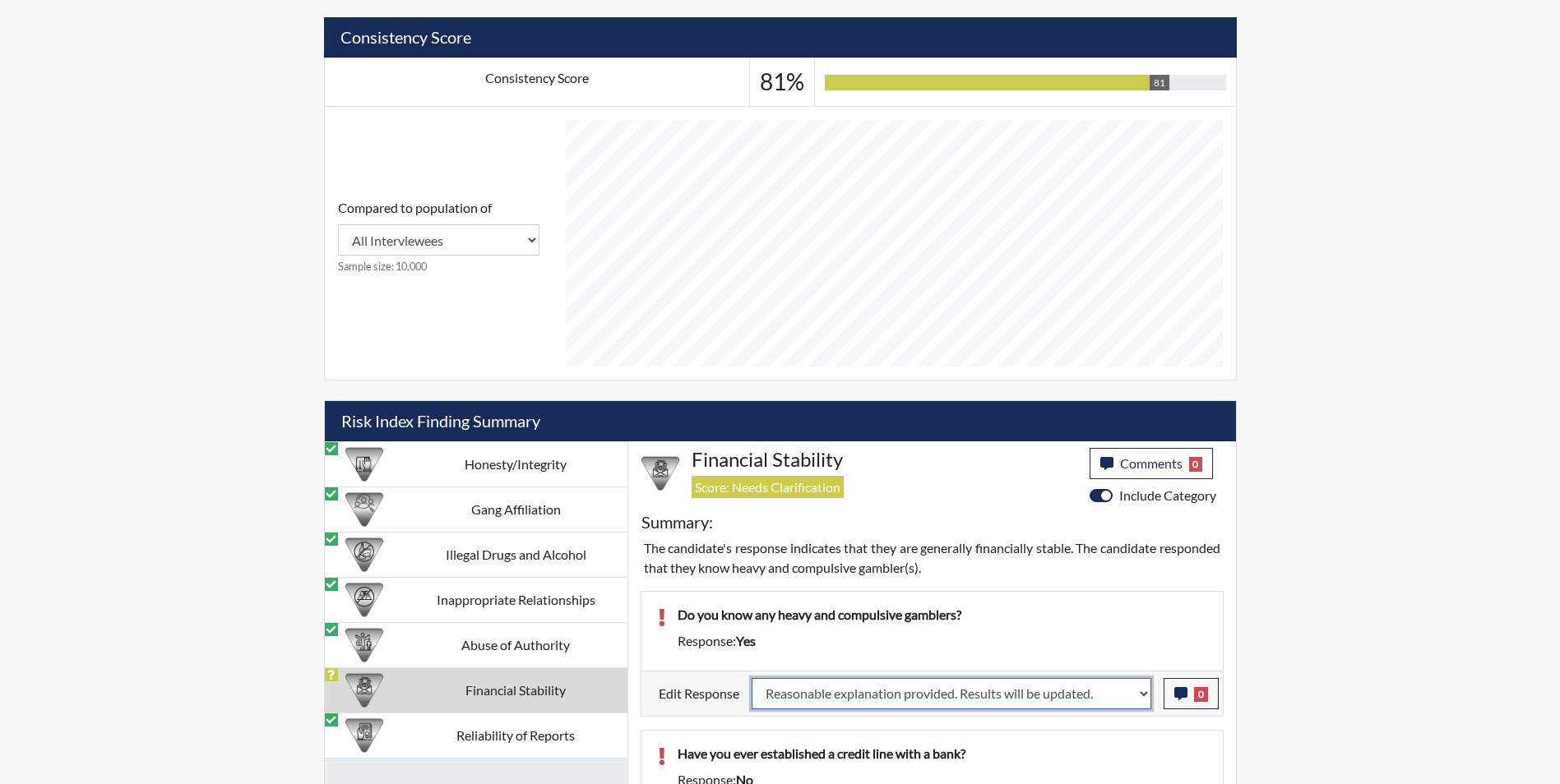
select select
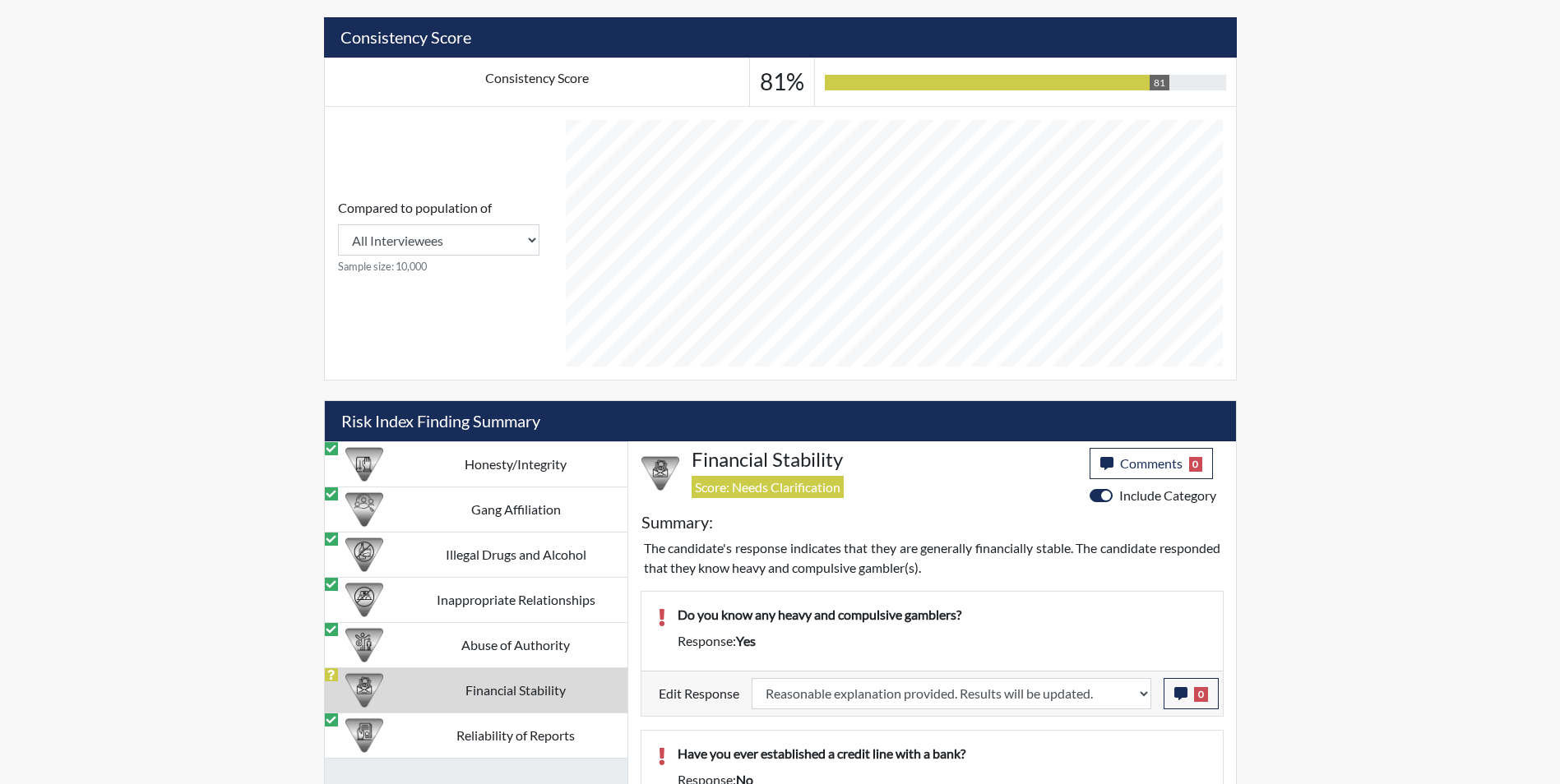
select select
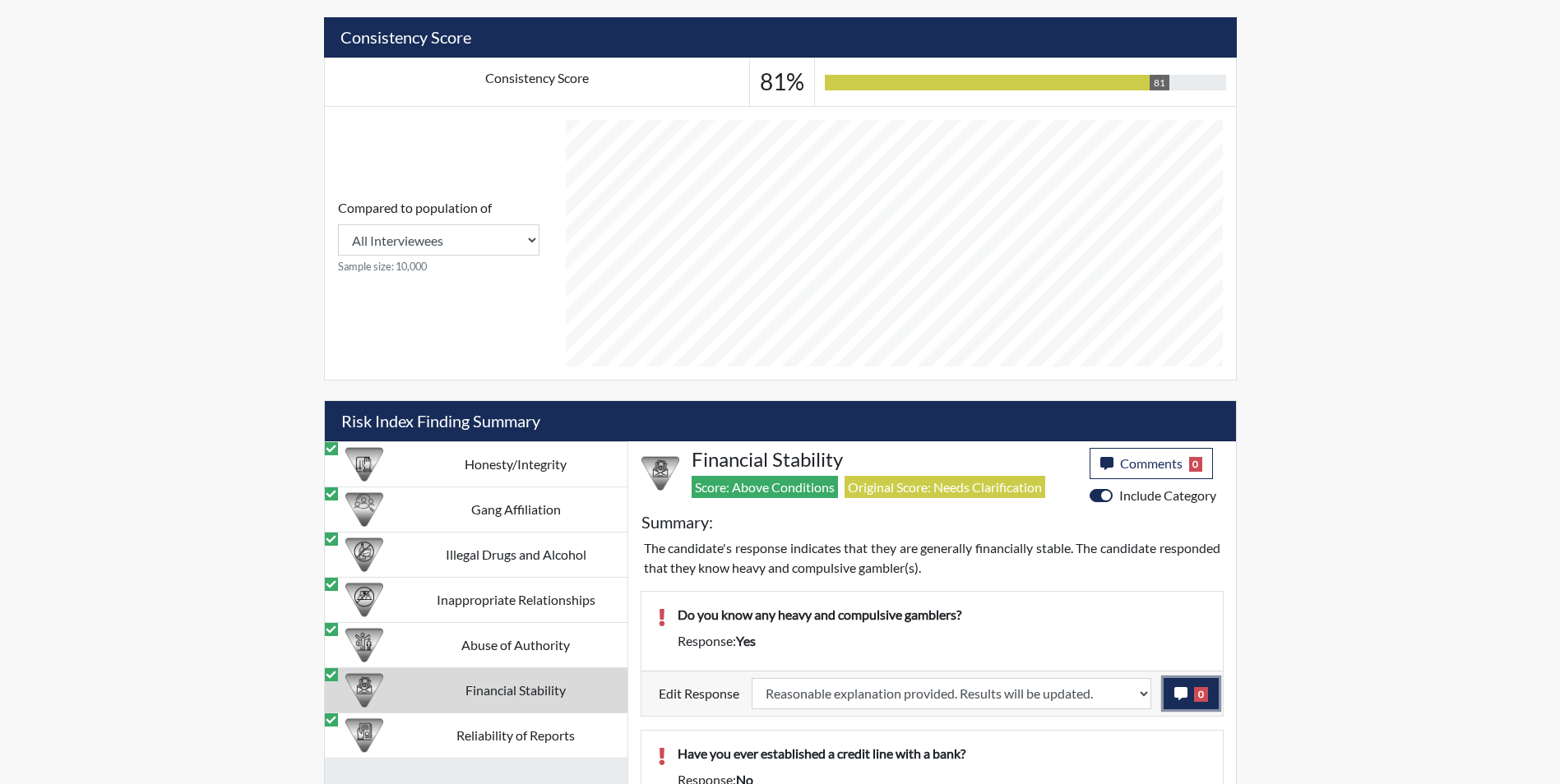
click at [1178, 690] on icon "button" at bounding box center [1180, 693] width 13 height 13
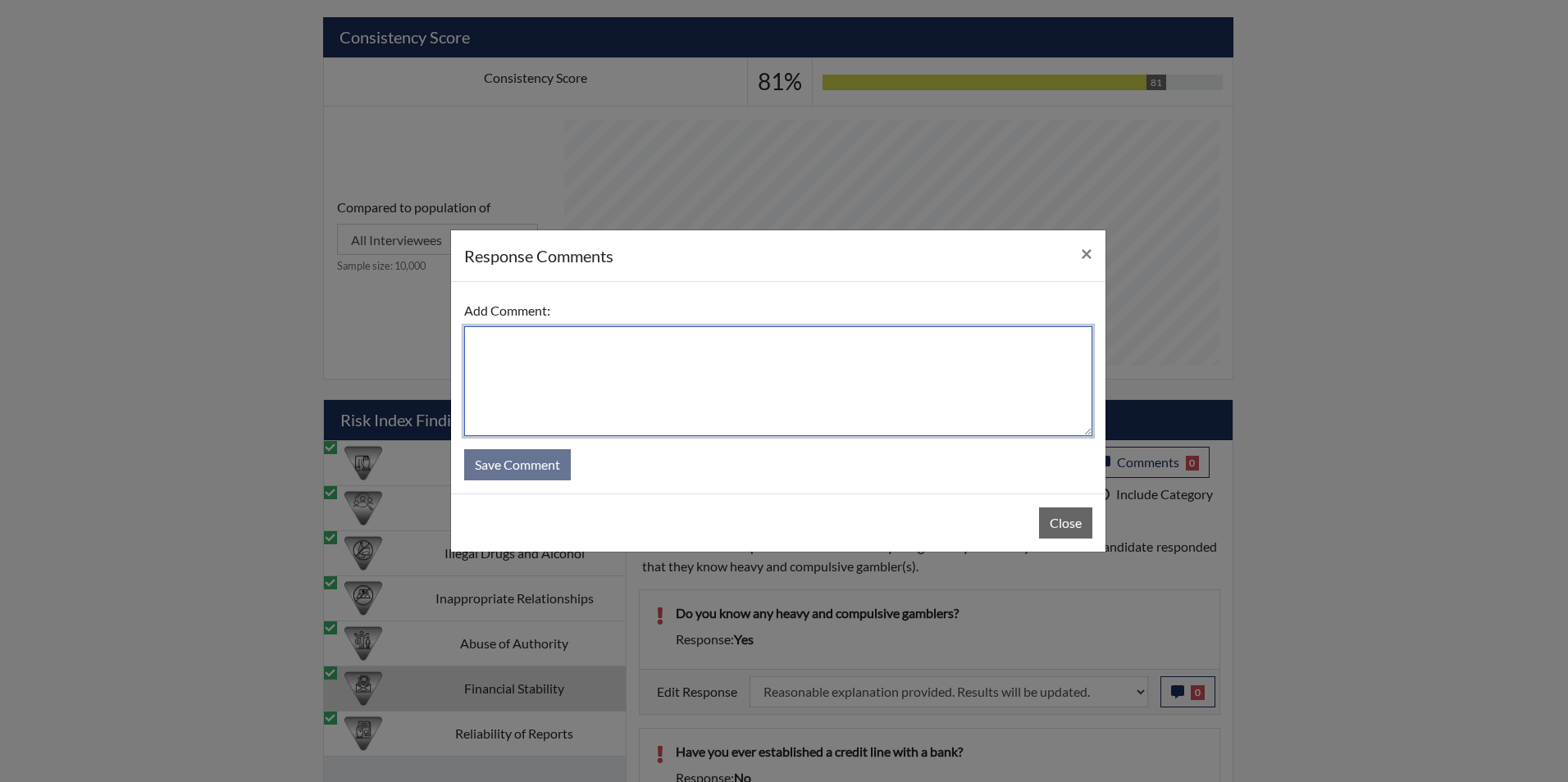
click at [523, 353] on textarea at bounding box center [778, 381] width 628 height 109
type textarea "Family members"
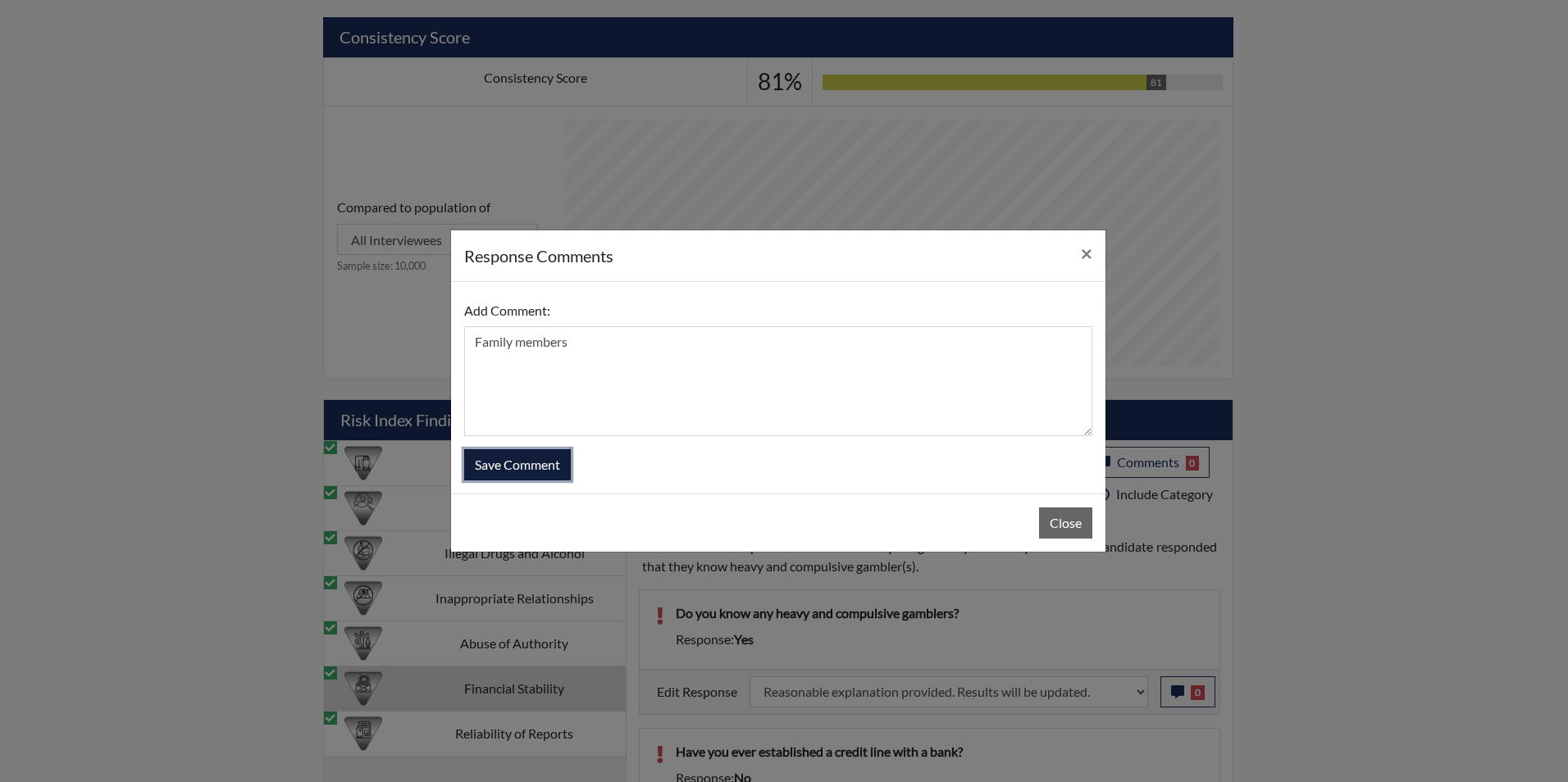
click at [537, 466] on button "Save Comment" at bounding box center [517, 465] width 107 height 31
select select
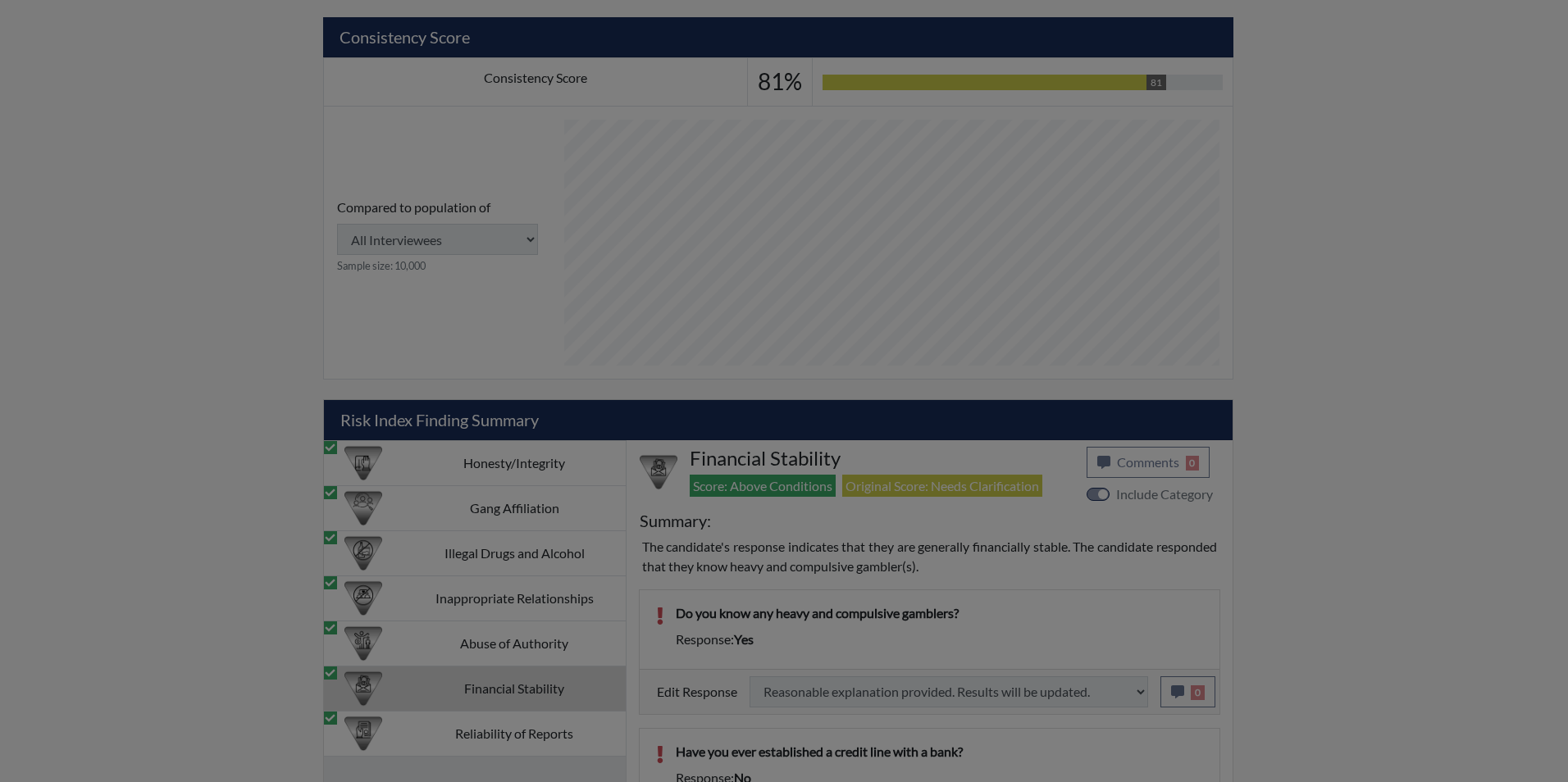
select select
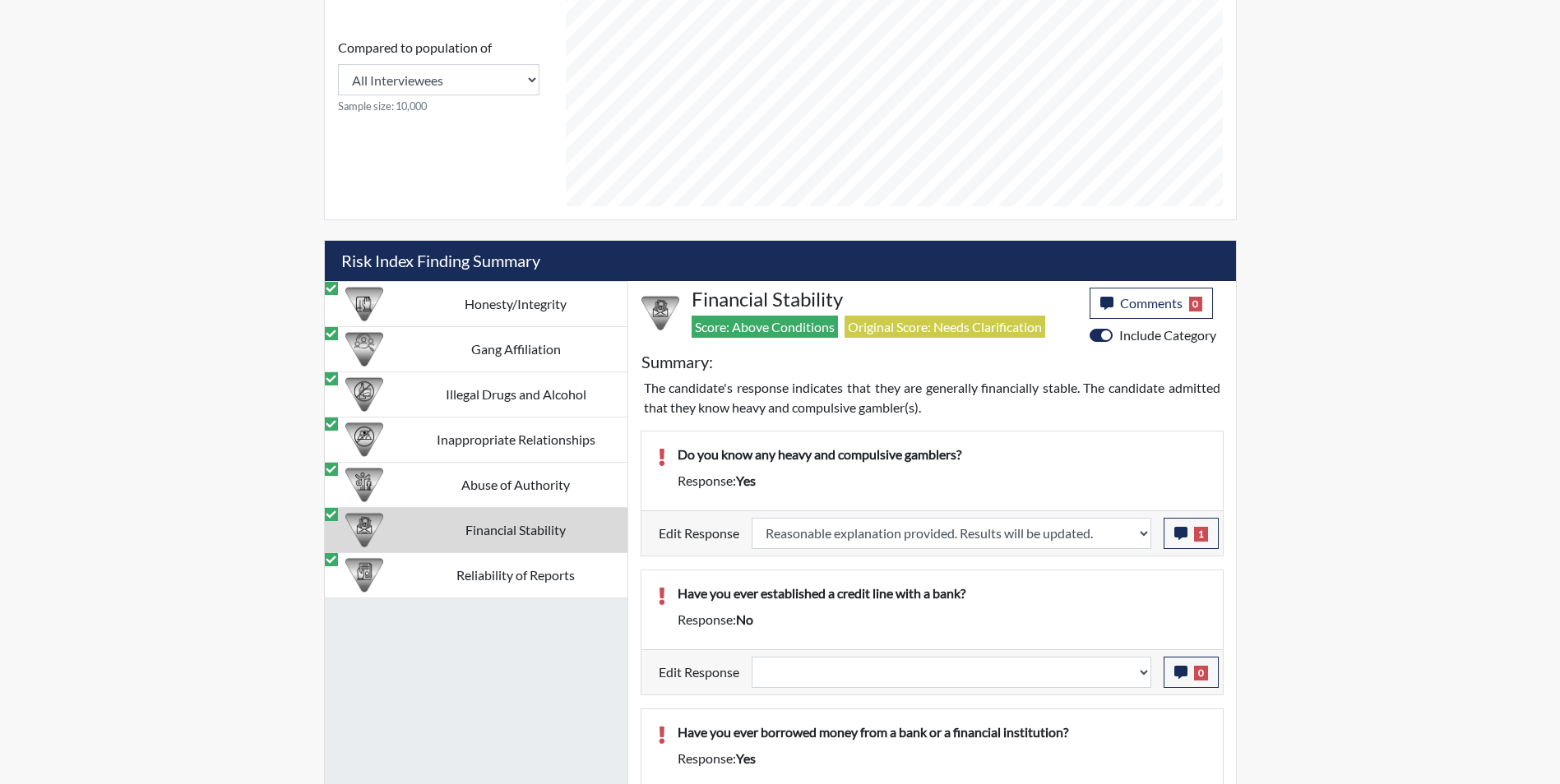
scroll to position [830, 0]
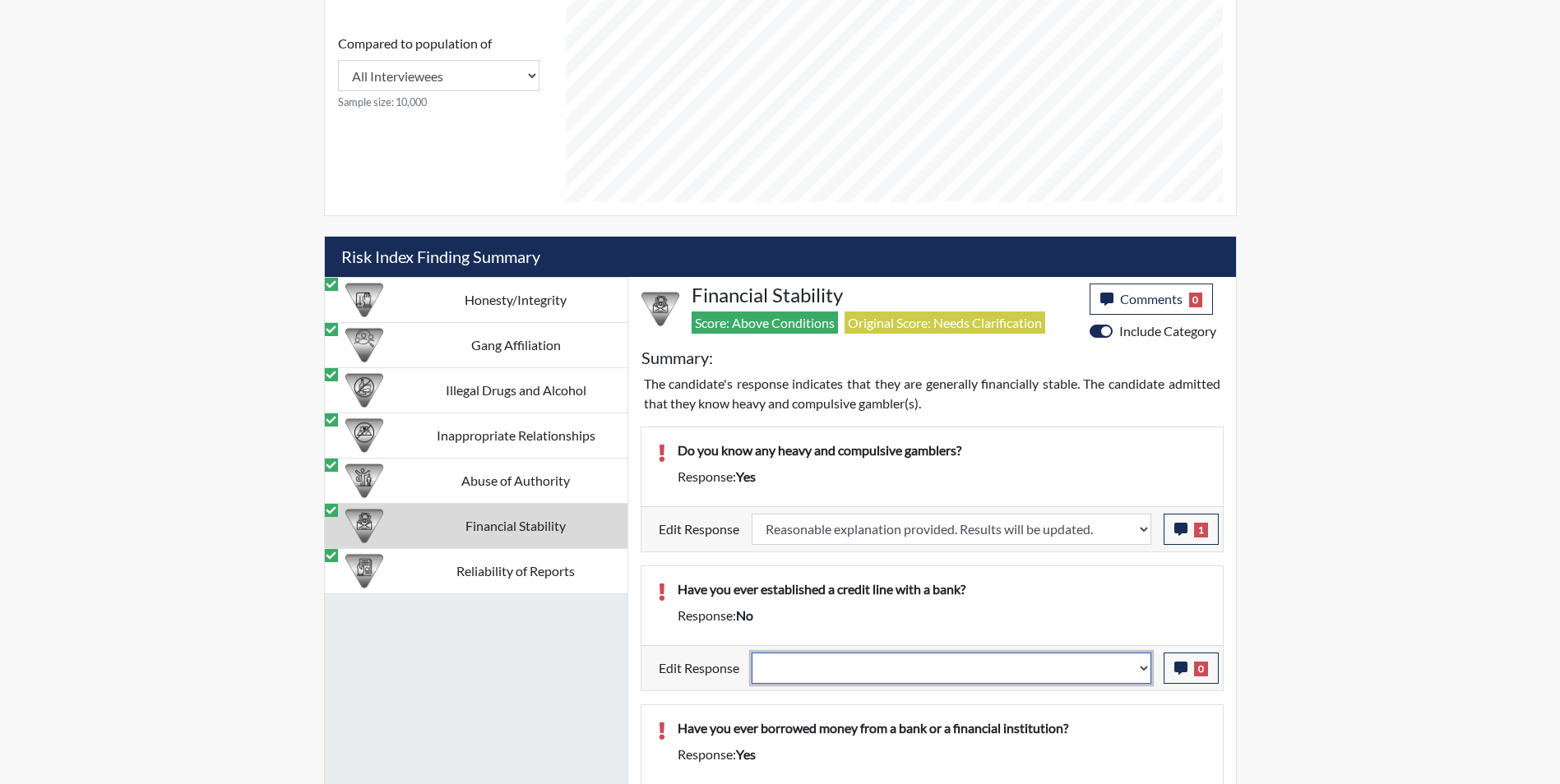
click at [813, 672] on select "Question is not relevant. Results will be updated. Reasonable explanation provi…" at bounding box center [951, 668] width 400 height 31
select select "reasonable-explanation-provided"
click at [751, 653] on select "Question is not relevant. Results will be updated. Reasonable explanation provi…" at bounding box center [951, 668] width 400 height 31
select select
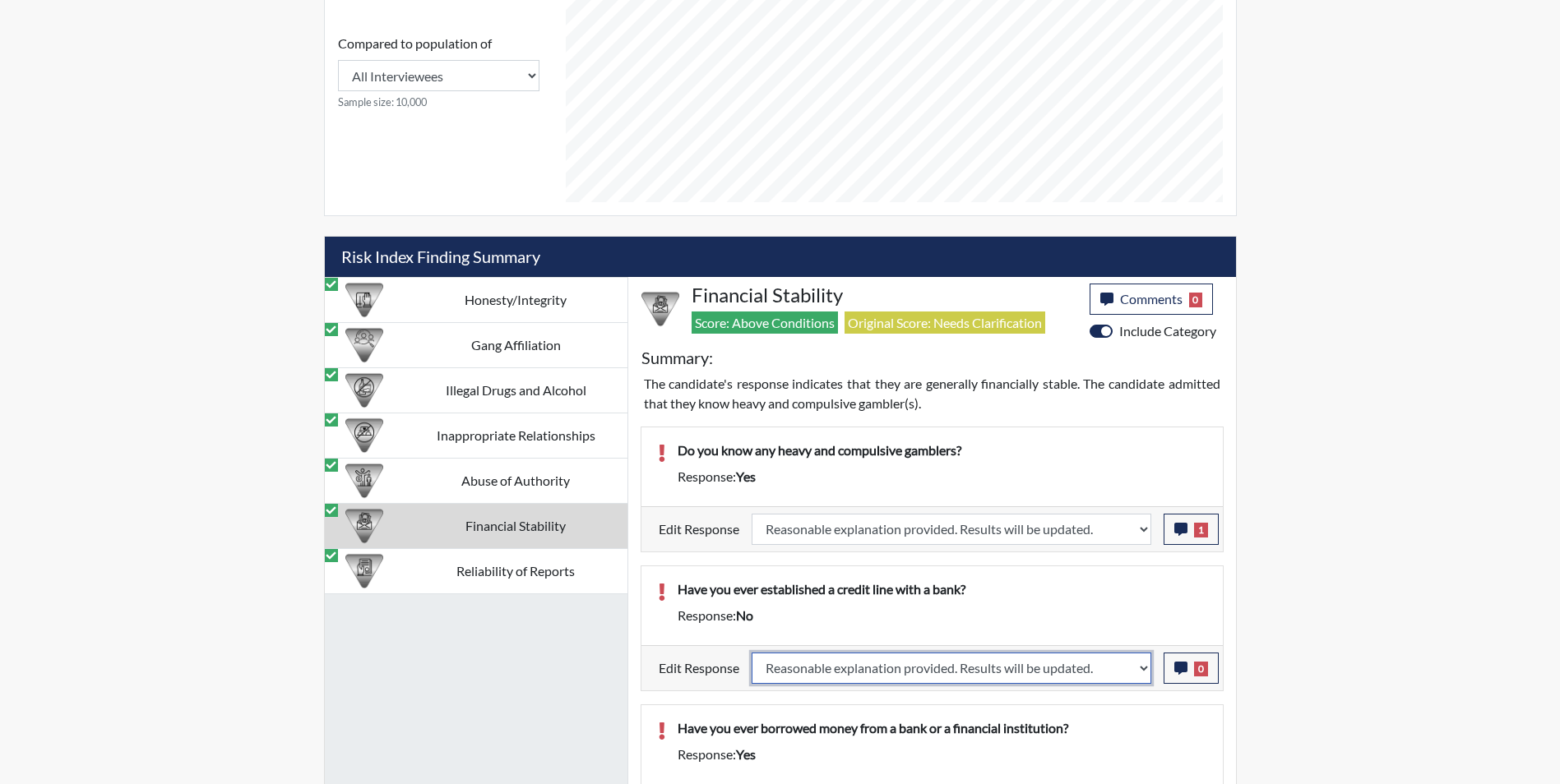
select select
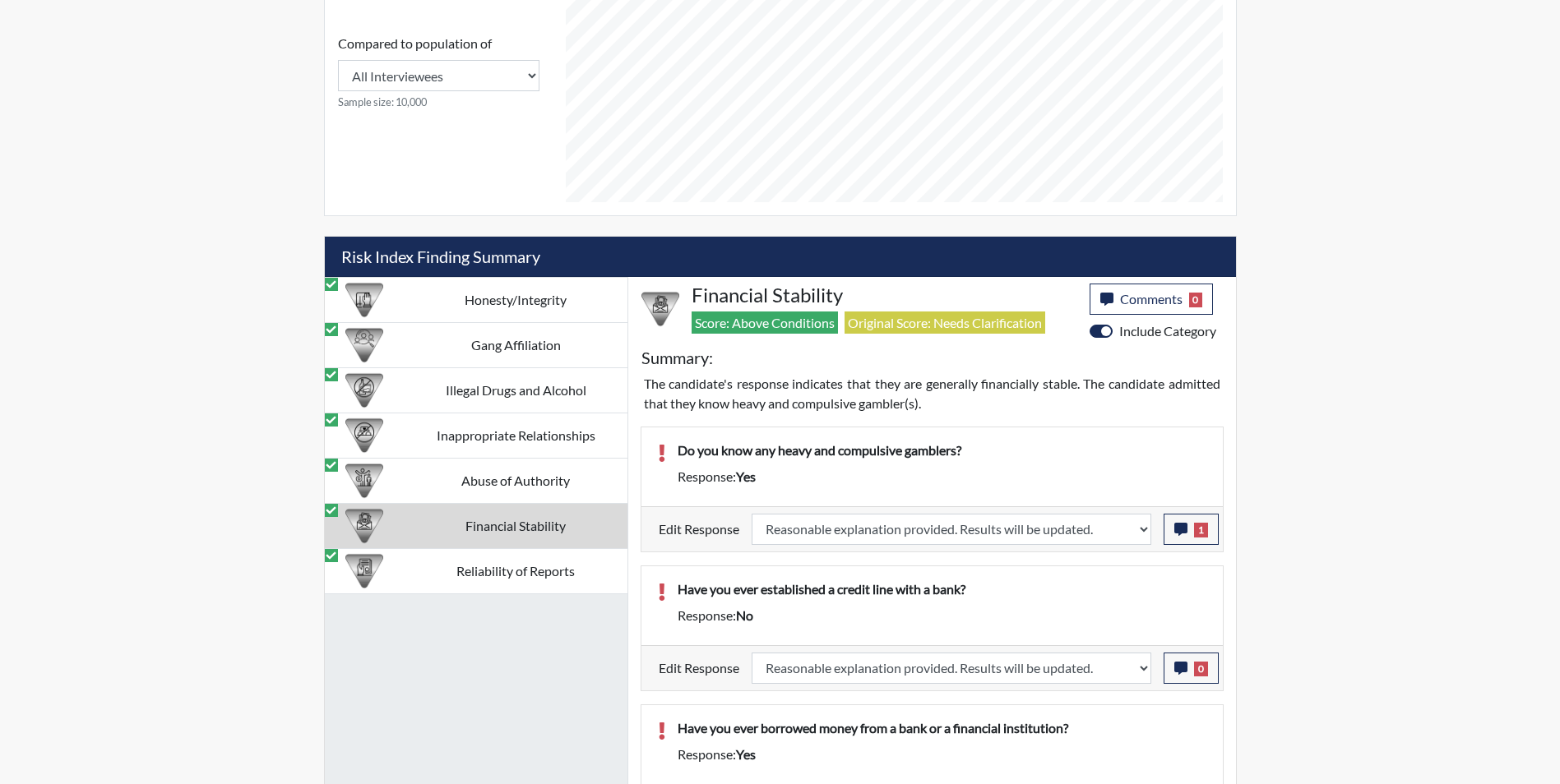
select select
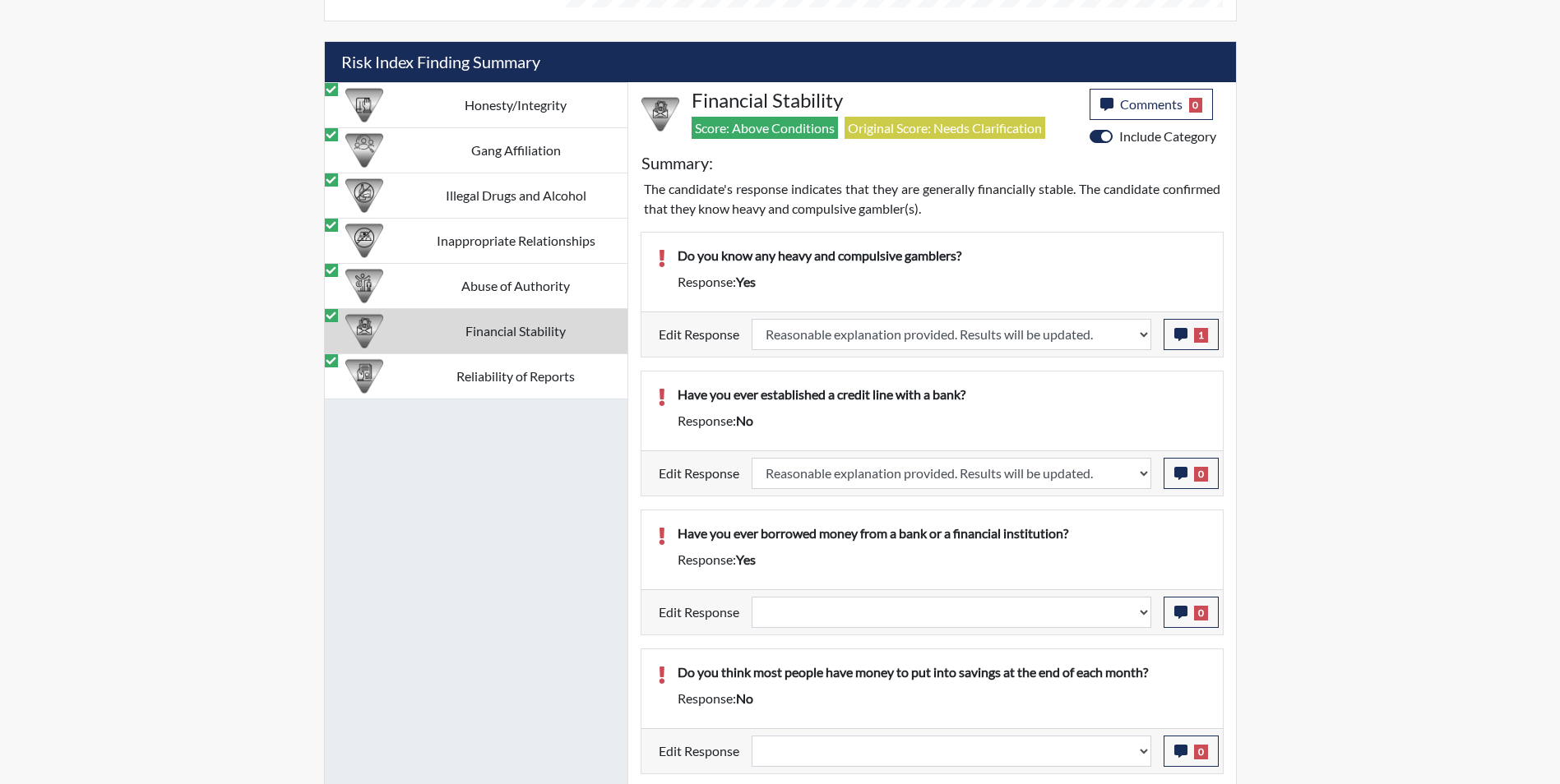
scroll to position [1076, 0]
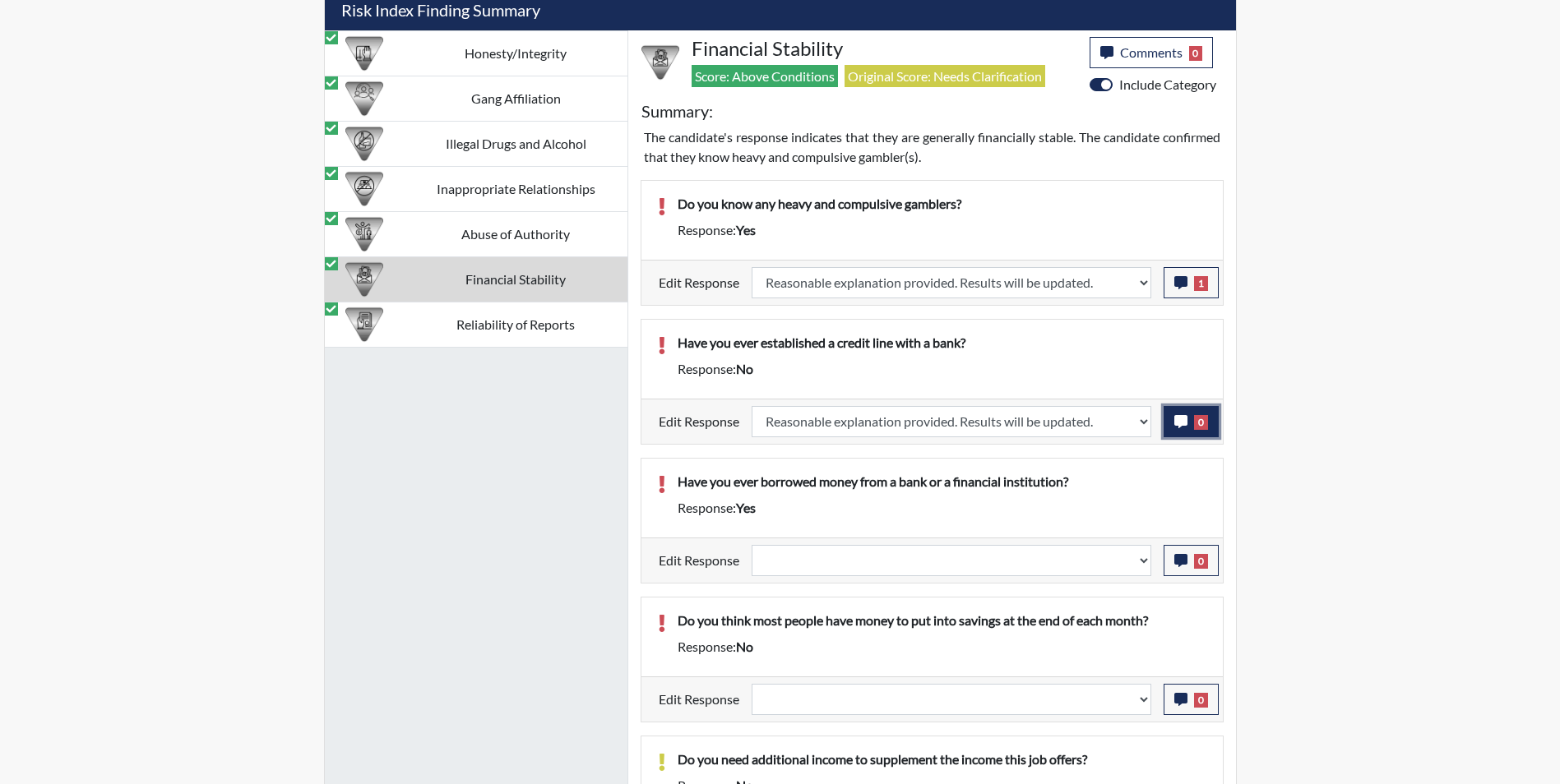
click at [1179, 427] on icon "button" at bounding box center [1180, 421] width 13 height 13
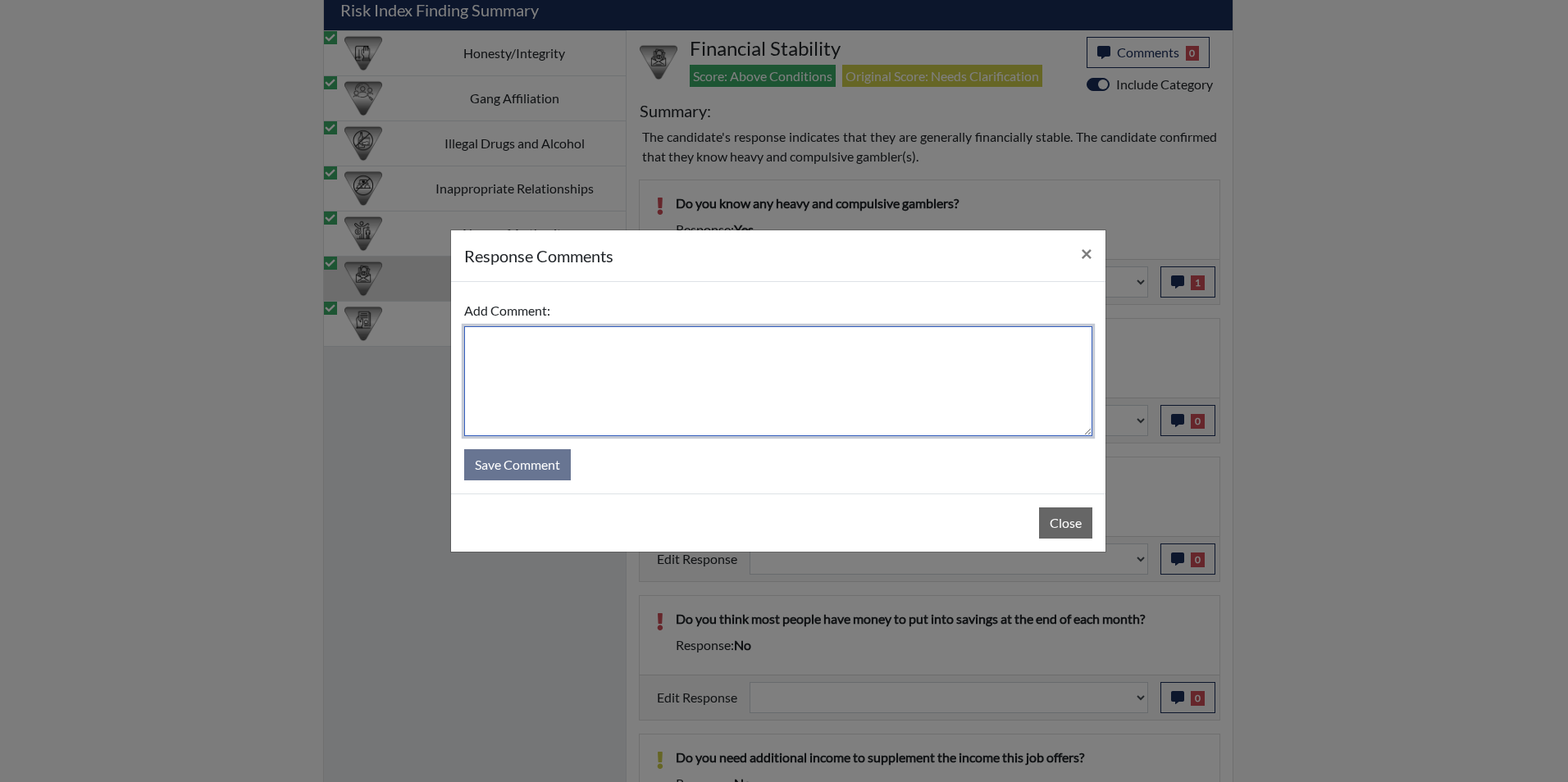
click at [607, 377] on textarea at bounding box center [778, 381] width 628 height 109
type textarea "Yes, to buy a house"
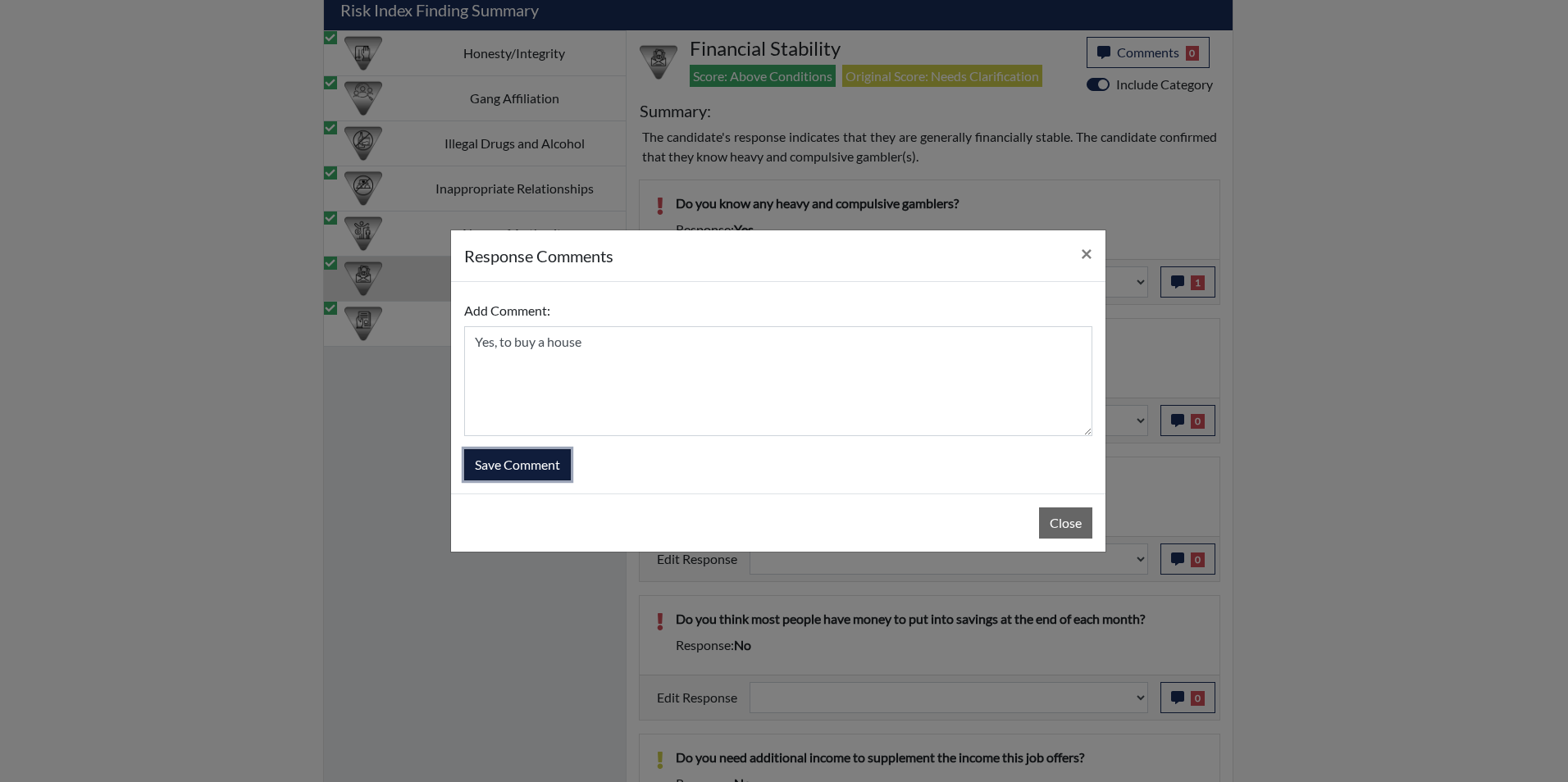
click at [521, 456] on button "Save Comment" at bounding box center [517, 465] width 107 height 31
select select
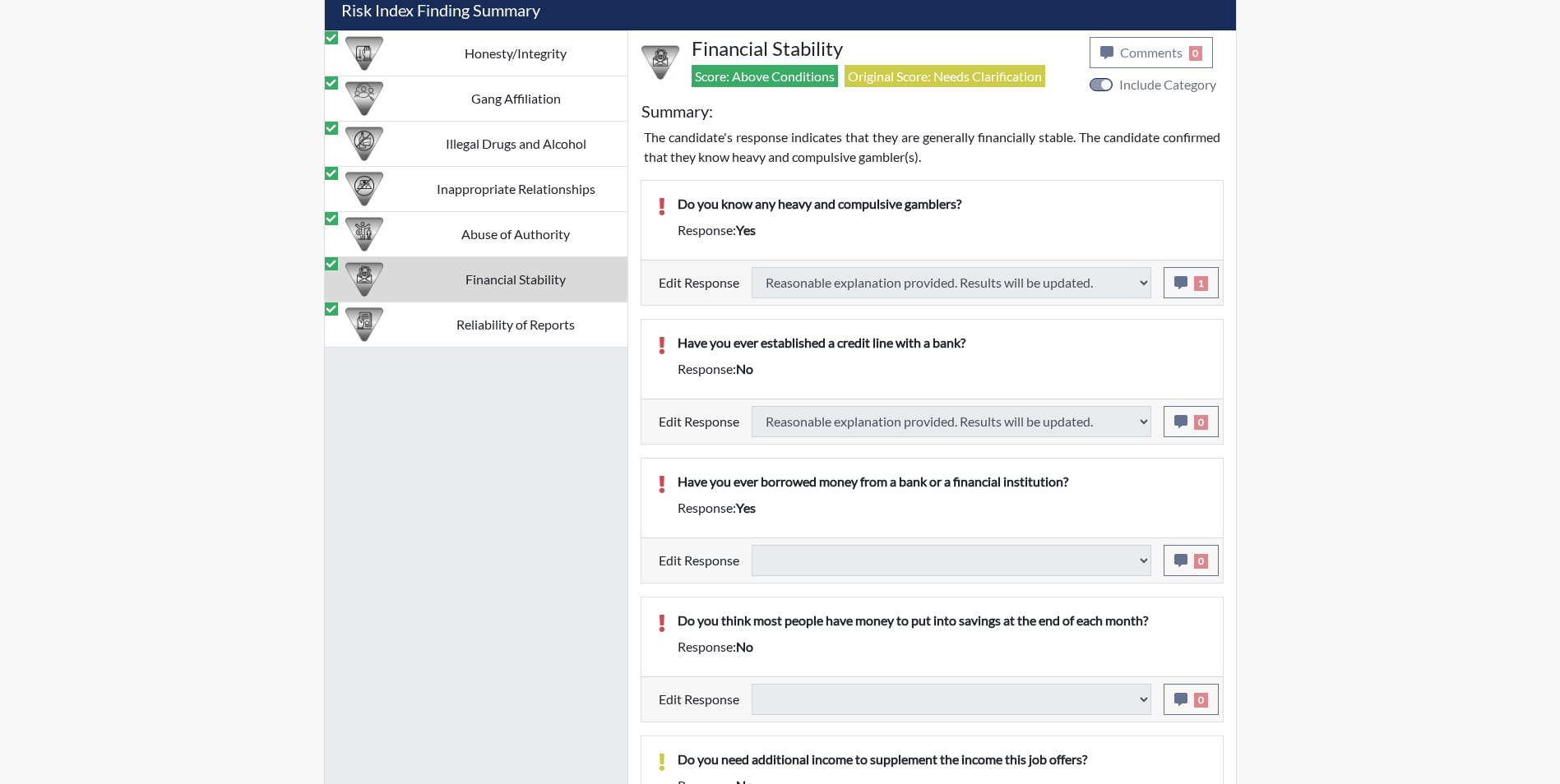
select select
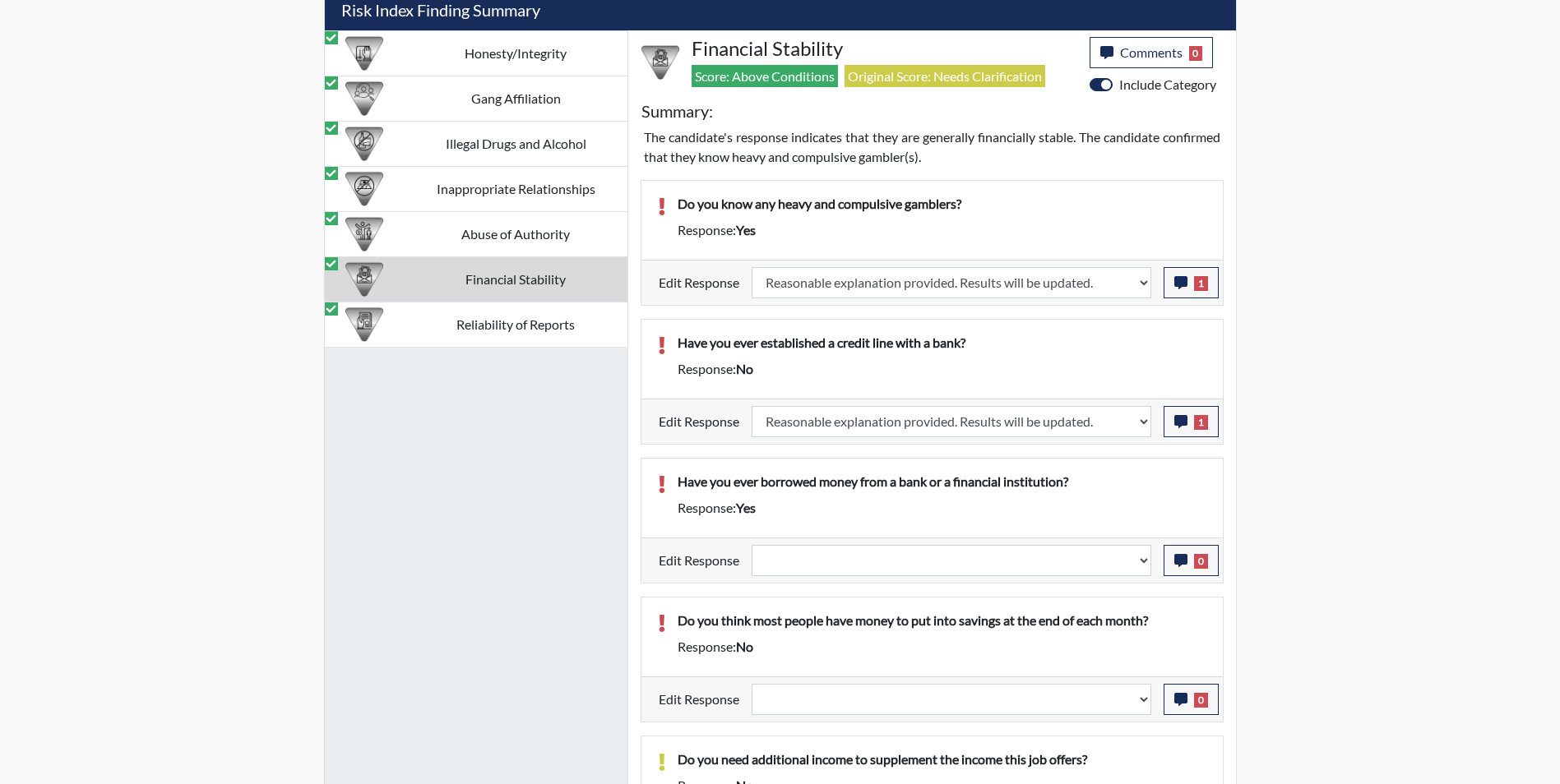
scroll to position [273, 683]
click at [809, 564] on select "Question is not relevant. Results will be updated. Reasonable explanation provi…" at bounding box center [951, 561] width 400 height 31
select select "reasonable-explanation-provided"
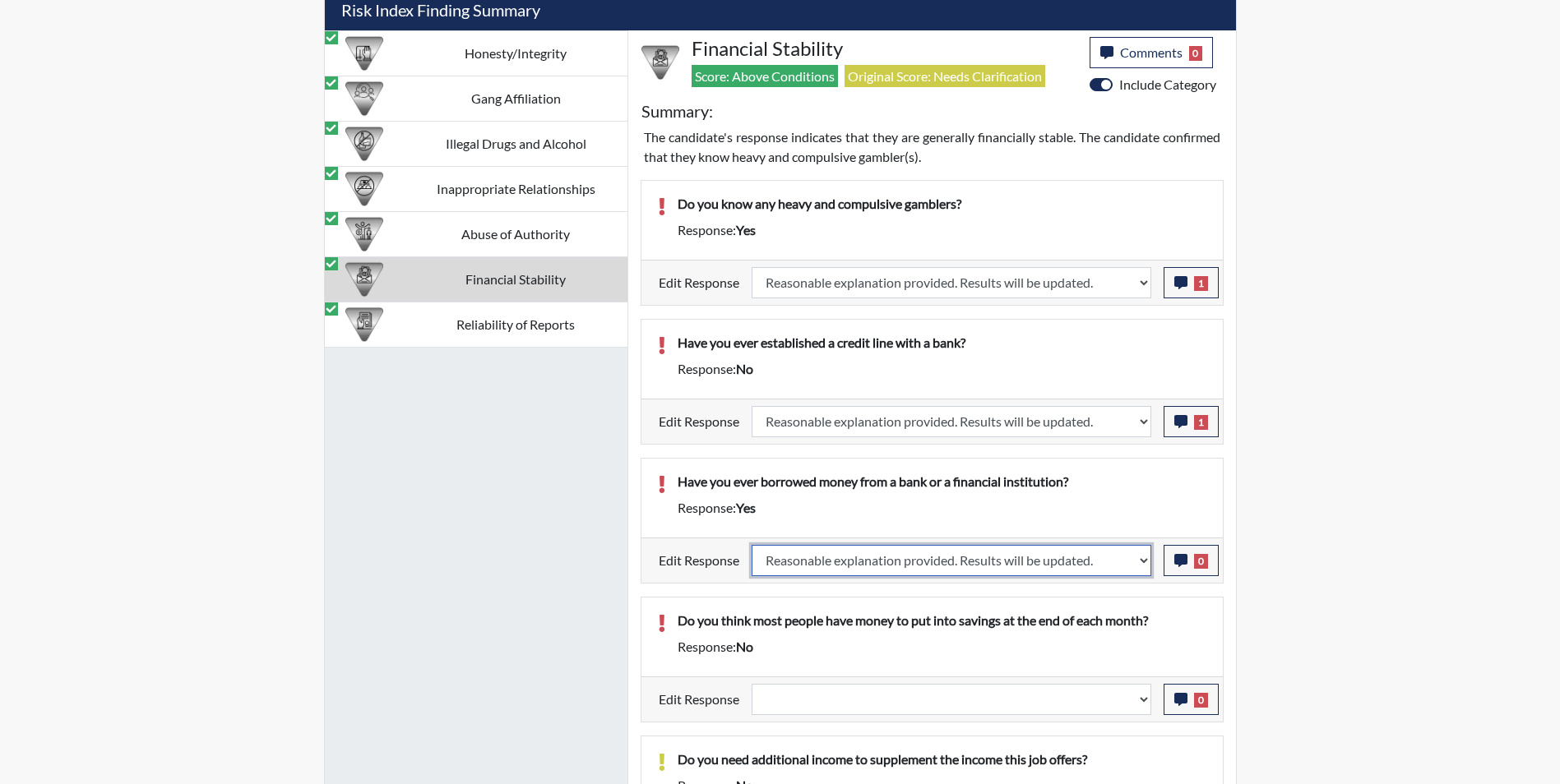
click at [751, 545] on select "Question is not relevant. Results will be updated. Reasonable explanation provi…" at bounding box center [951, 561] width 400 height 31
select select
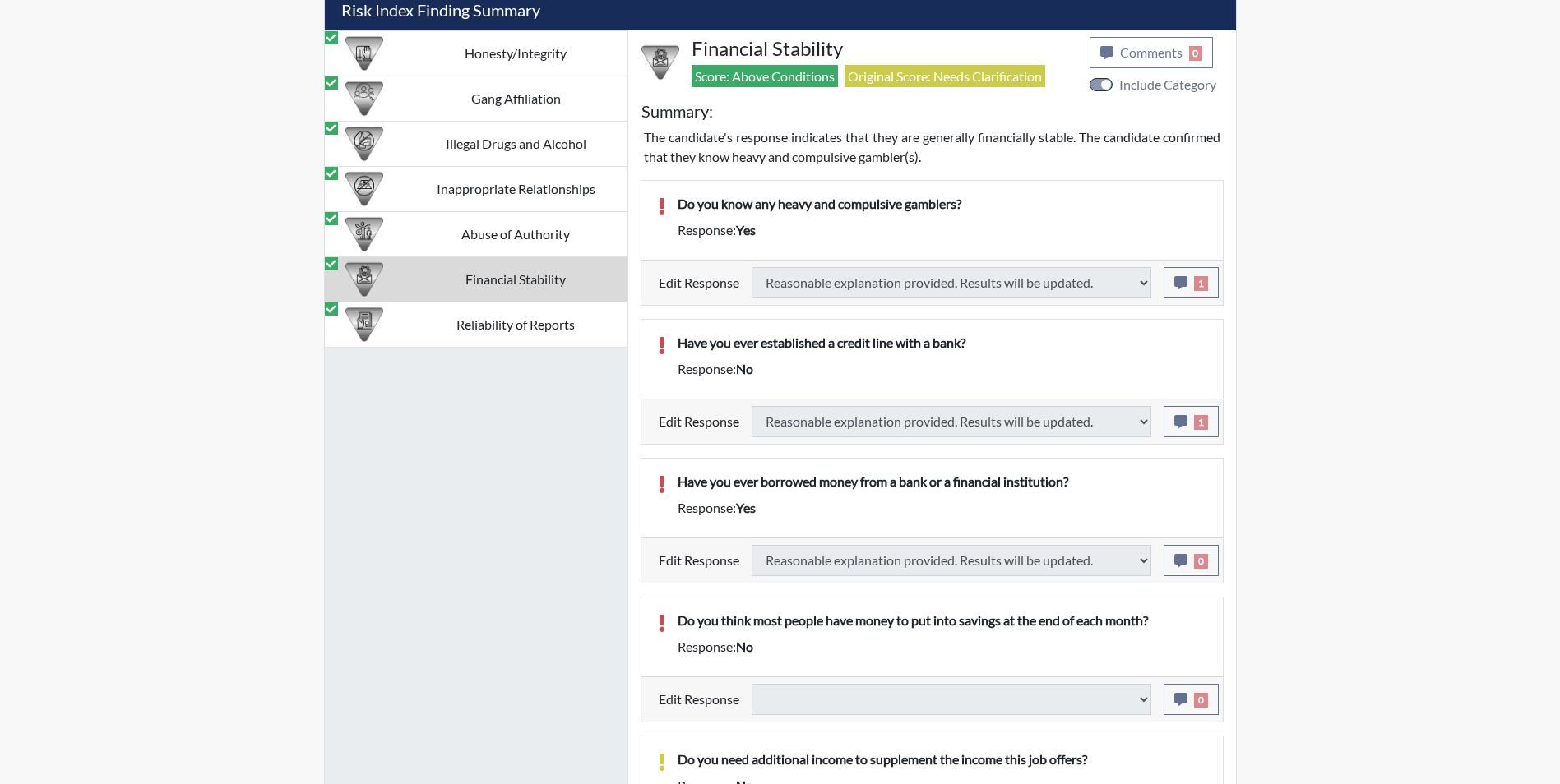
select select
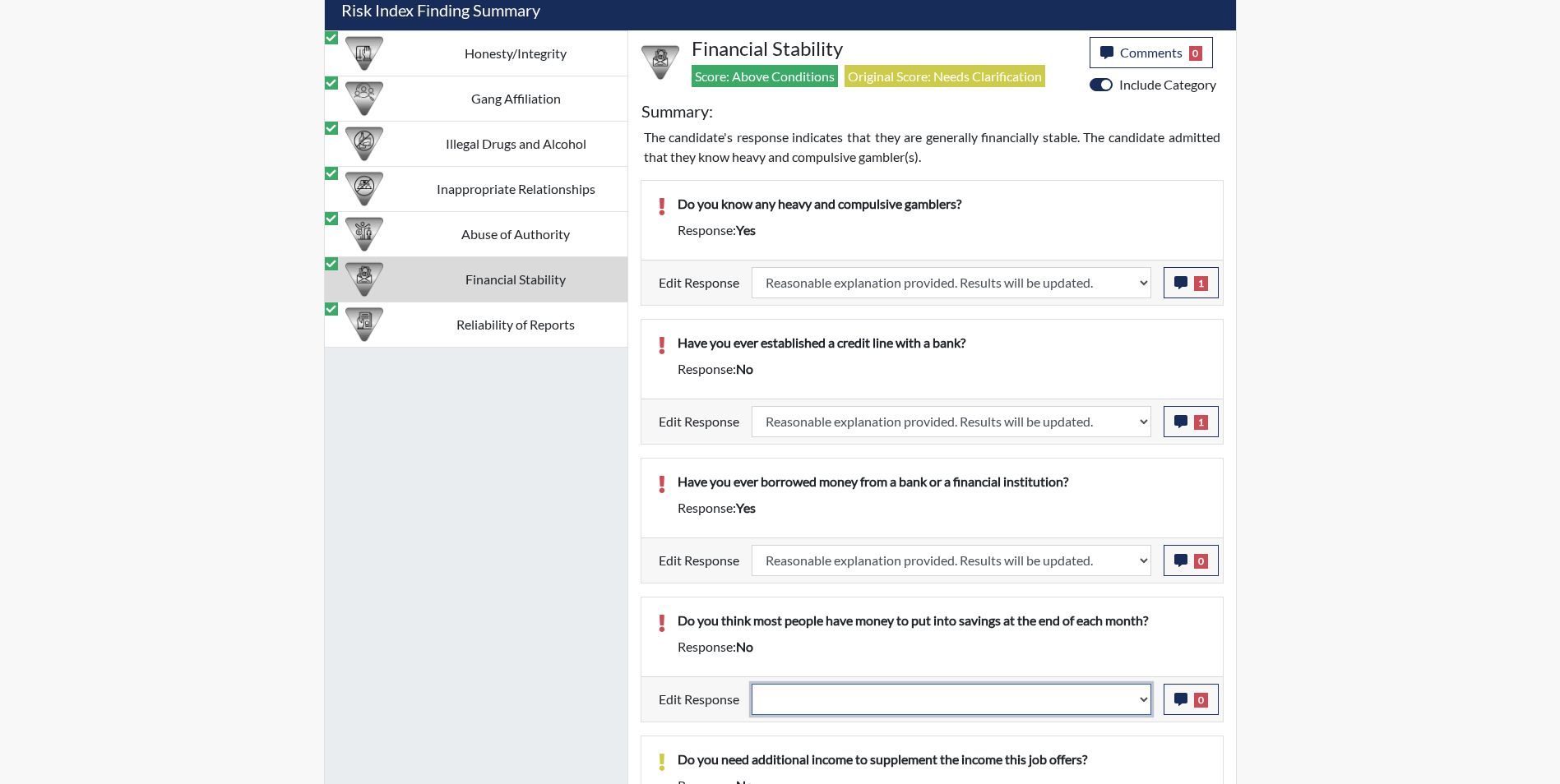
click at [812, 702] on select "Question is not relevant. Results will be updated. Reasonable explanation provi…" at bounding box center [951, 699] width 400 height 31
select select "reasonable-explanation-provided"
click at [751, 684] on select "Question is not relevant. Results will be updated. Reasonable explanation provi…" at bounding box center [951, 699] width 400 height 31
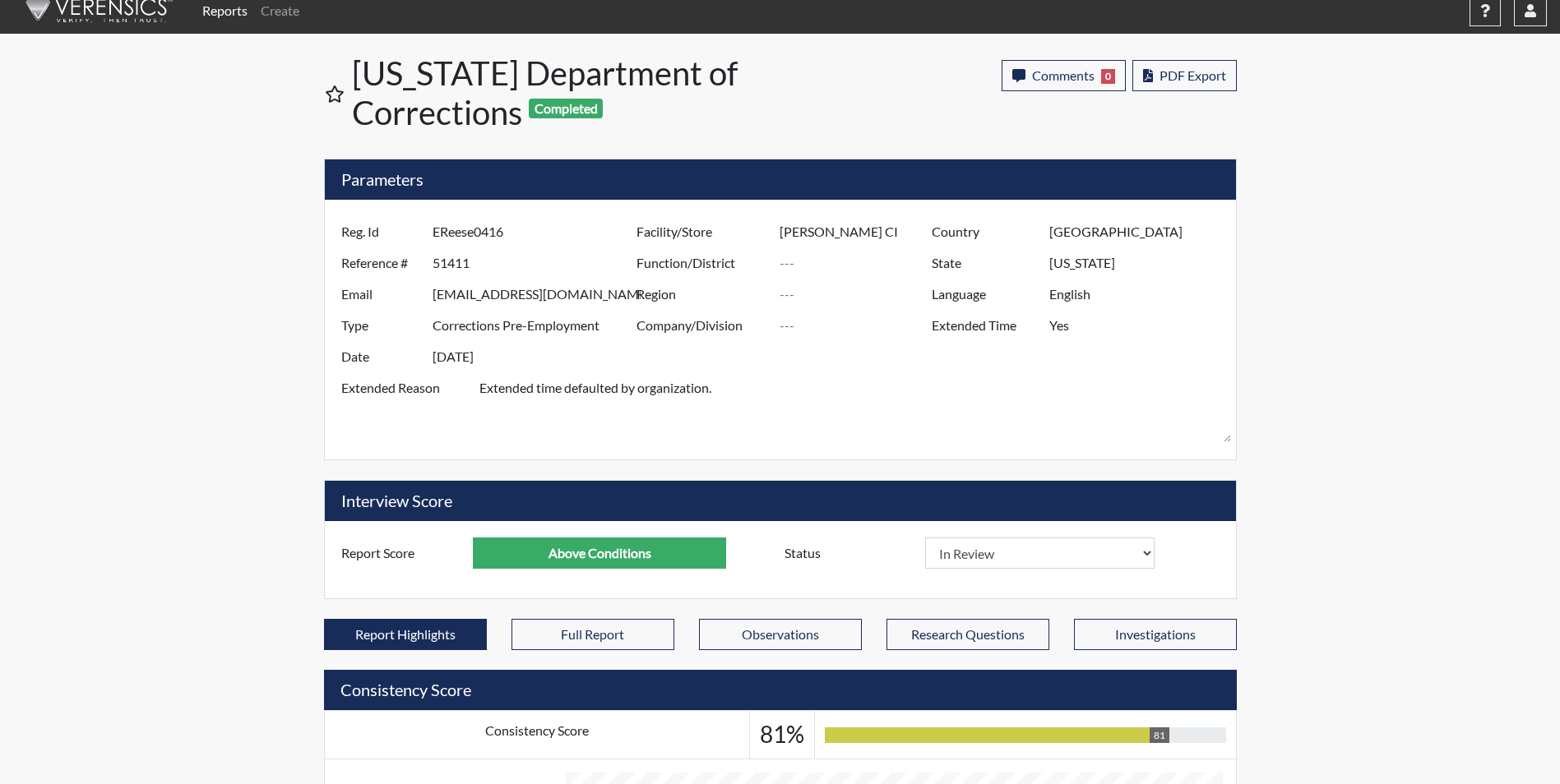
scroll to position [0, 0]
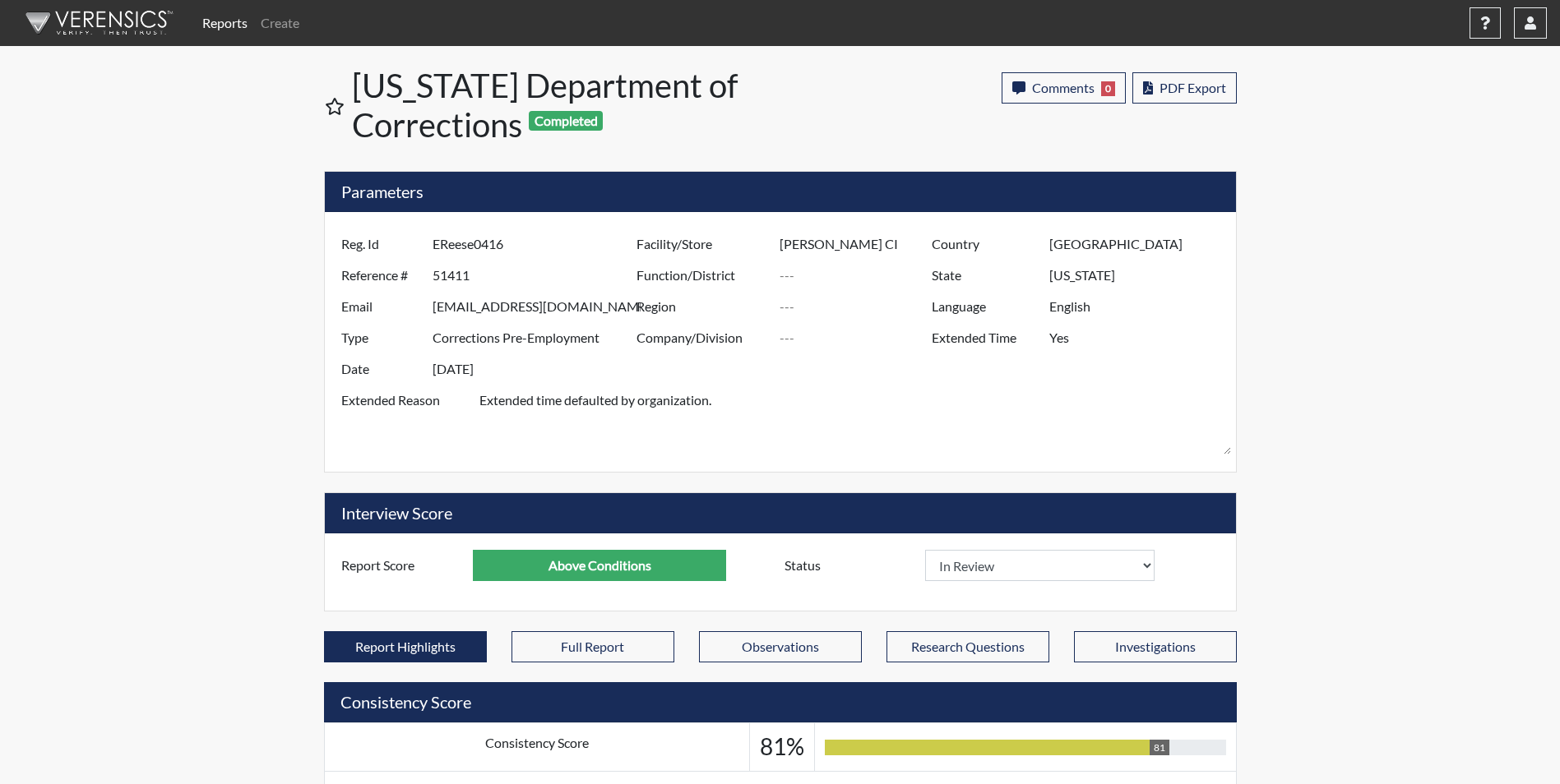
select select
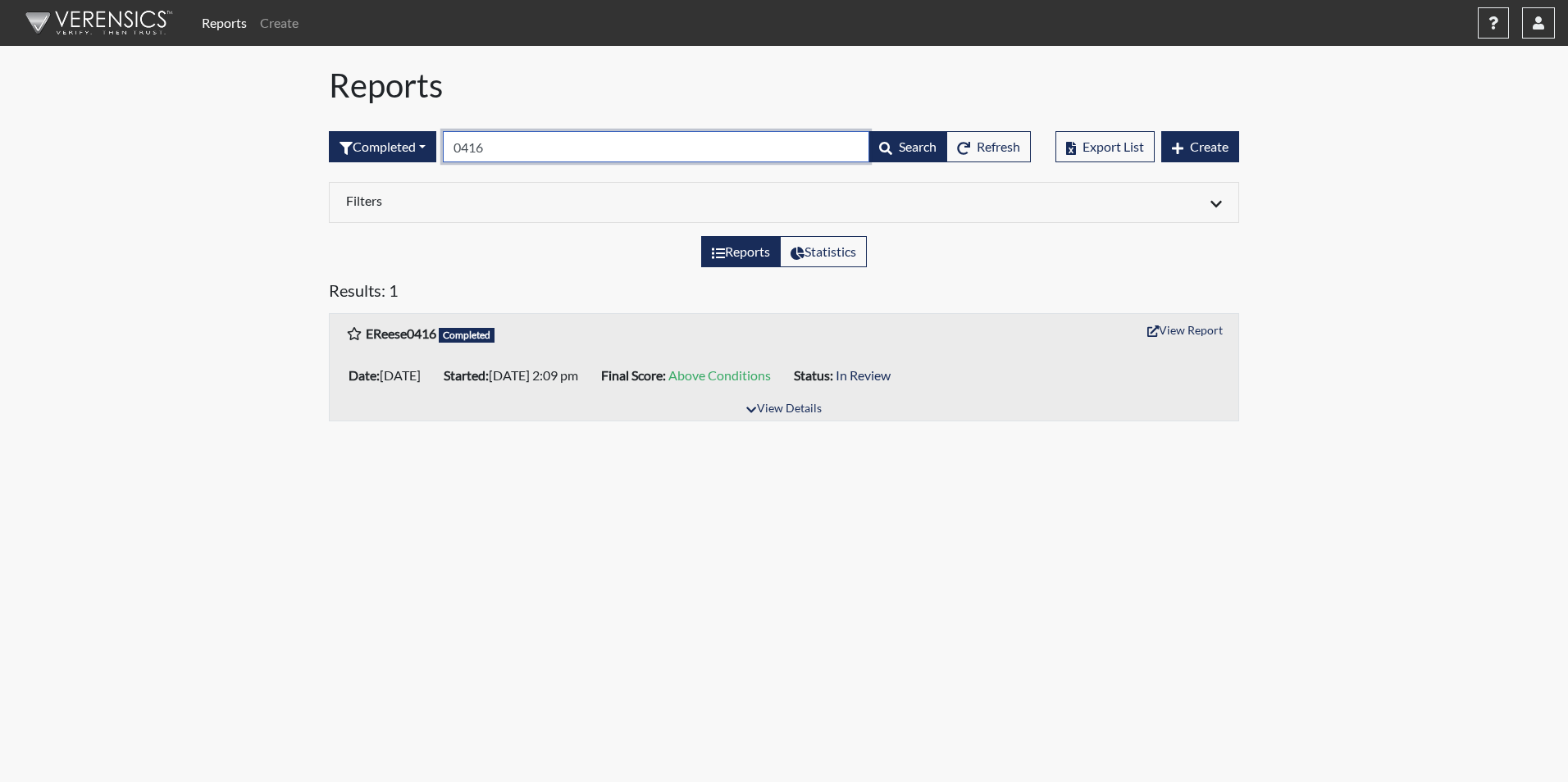
click at [506, 150] on input "0416" at bounding box center [656, 147] width 427 height 31
type input "0"
type input "9220"
